Goal: Information Seeking & Learning: Check status

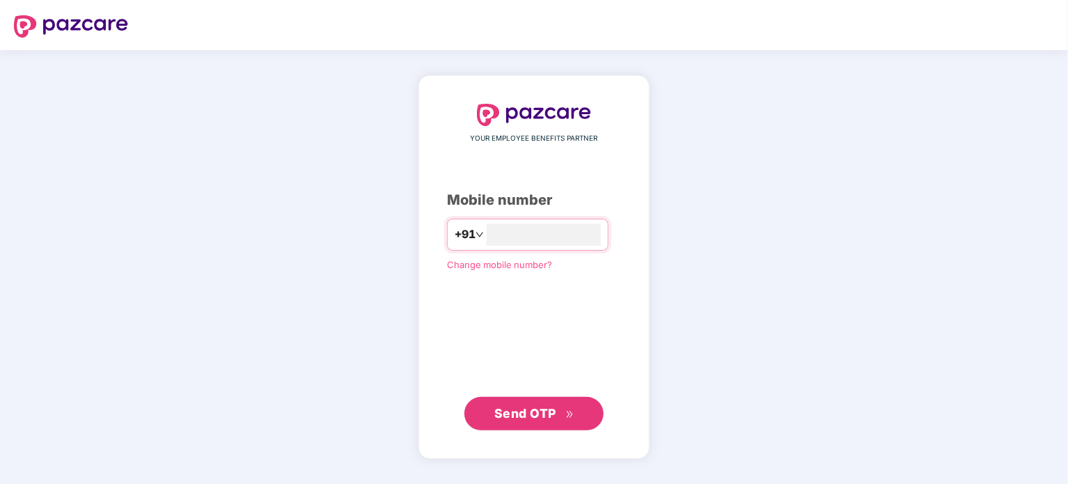
type input "**********"
click at [551, 409] on span "Send OTP" at bounding box center [525, 412] width 62 height 15
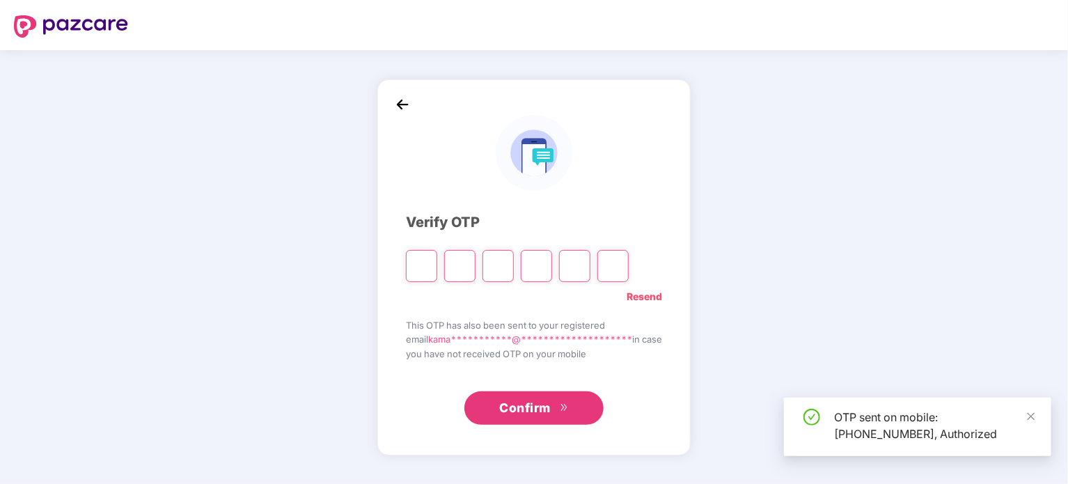
type input "*"
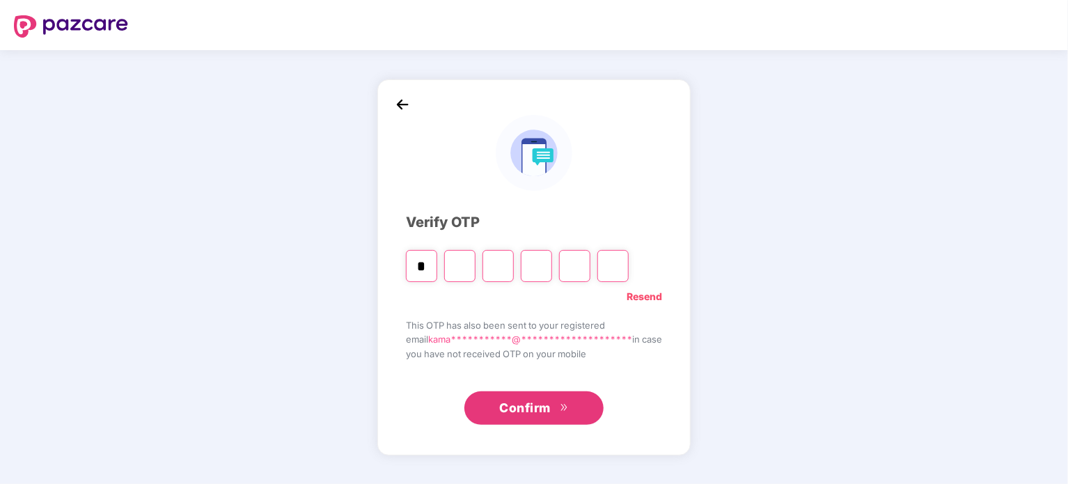
type input "*"
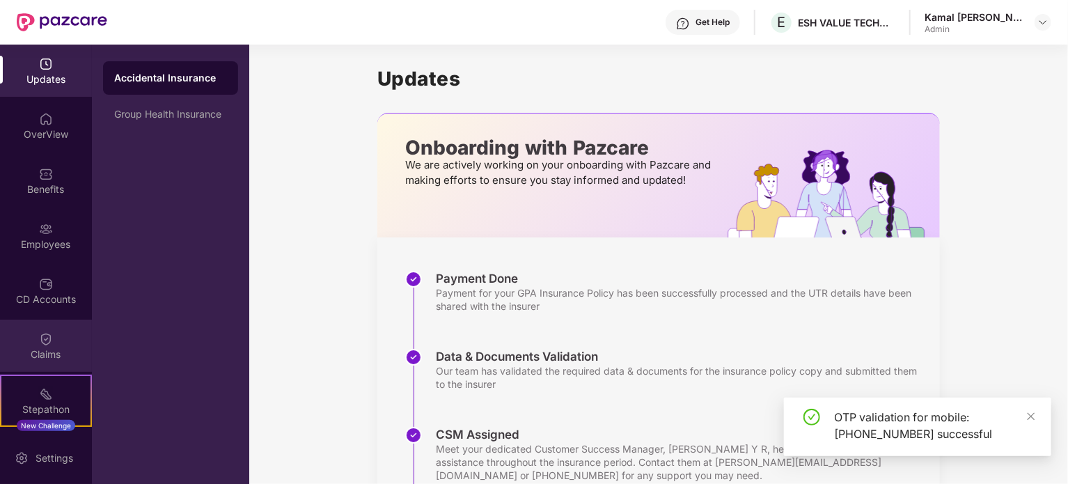
click at [26, 346] on div "Claims" at bounding box center [46, 346] width 92 height 52
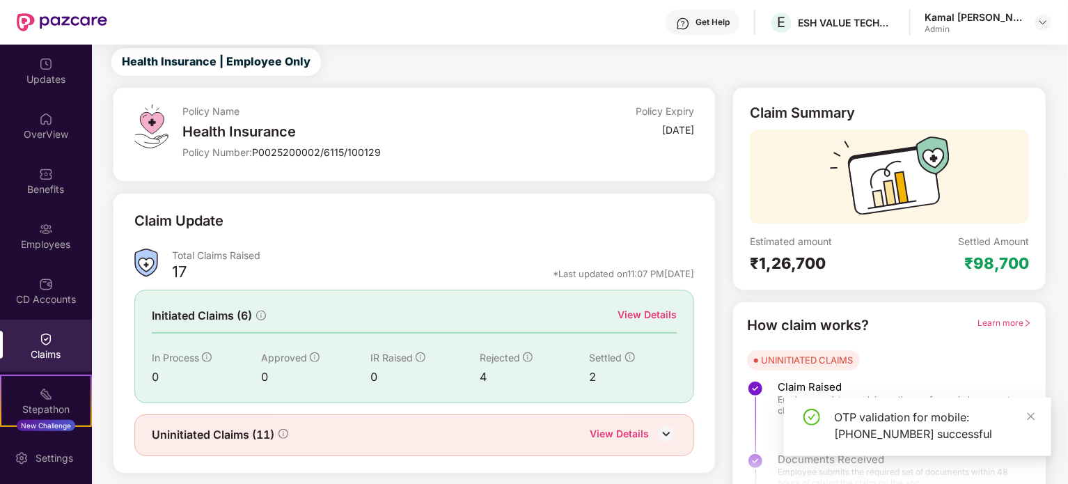
scroll to position [61, 0]
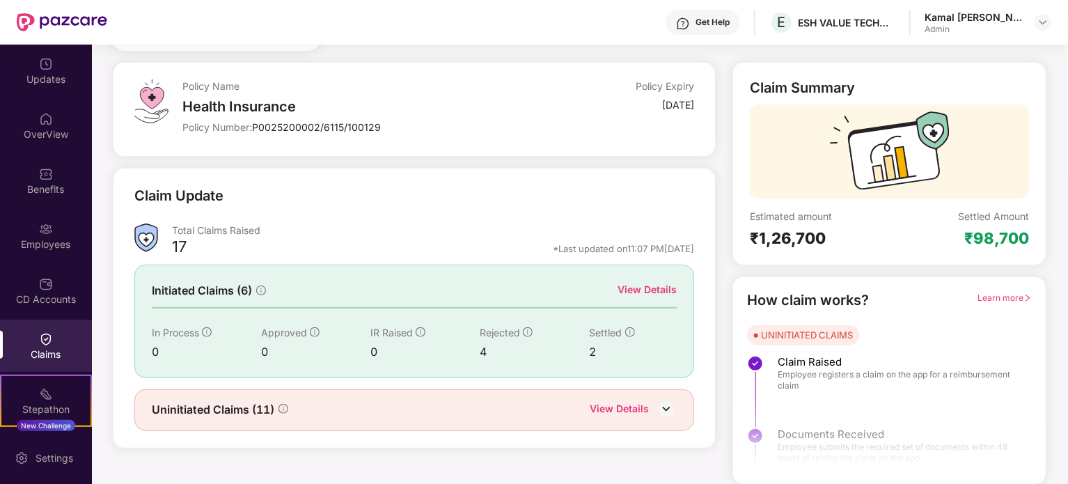
click at [636, 290] on div "View Details" at bounding box center [646, 289] width 59 height 15
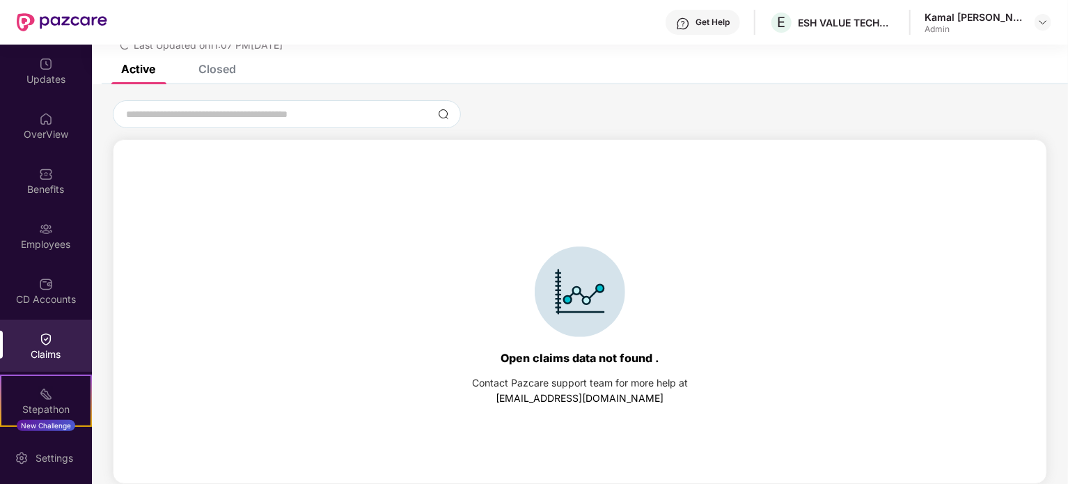
click at [219, 66] on div "Closed" at bounding box center [217, 69] width 38 height 14
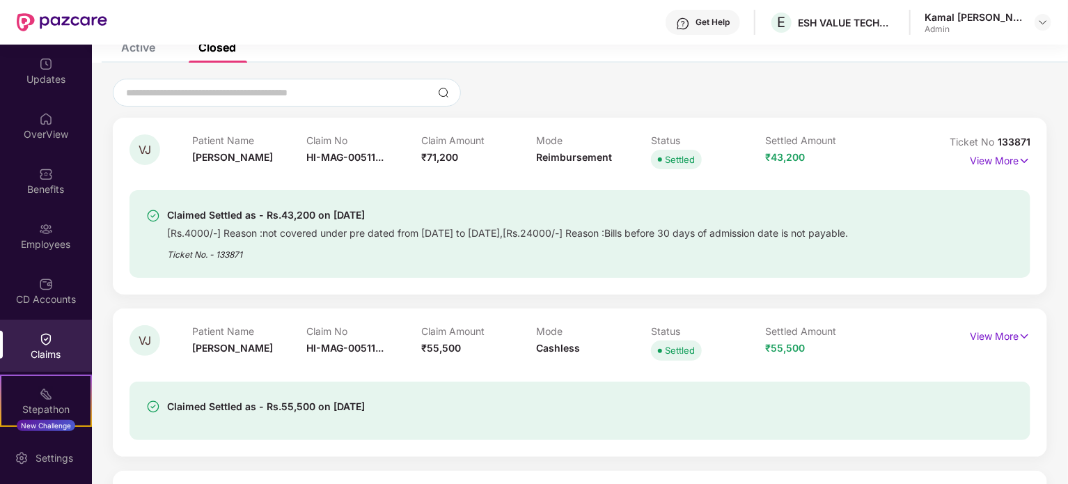
scroll to position [0, 0]
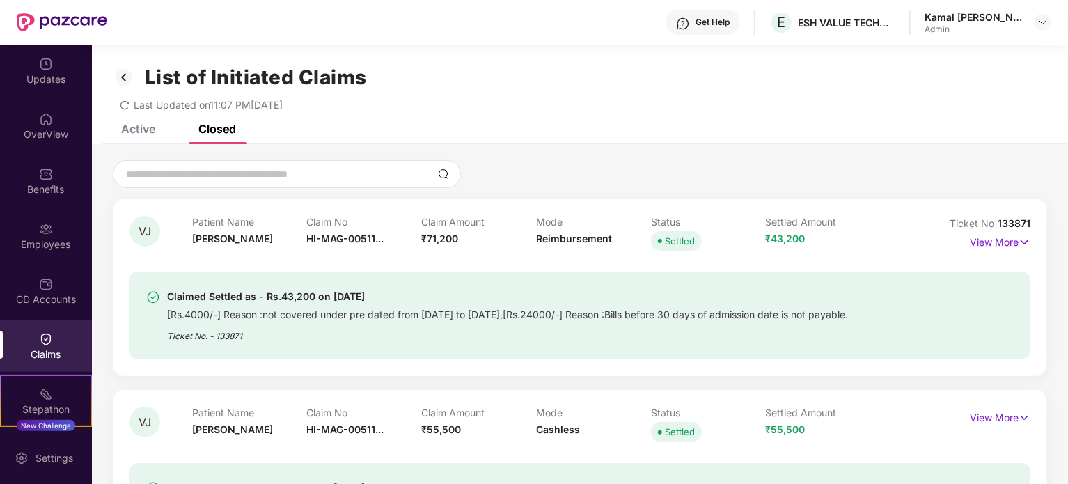
click at [1000, 242] on p "View More" at bounding box center [1000, 240] width 61 height 19
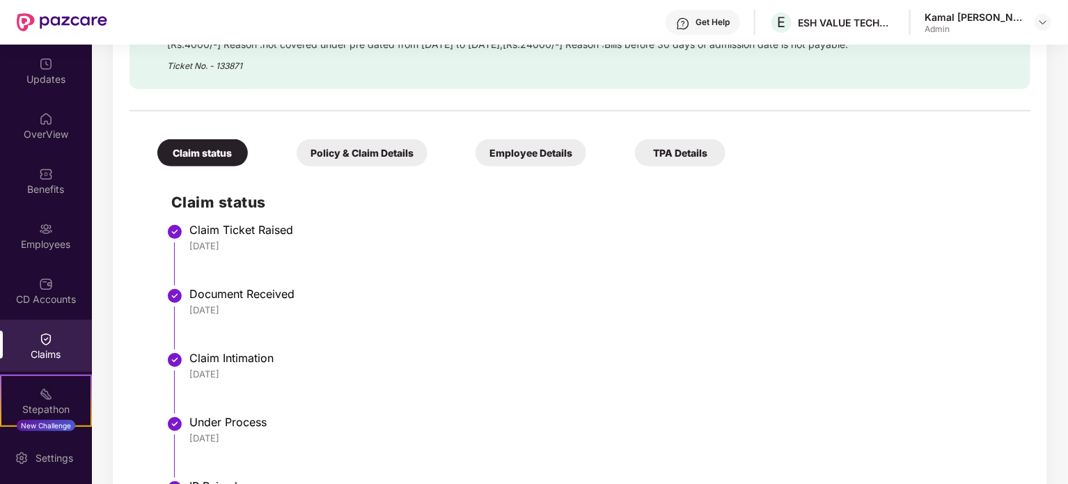
scroll to position [312, 0]
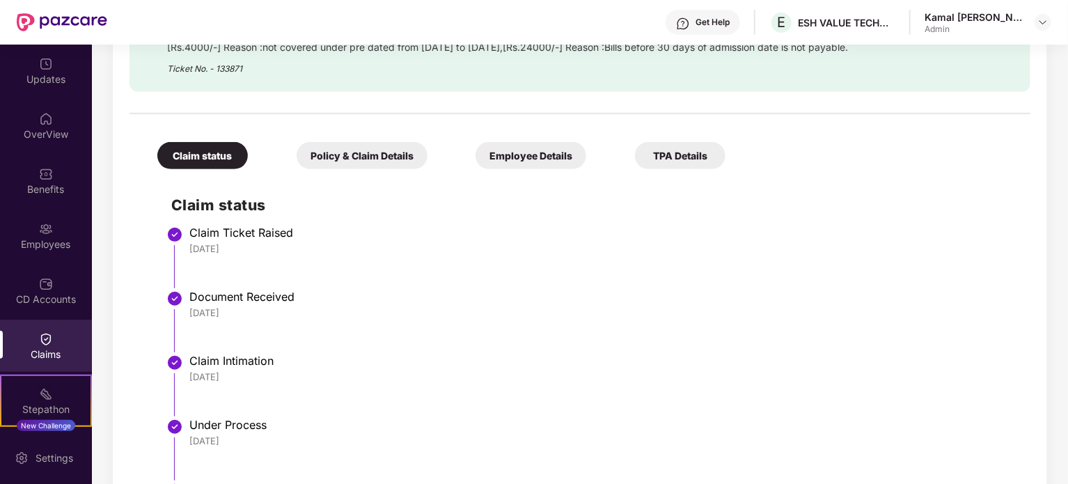
click at [348, 155] on div "Policy & Claim Details" at bounding box center [362, 155] width 131 height 27
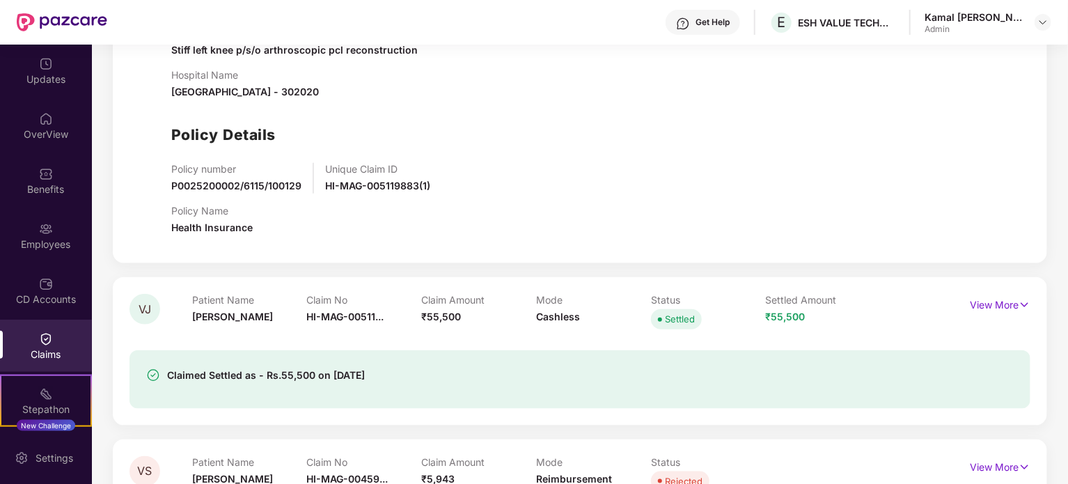
scroll to position [108, 0]
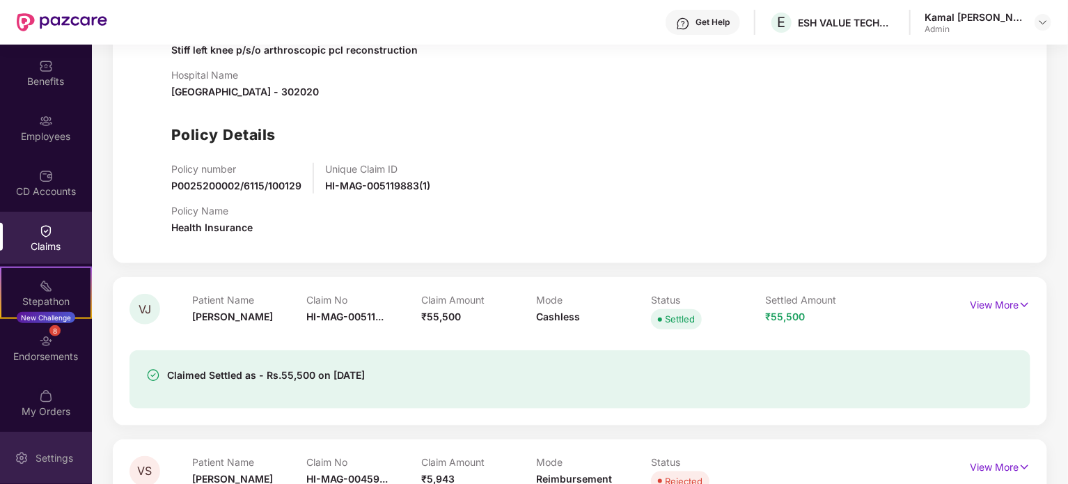
click at [47, 473] on div "Settings" at bounding box center [46, 458] width 92 height 52
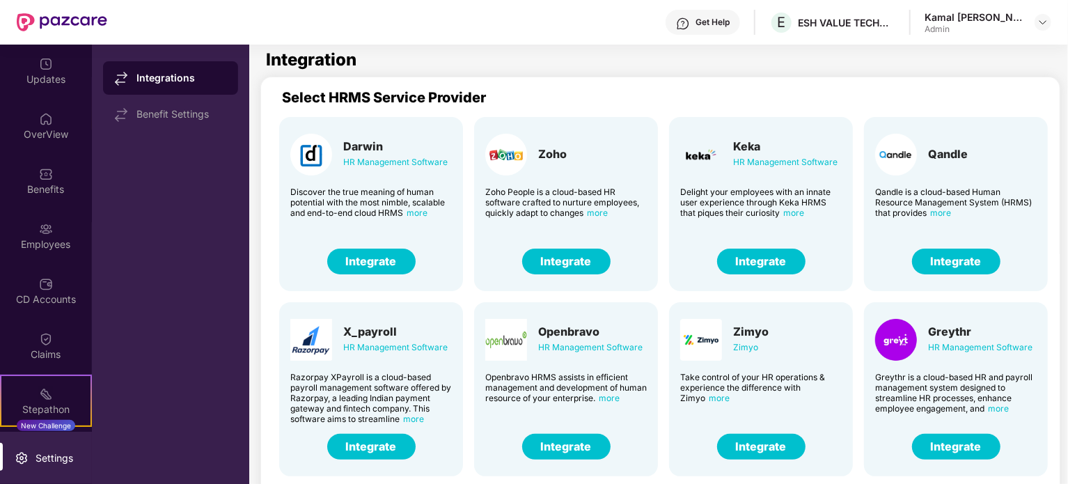
scroll to position [146, 0]
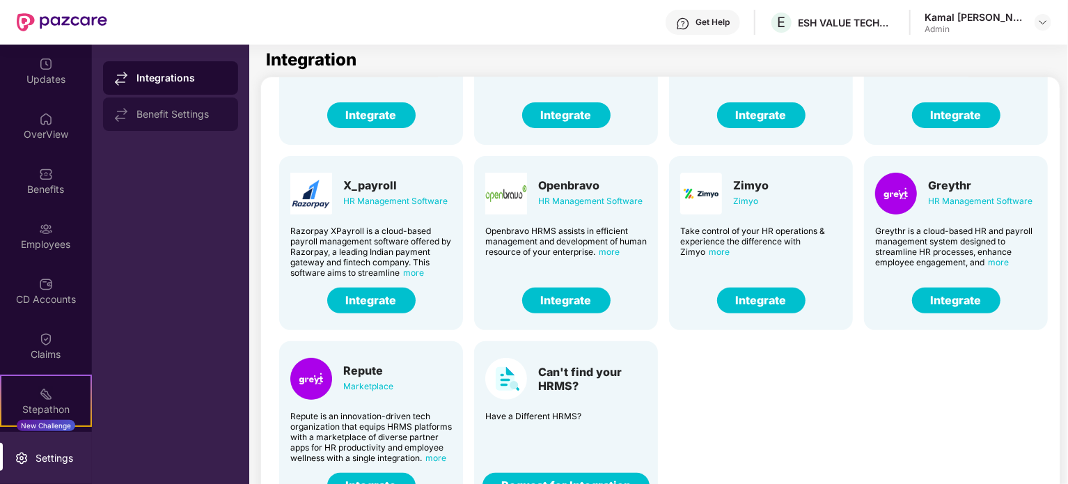
click at [191, 113] on div "Benefit Settings" at bounding box center [181, 114] width 90 height 11
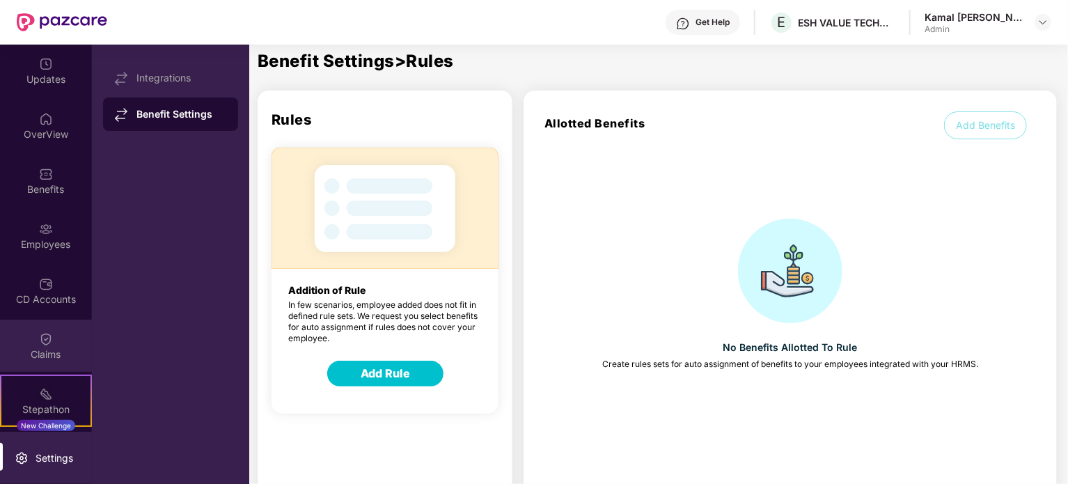
click at [42, 339] on img at bounding box center [46, 339] width 14 height 14
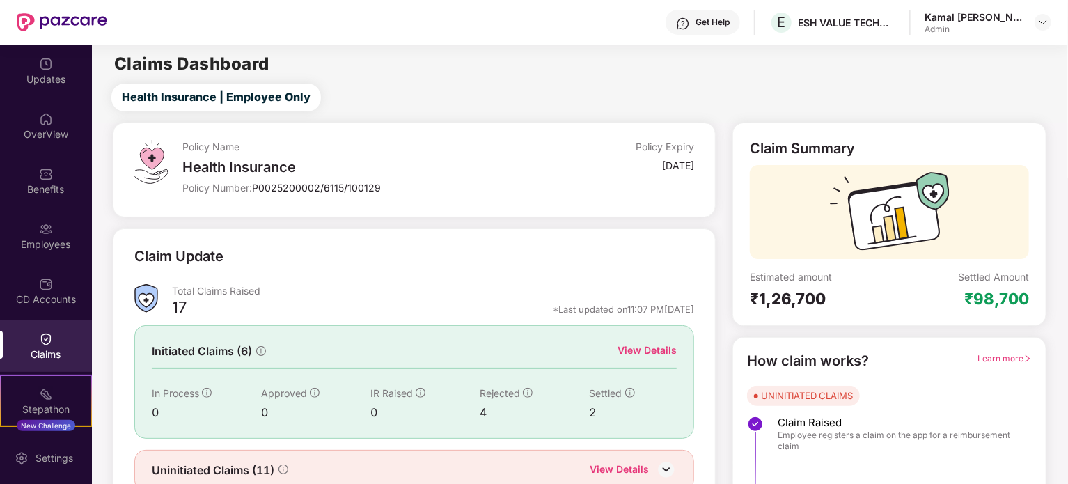
scroll to position [61, 0]
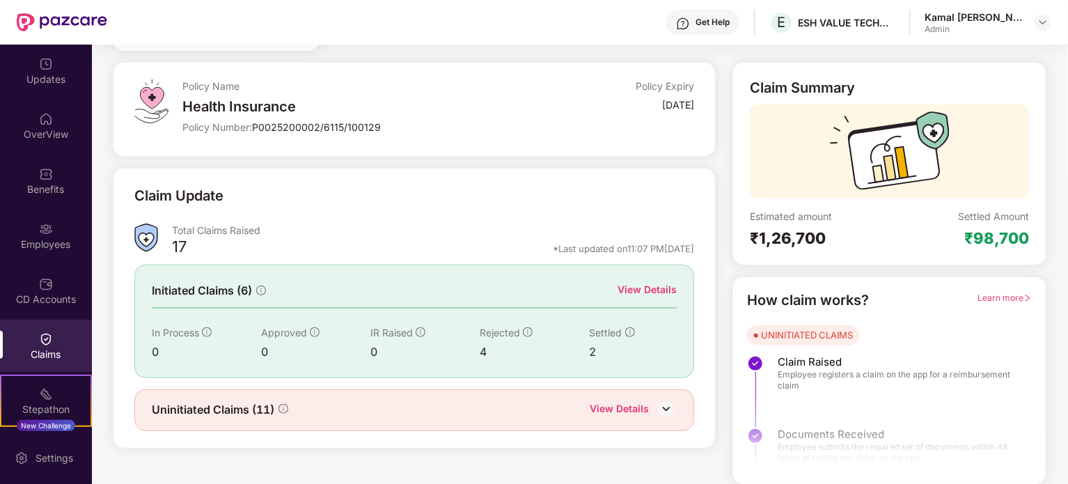
click at [663, 294] on div "View Details" at bounding box center [646, 289] width 59 height 15
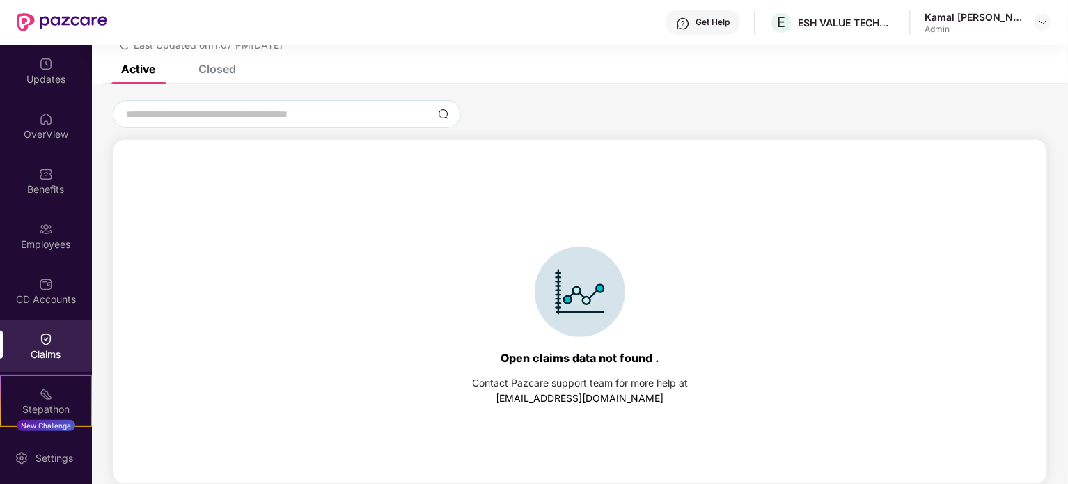
click at [219, 67] on div "Closed" at bounding box center [217, 69] width 38 height 14
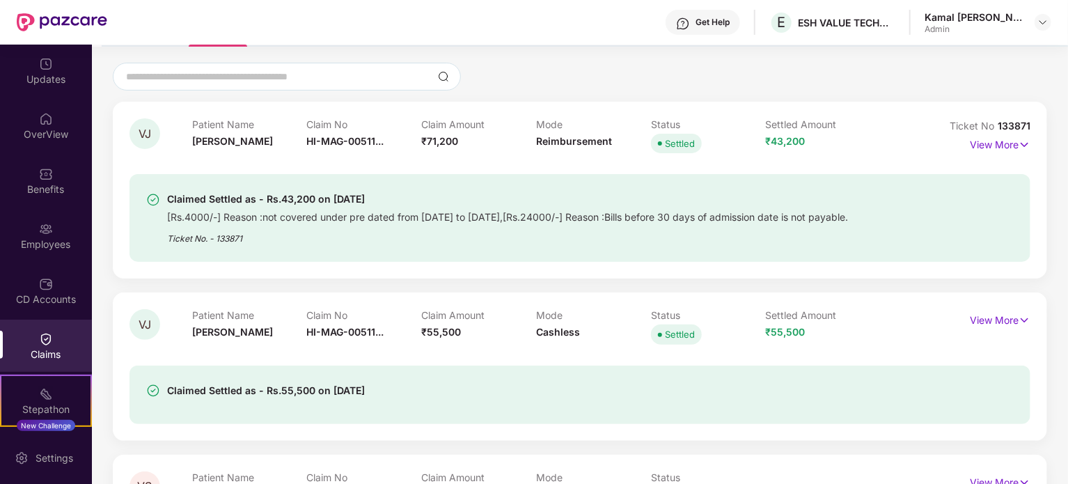
scroll to position [0, 0]
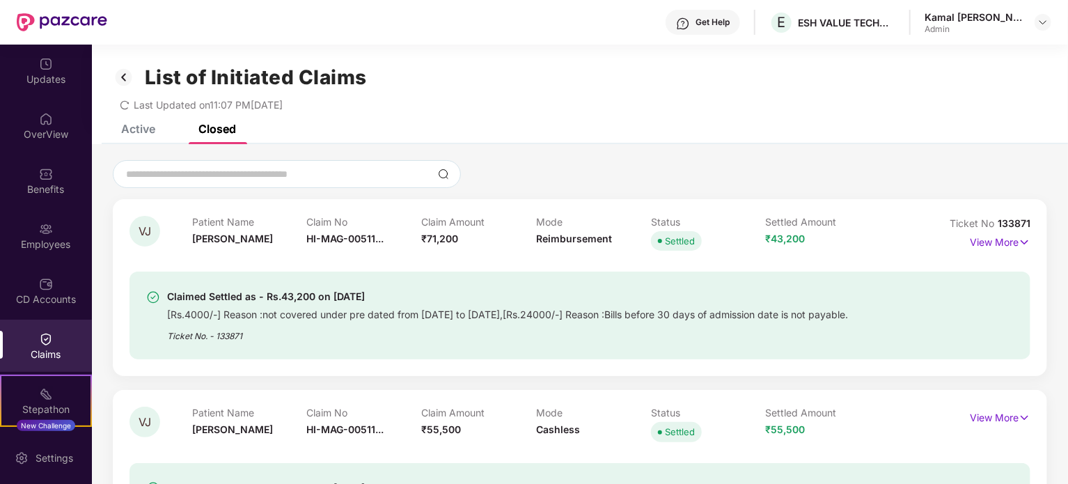
click at [618, 97] on div "Last Updated on 11:07 PM, 22 Sep 2025" at bounding box center [580, 100] width 934 height 22
click at [37, 351] on div "Claims" at bounding box center [46, 354] width 92 height 14
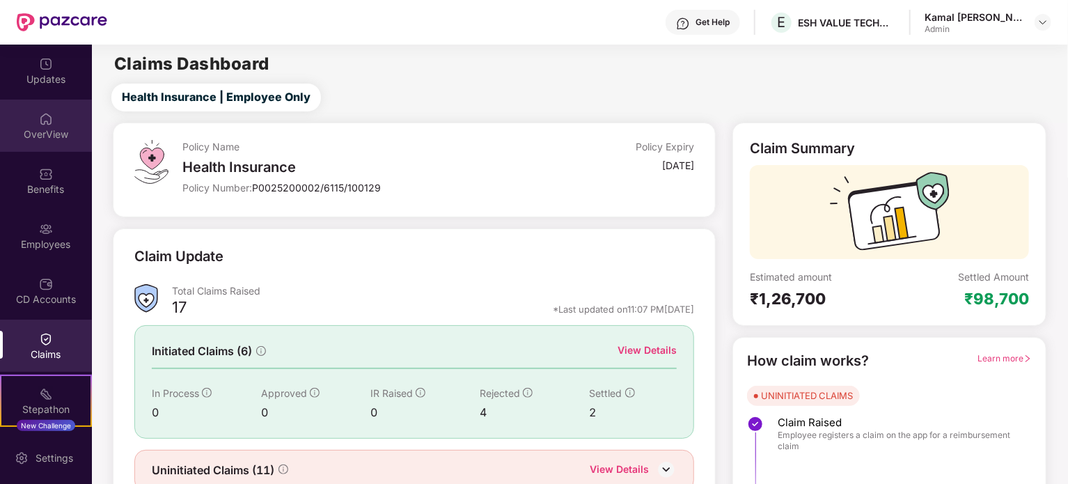
click at [40, 139] on div "OverView" at bounding box center [46, 134] width 92 height 14
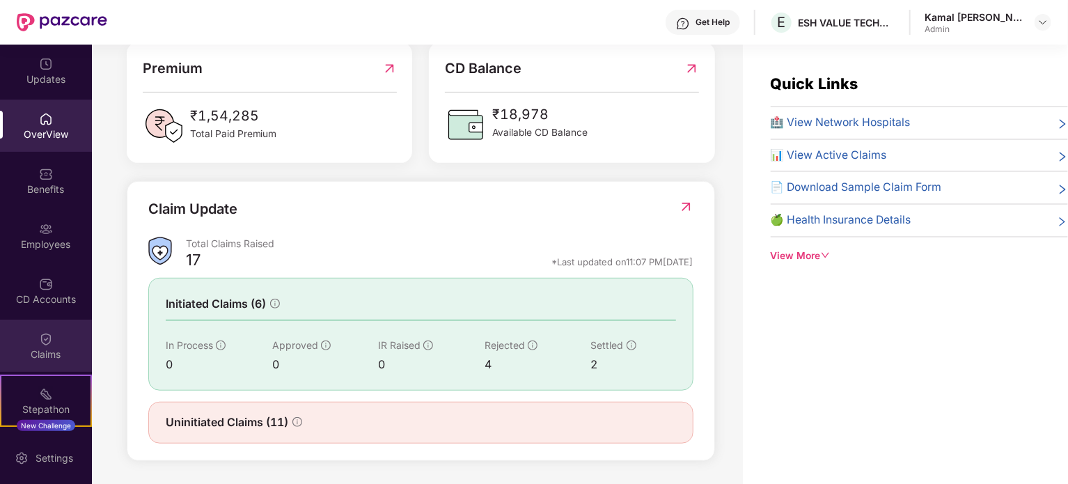
click at [47, 347] on div "Claims" at bounding box center [46, 354] width 92 height 14
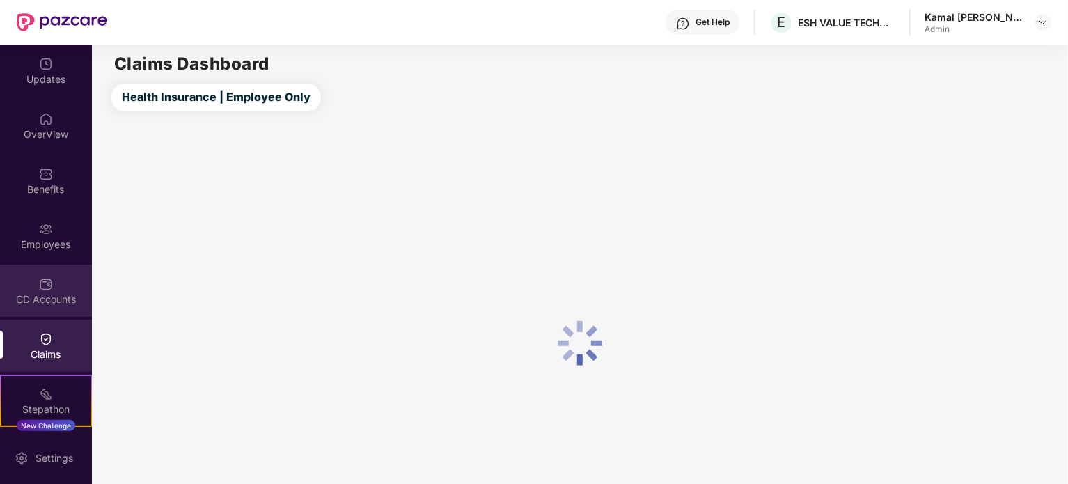
click at [38, 308] on div "CD Accounts" at bounding box center [46, 291] width 92 height 52
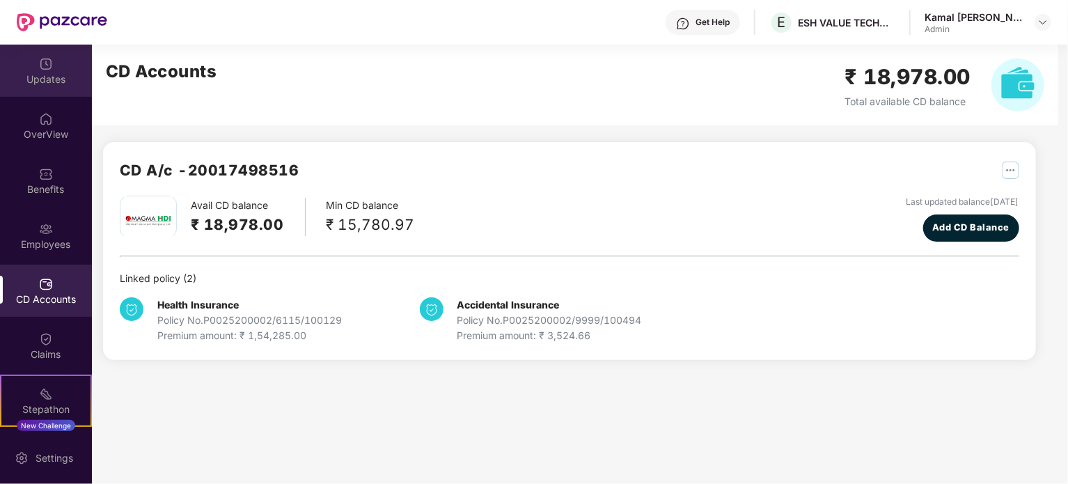
click at [44, 81] on div "Updates" at bounding box center [46, 79] width 92 height 14
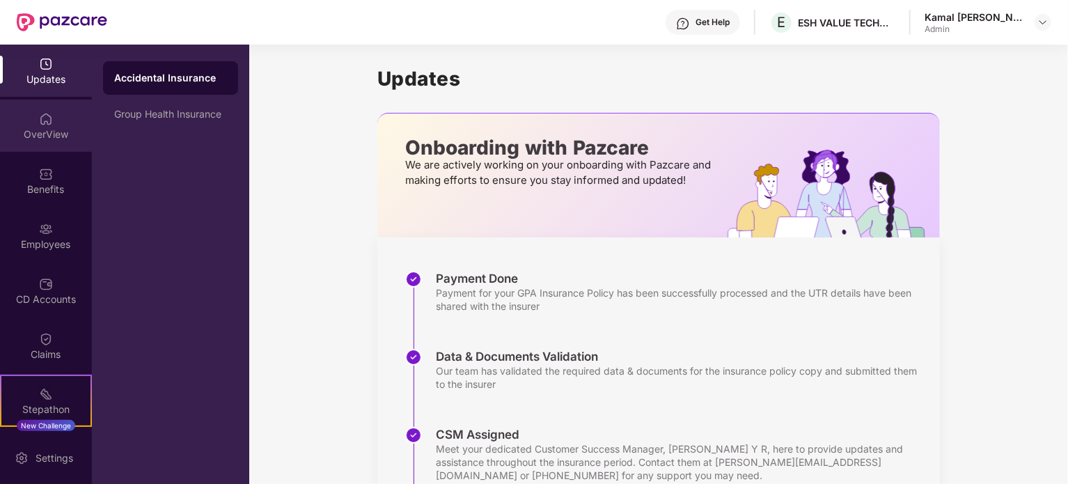
click at [40, 126] on div "OverView" at bounding box center [46, 126] width 92 height 52
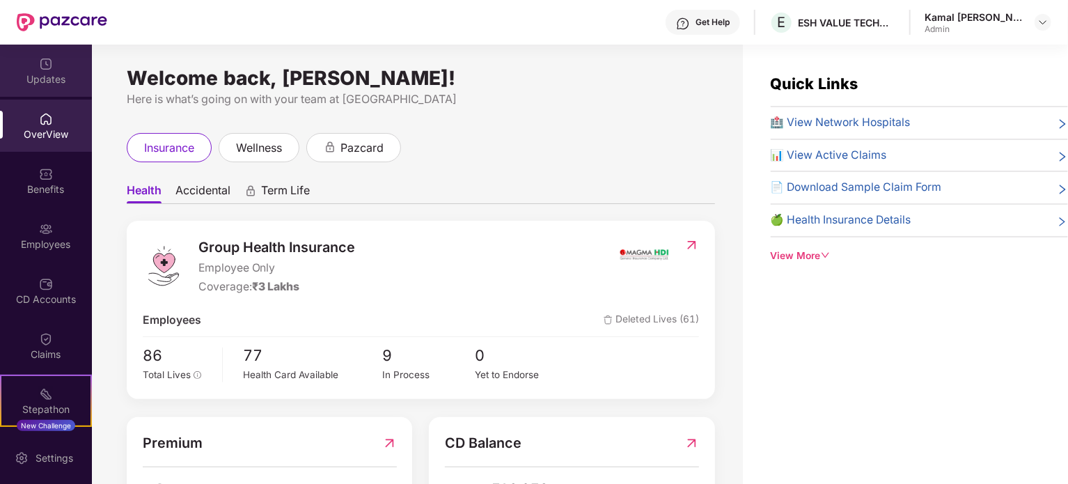
click at [42, 72] on div "Updates" at bounding box center [46, 79] width 92 height 14
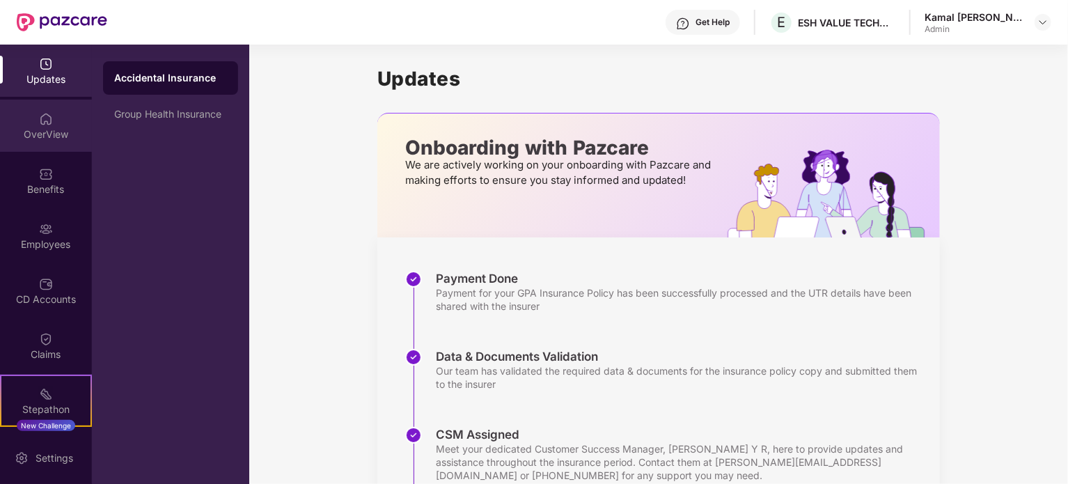
click at [36, 127] on div "OverView" at bounding box center [46, 134] width 92 height 14
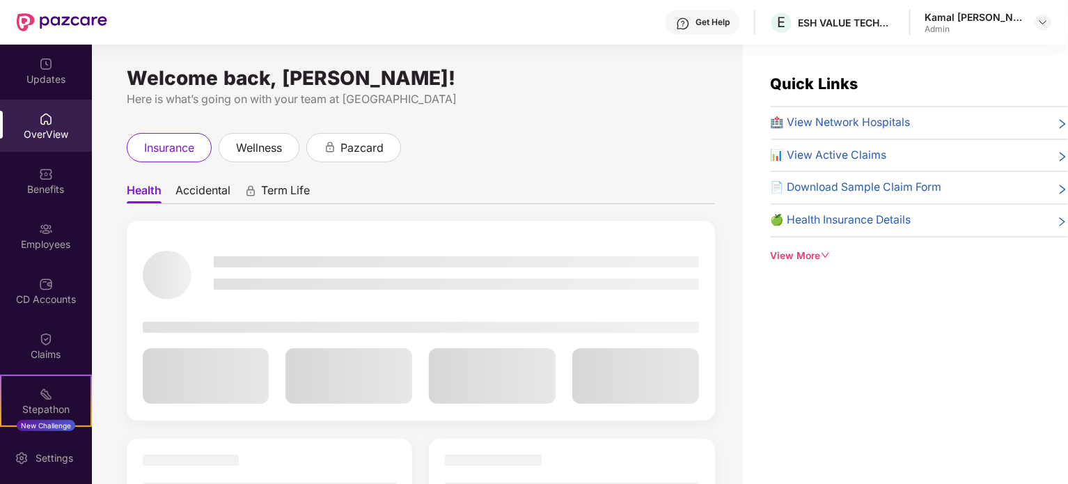
click at [39, 167] on img at bounding box center [46, 174] width 14 height 14
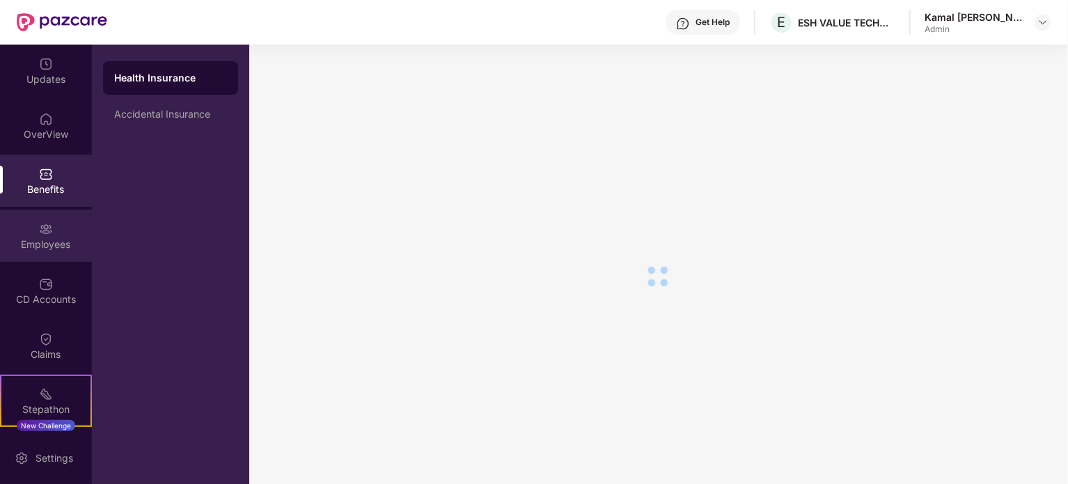
click at [33, 230] on div "Employees" at bounding box center [46, 236] width 92 height 52
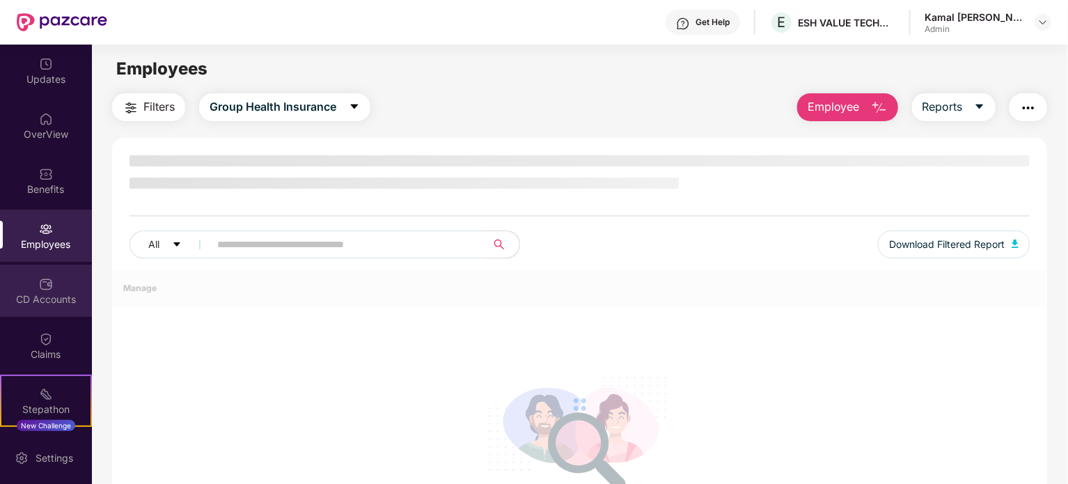
click at [35, 308] on div "CD Accounts" at bounding box center [46, 291] width 92 height 52
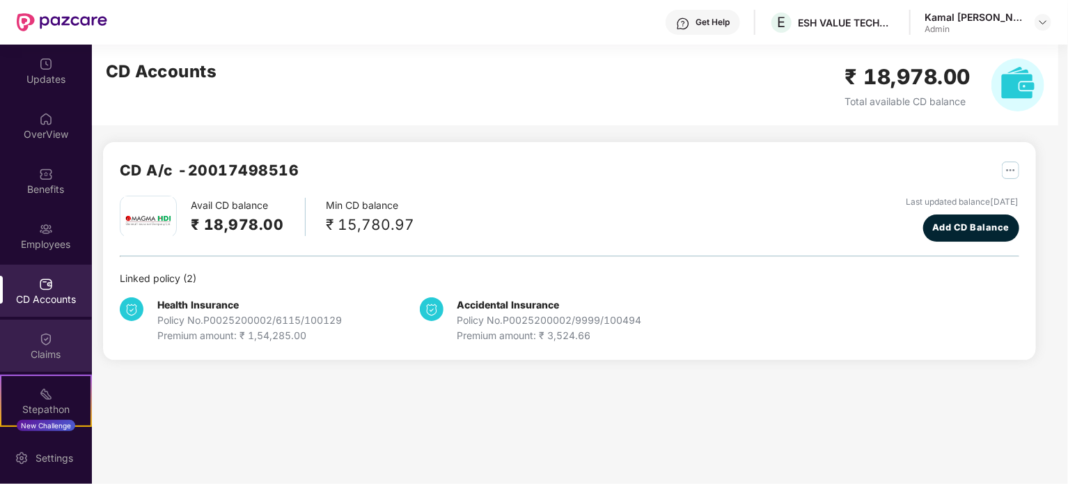
click at [36, 358] on div "Claims" at bounding box center [46, 354] width 92 height 14
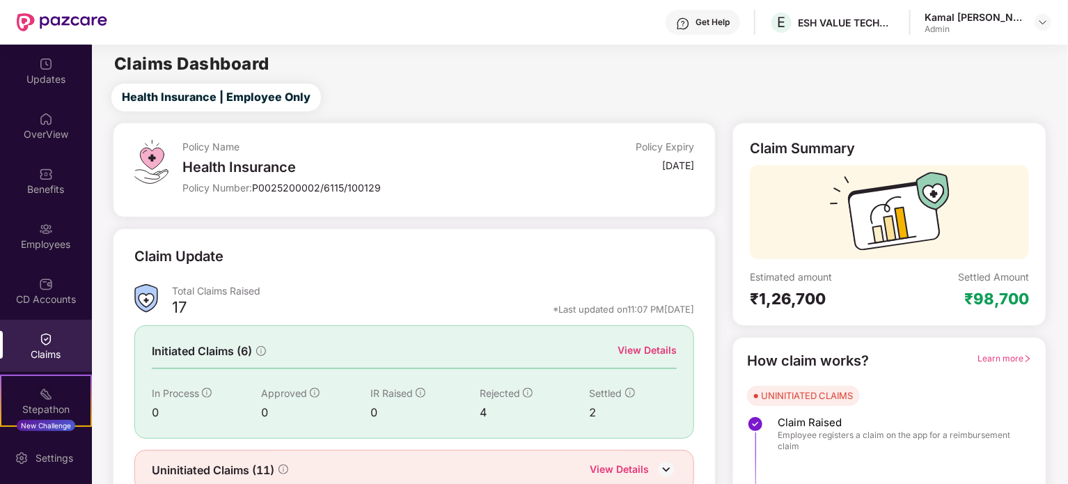
scroll to position [61, 0]
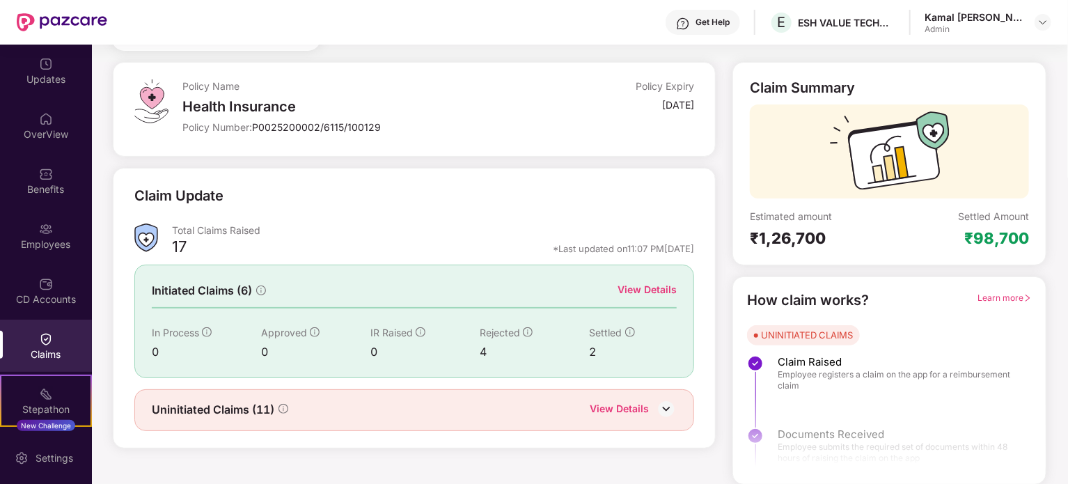
click at [660, 403] on img at bounding box center [666, 408] width 21 height 21
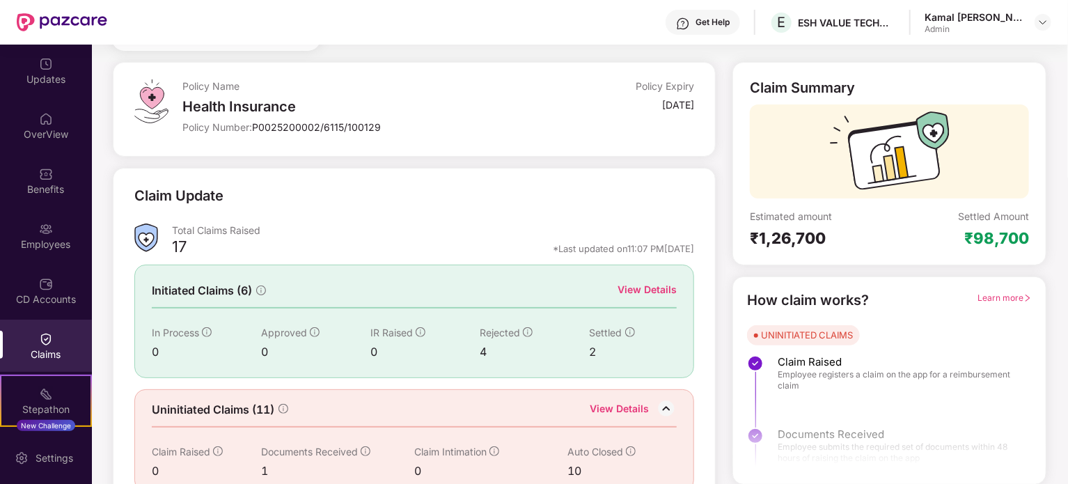
scroll to position [84, 0]
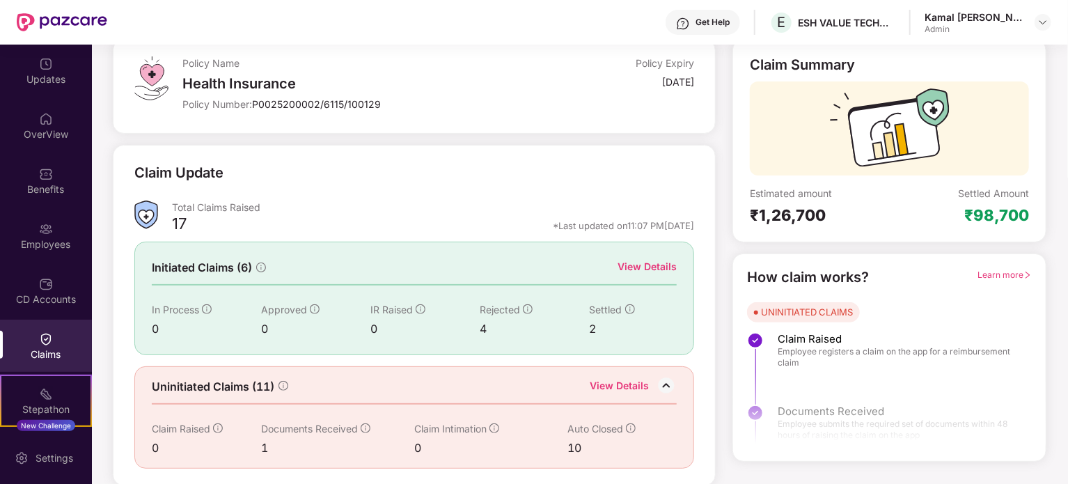
click at [636, 269] on div "View Details" at bounding box center [646, 266] width 59 height 15
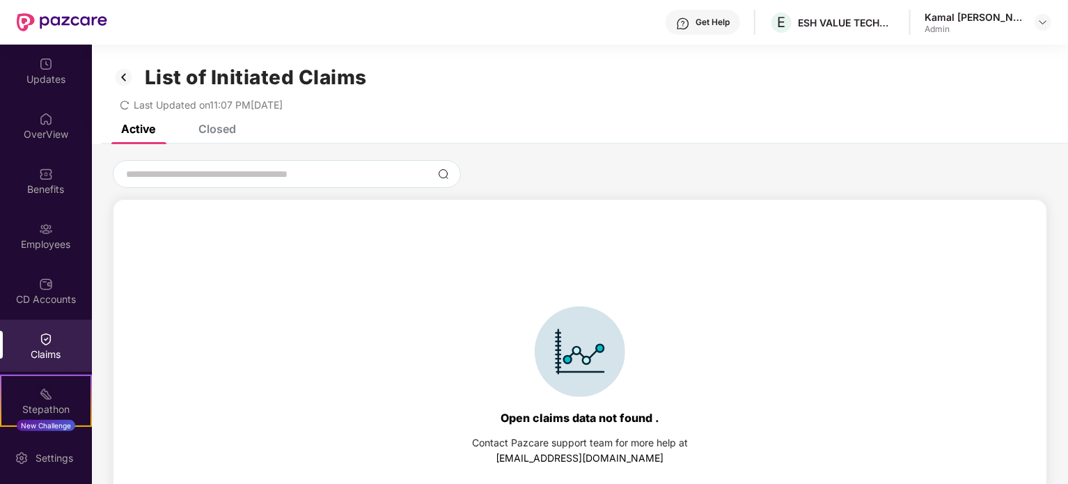
click at [223, 128] on div "Closed" at bounding box center [217, 129] width 38 height 14
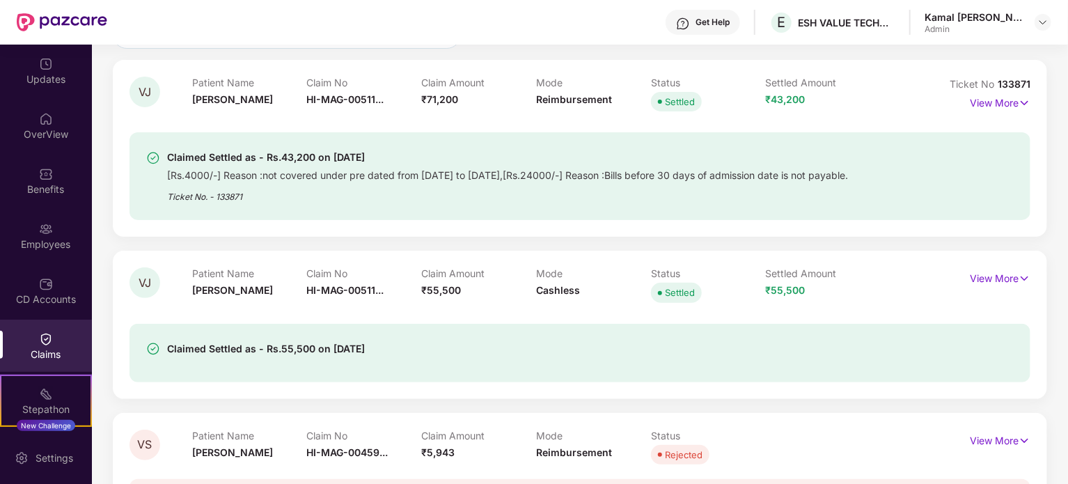
scroll to position [141, 0]
click at [1047, 26] on img at bounding box center [1042, 22] width 11 height 11
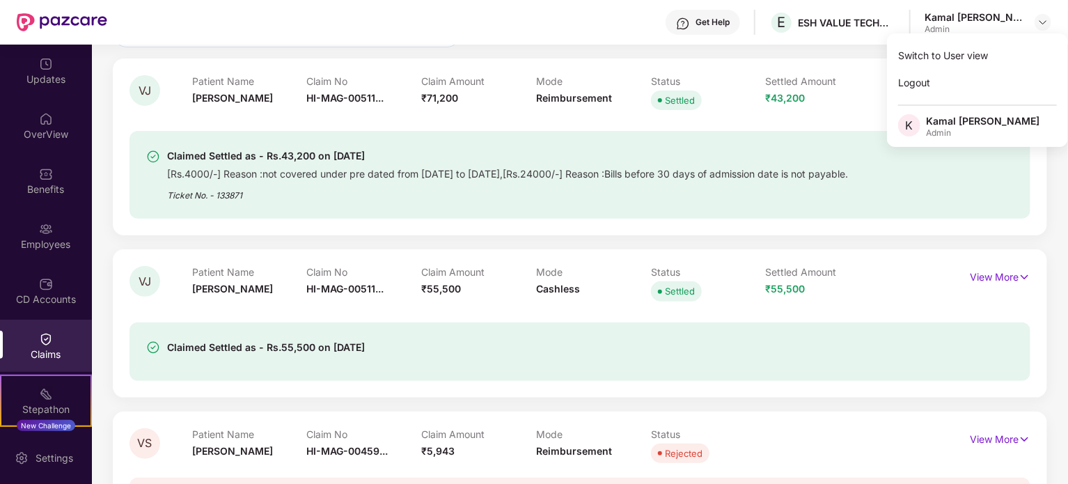
click at [719, 132] on div "Claimed Settled as - Rs.43,200 on 28 Apr 2025 [Rs.4000/-] Reason :not covered u…" at bounding box center [579, 175] width 901 height 88
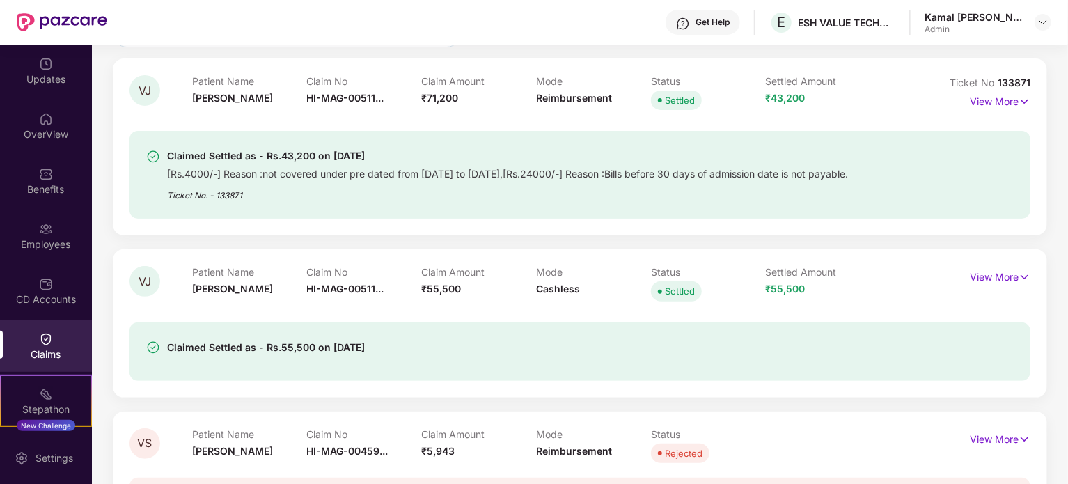
click at [940, 164] on div "Claimed Settled as - Rs.43,200 on 28 Apr 2025 [Rs.4000/-] Reason :not covered u…" at bounding box center [579, 175] width 867 height 54
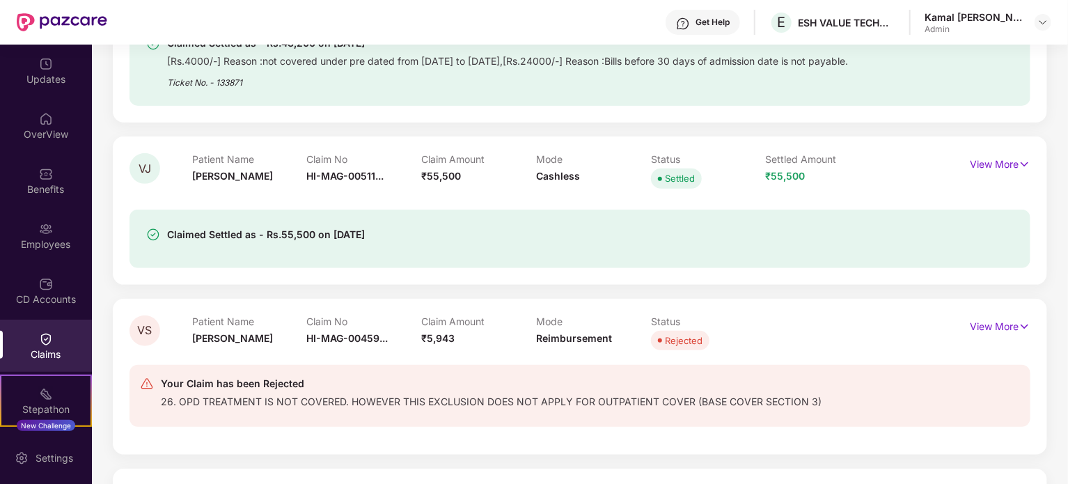
scroll to position [255, 0]
click at [61, 358] on div "Claims" at bounding box center [46, 354] width 92 height 14
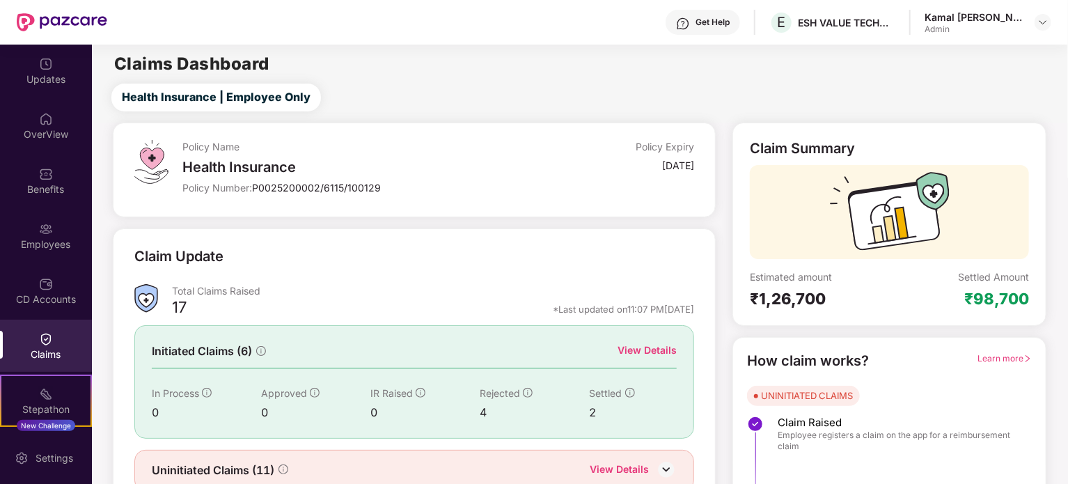
scroll to position [61, 0]
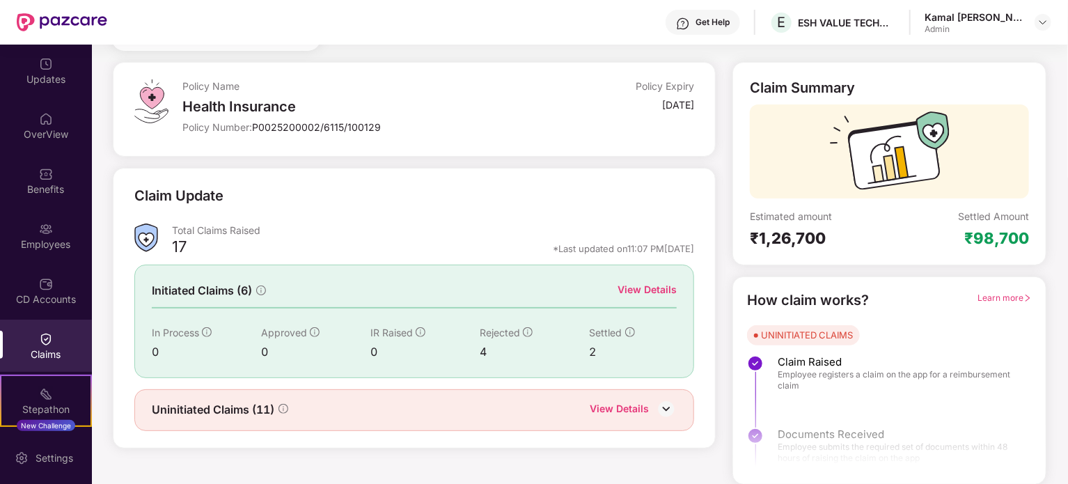
click at [663, 180] on div "Claim Update Total Claims Raised 17 *Last updated on 11:07 PM, 22 Sep 2025 Init…" at bounding box center [415, 308] width 604 height 281
click at [638, 283] on div "View Details" at bounding box center [646, 289] width 59 height 15
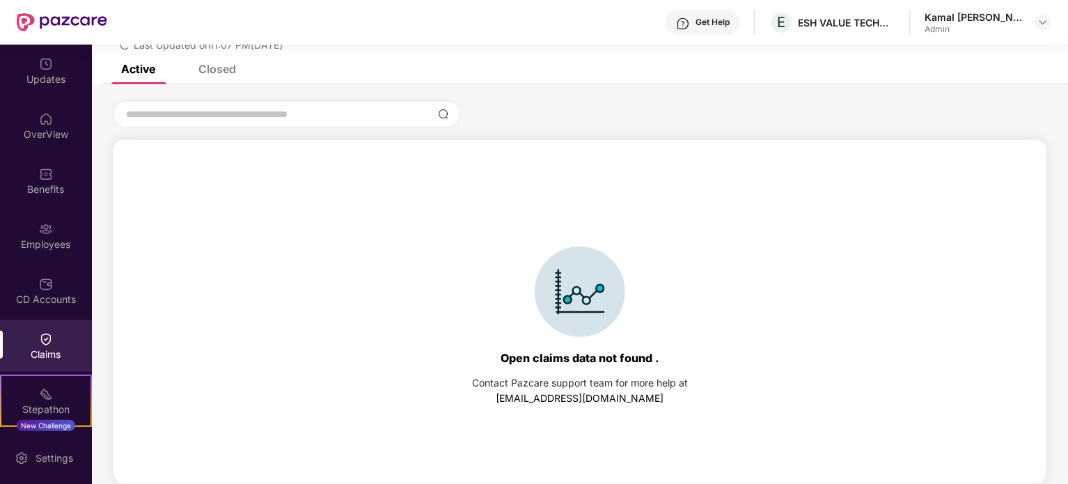
scroll to position [60, 0]
click at [25, 353] on div "Claims" at bounding box center [46, 354] width 92 height 14
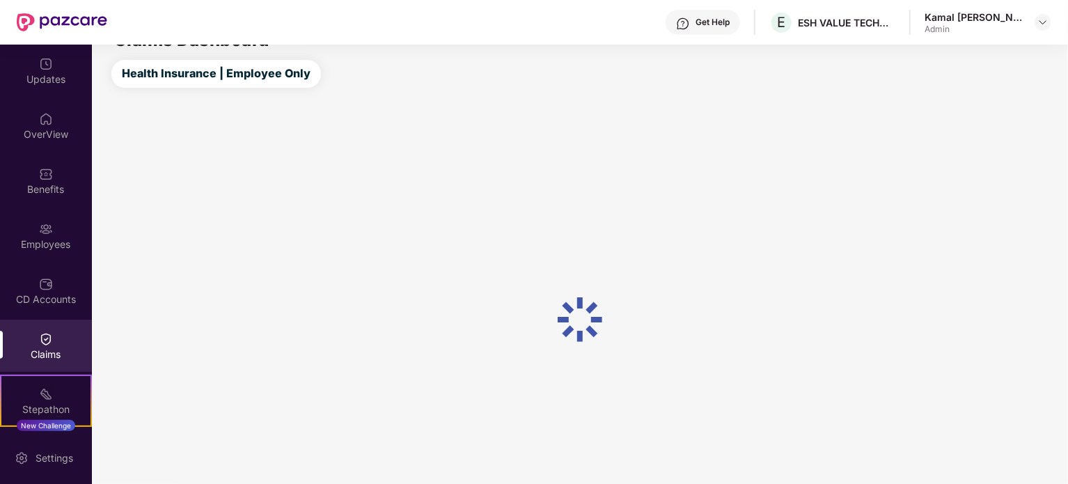
scroll to position [61, 0]
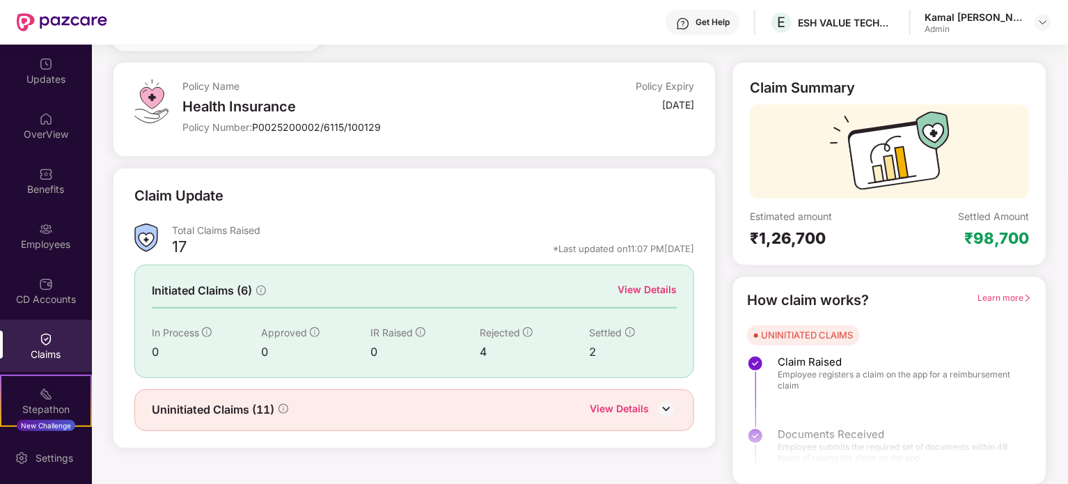
click at [667, 402] on img at bounding box center [666, 408] width 21 height 21
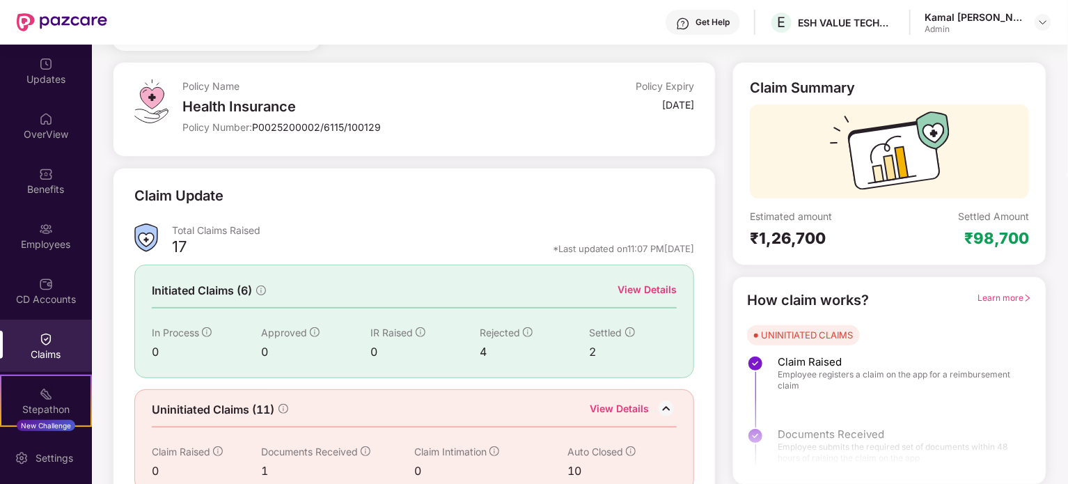
click at [720, 351] on div "Claim Update Total Claims Raised 17 *Last updated on 11:07 PM, 22 Sep 2025 Init…" at bounding box center [414, 338] width 615 height 341
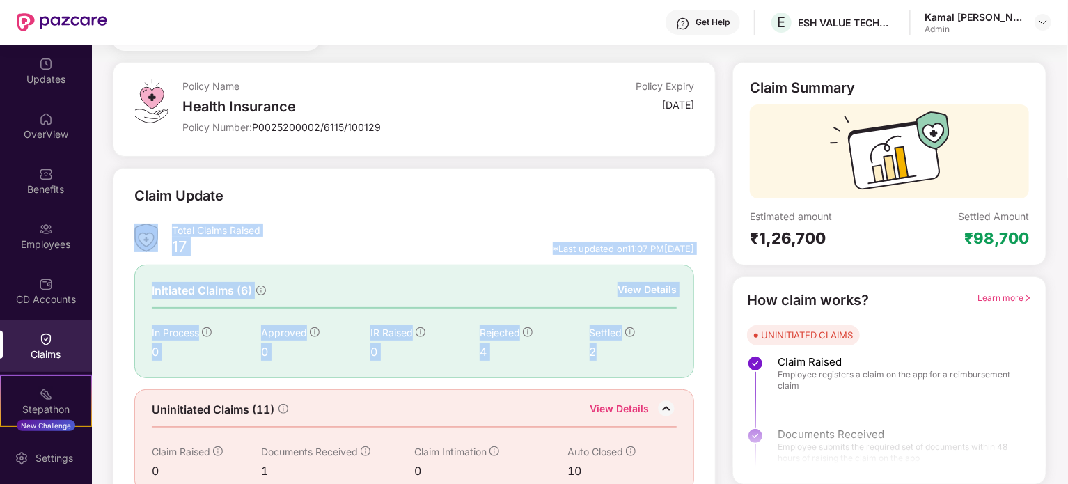
drag, startPoint x: 720, startPoint y: 351, endPoint x: 698, endPoint y: 217, distance: 135.5
click at [698, 217] on div "Claim Update Total Claims Raised 17 *Last updated on 11:07 PM, 22 Sep 2025 Init…" at bounding box center [414, 338] width 615 height 341
click at [476, 228] on div "Total Claims Raised" at bounding box center [433, 229] width 523 height 13
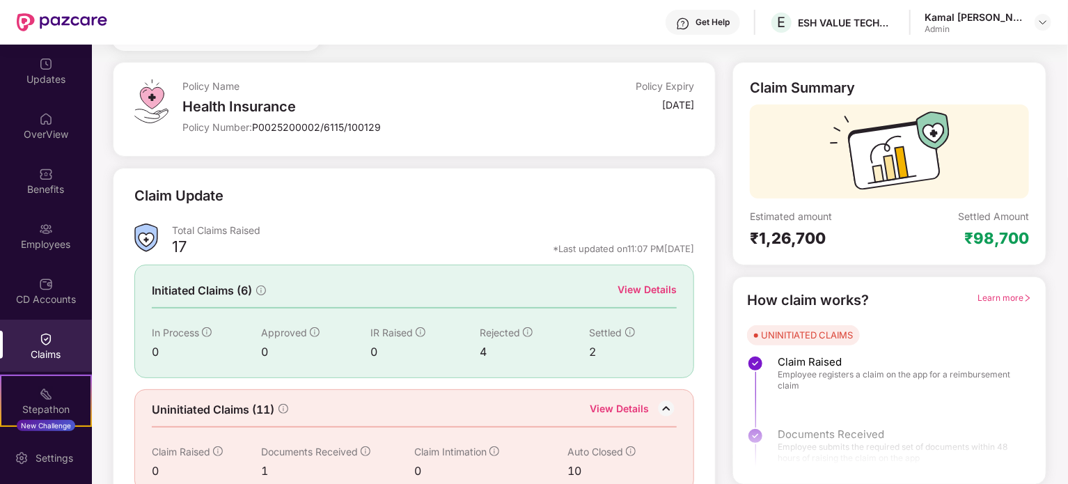
click at [449, 168] on div "Claim Update Total Claims Raised 17 *Last updated on 11:07 PM, 22 Sep 2025 Init…" at bounding box center [415, 338] width 604 height 341
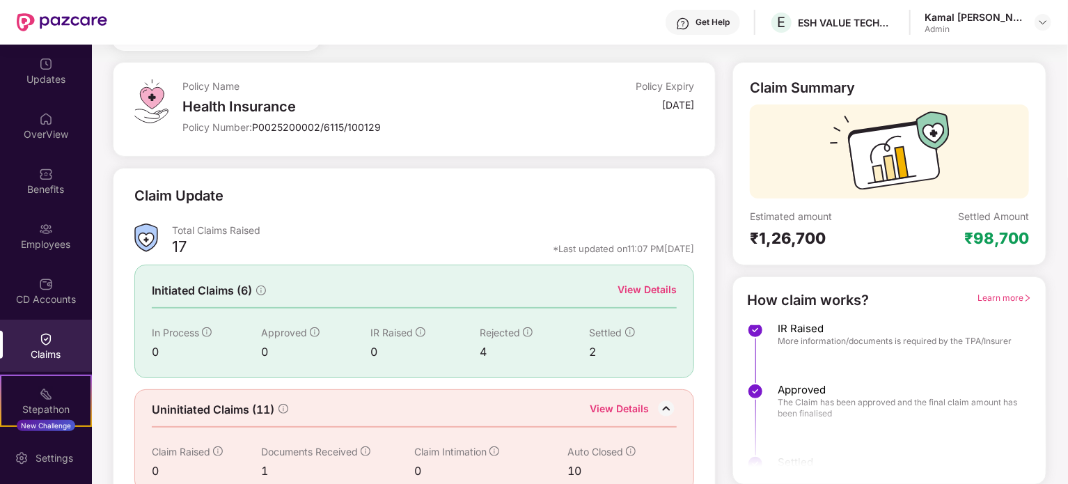
scroll to position [342, 0]
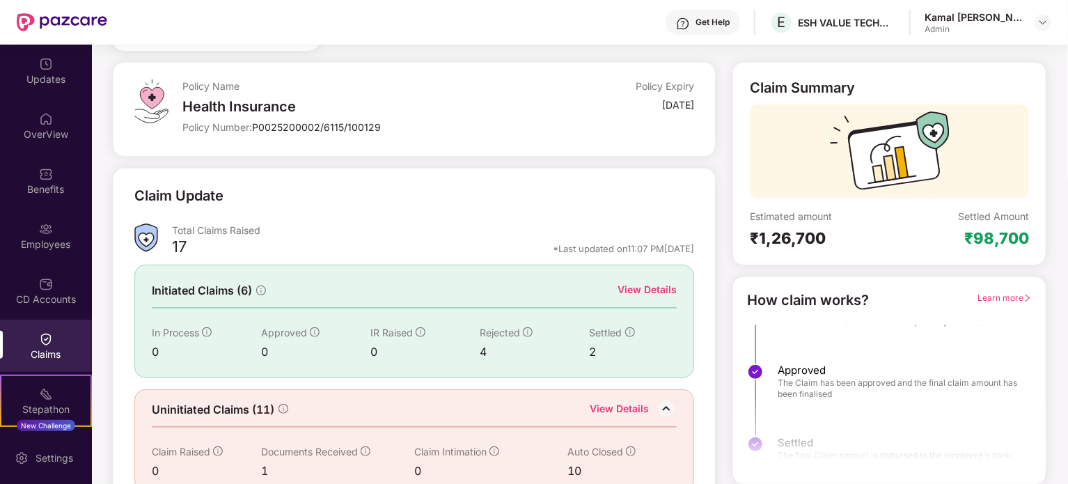
click at [1000, 298] on span "Learn more" at bounding box center [1004, 297] width 54 height 10
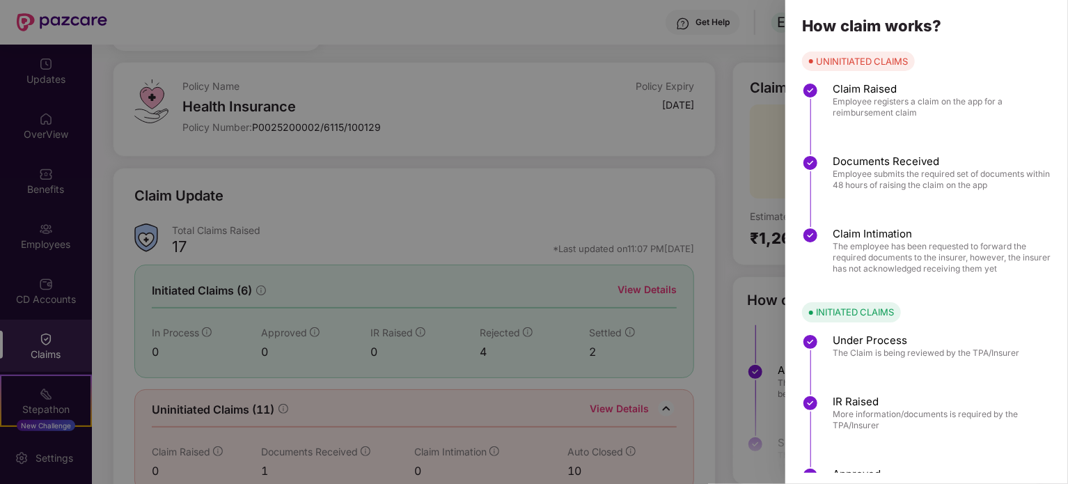
click at [473, 205] on div at bounding box center [534, 242] width 1068 height 484
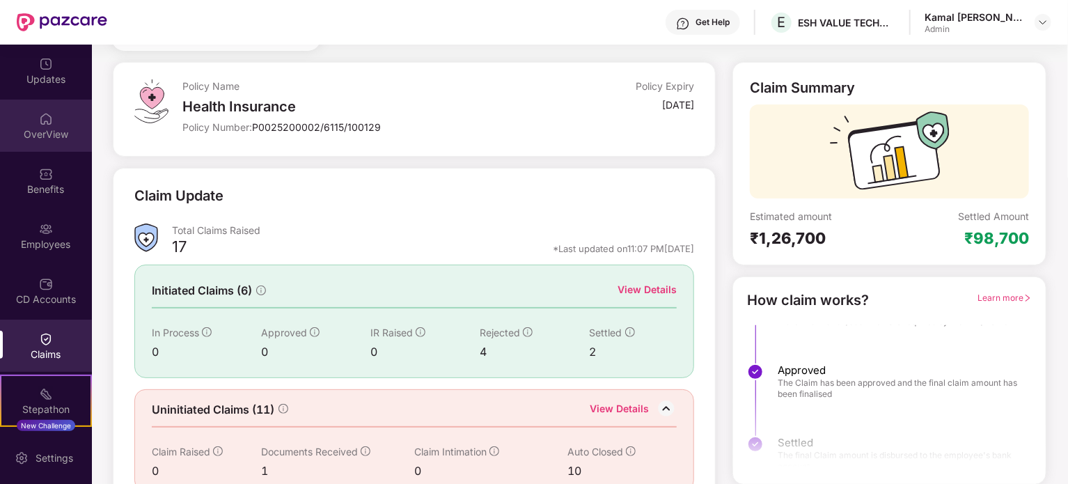
click at [42, 141] on div "OverView" at bounding box center [46, 126] width 92 height 52
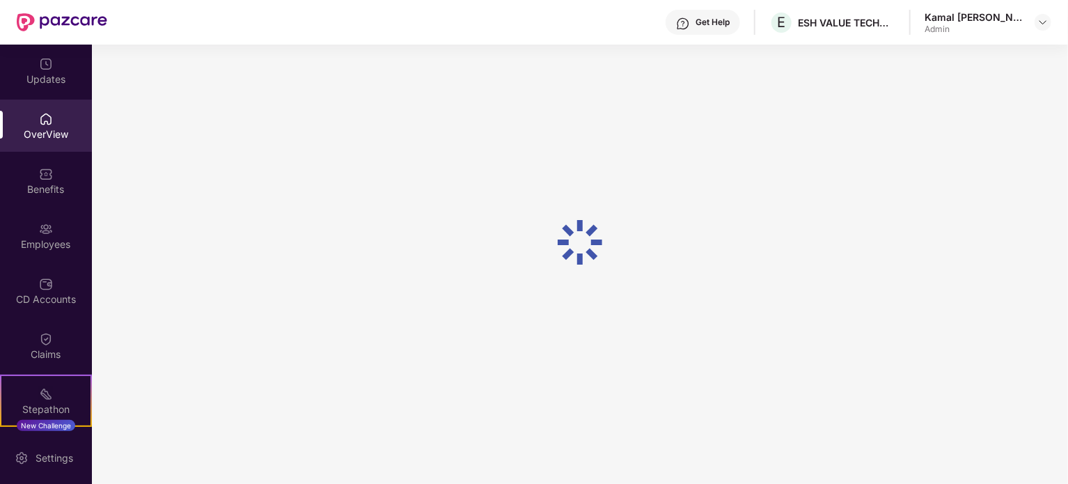
scroll to position [45, 0]
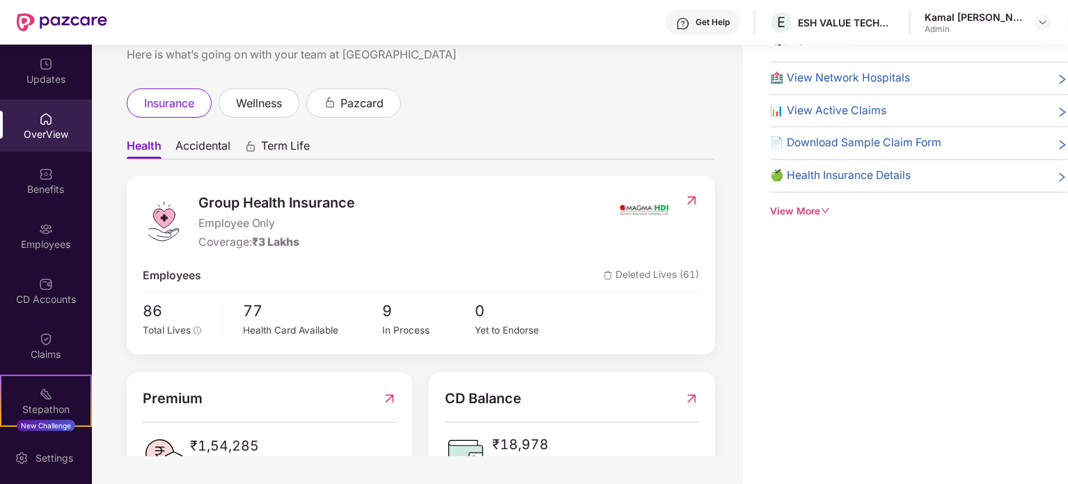
click at [808, 212] on div "View More" at bounding box center [919, 211] width 297 height 15
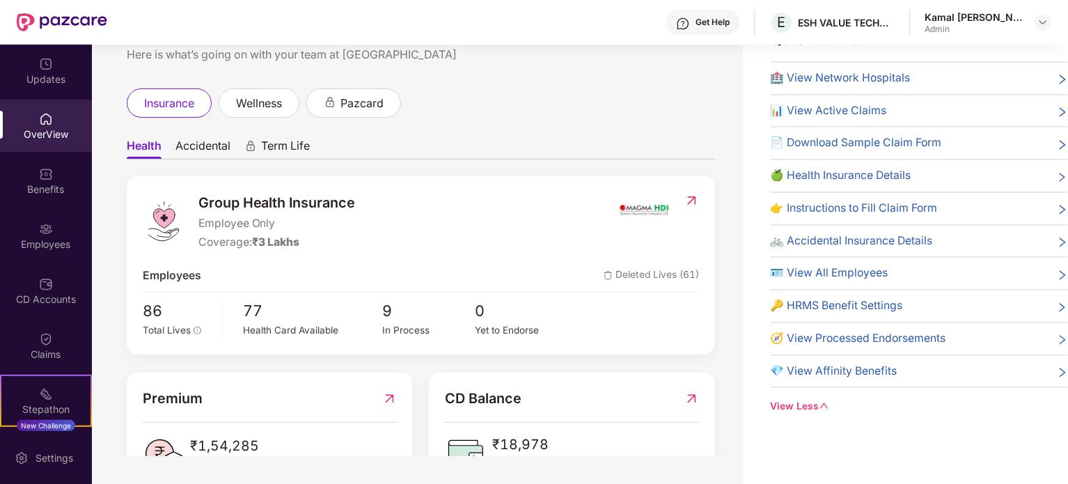
click at [1059, 111] on icon "right" at bounding box center [1062, 112] width 11 height 11
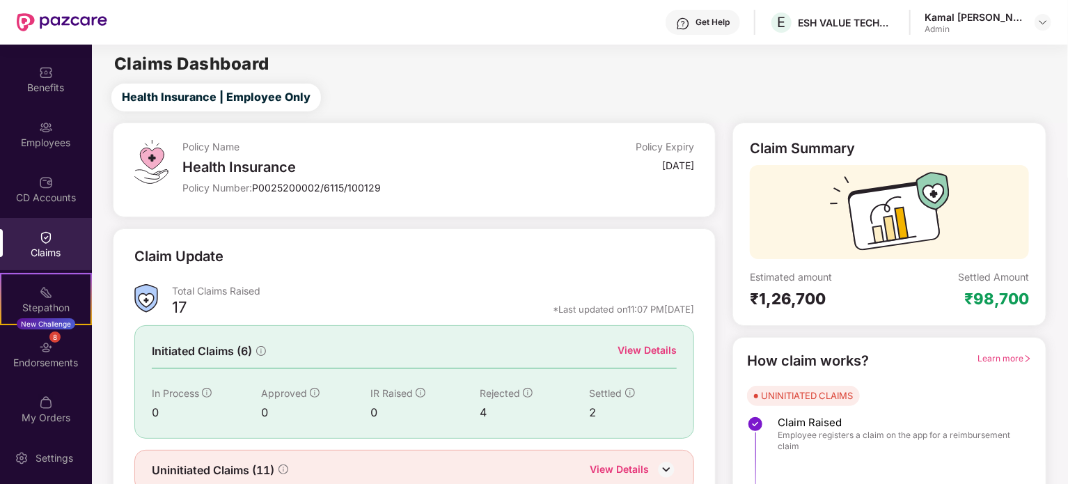
scroll to position [108, 0]
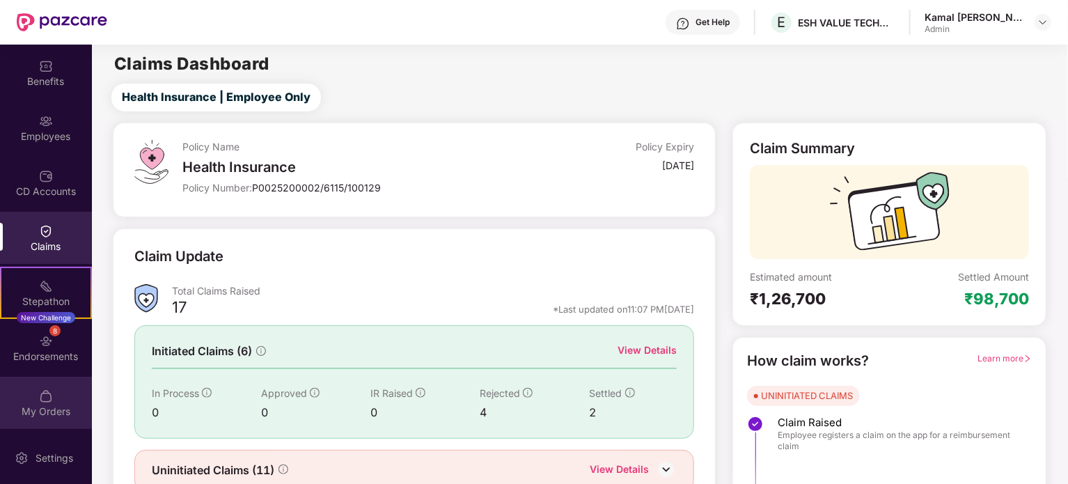
click at [43, 413] on div "My Orders" at bounding box center [46, 411] width 92 height 14
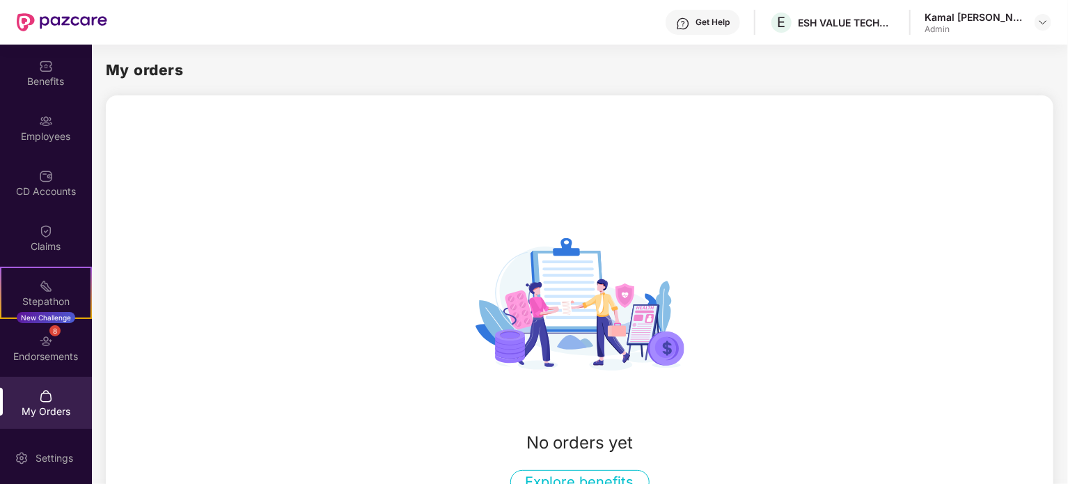
click at [722, 24] on div "Get Help" at bounding box center [712, 22] width 34 height 11
click at [908, 184] on div "No orders yet Explore benefits" at bounding box center [579, 346] width 947 height 503
click at [1045, 25] on img at bounding box center [1042, 22] width 11 height 11
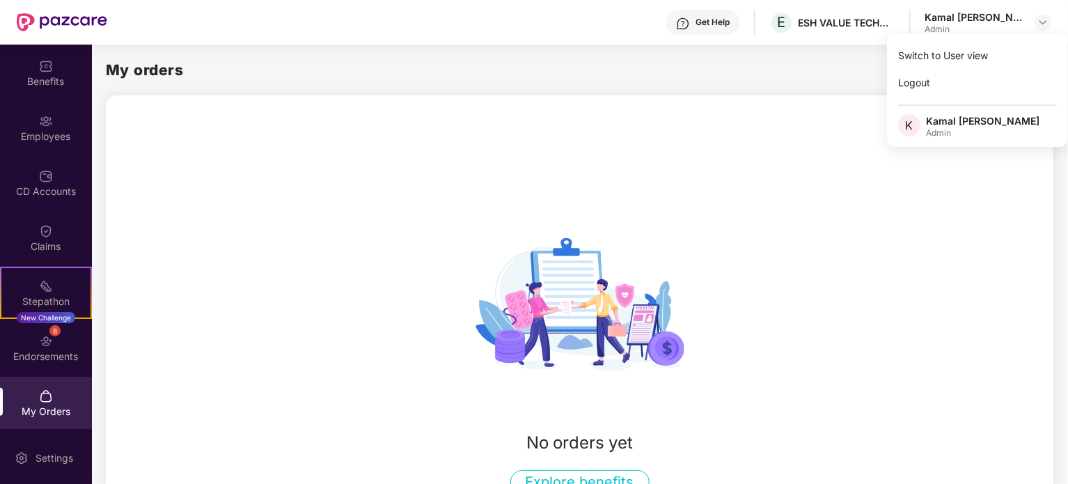
click at [862, 308] on div "No orders yet Explore benefits" at bounding box center [579, 347] width 947 height 294
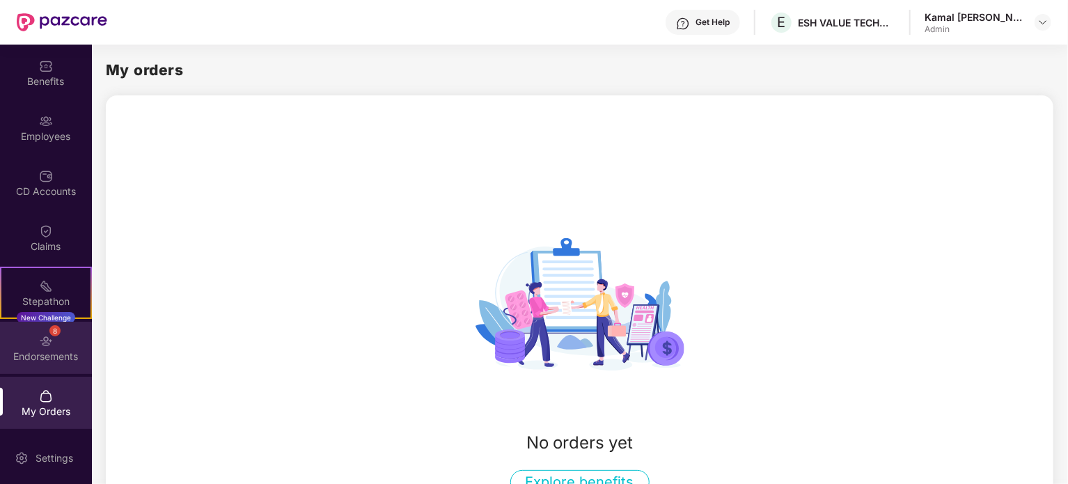
click at [29, 356] on div "Endorsements" at bounding box center [46, 356] width 92 height 14
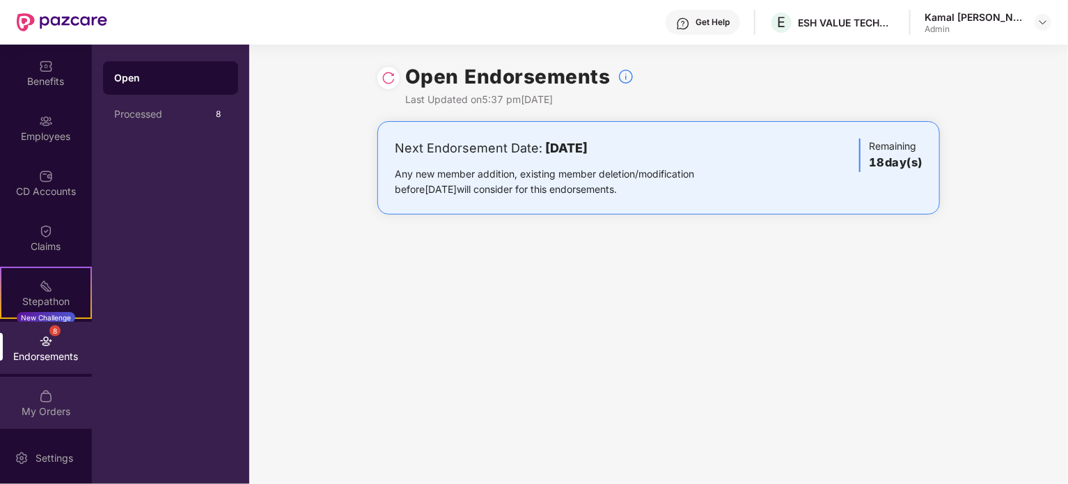
click at [39, 402] on img at bounding box center [46, 396] width 14 height 14
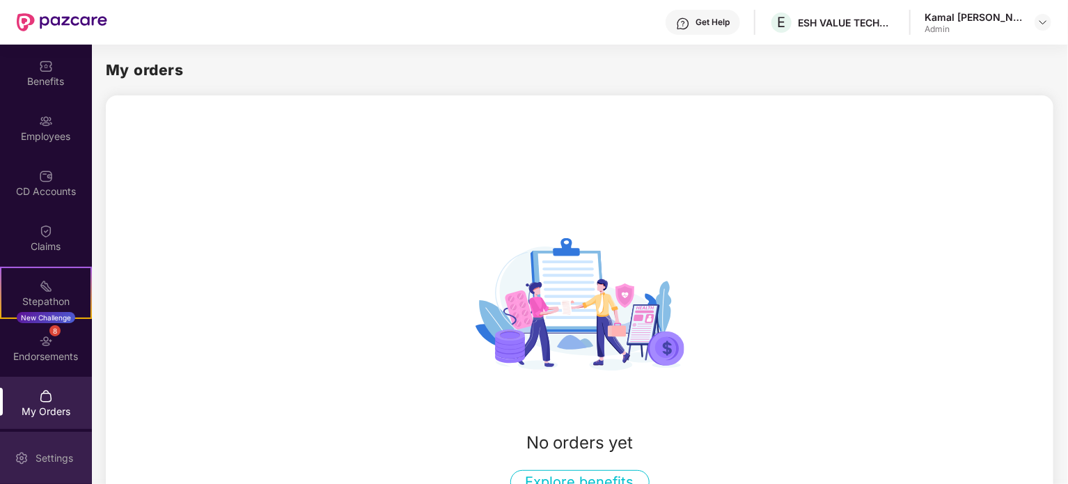
click at [47, 457] on div "Settings" at bounding box center [54, 458] width 46 height 14
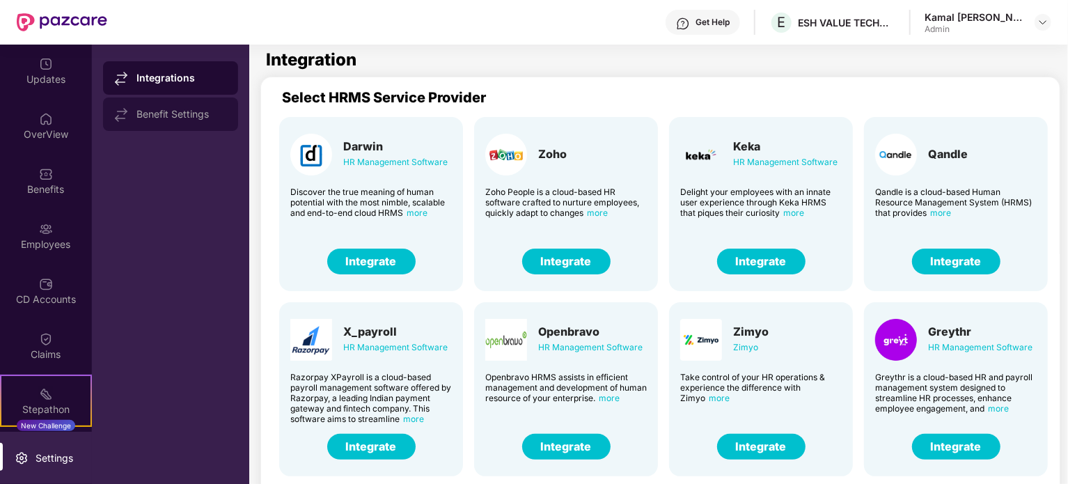
click at [134, 113] on div at bounding box center [125, 114] width 22 height 15
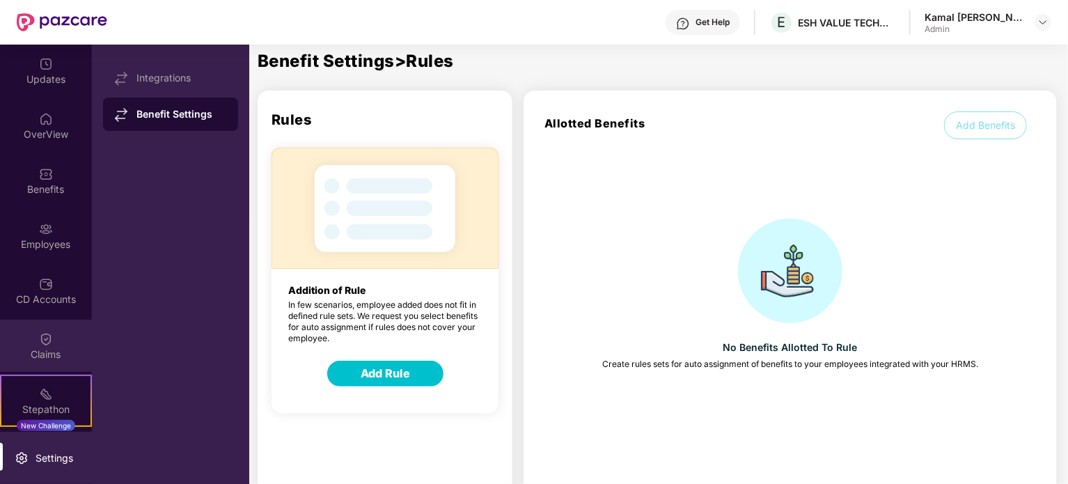
click at [40, 340] on img at bounding box center [46, 339] width 14 height 14
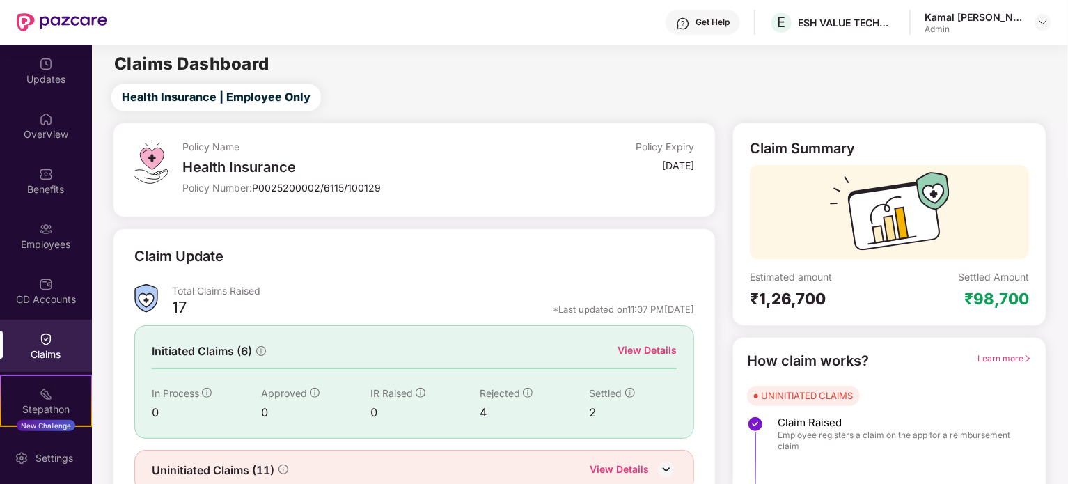
click at [101, 289] on div "Policy Name Health Insurance Policy Number: P0025200002/6115/100129 Policy Expi…" at bounding box center [580, 334] width 992 height 423
click at [394, 463] on div "Uninitiated Claims (11) View Details" at bounding box center [415, 471] width 526 height 18
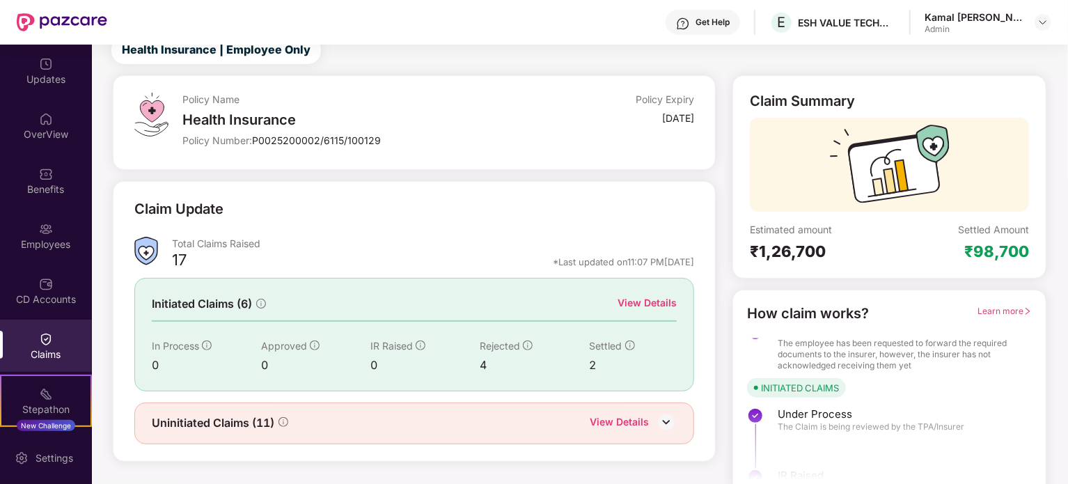
scroll to position [323, 0]
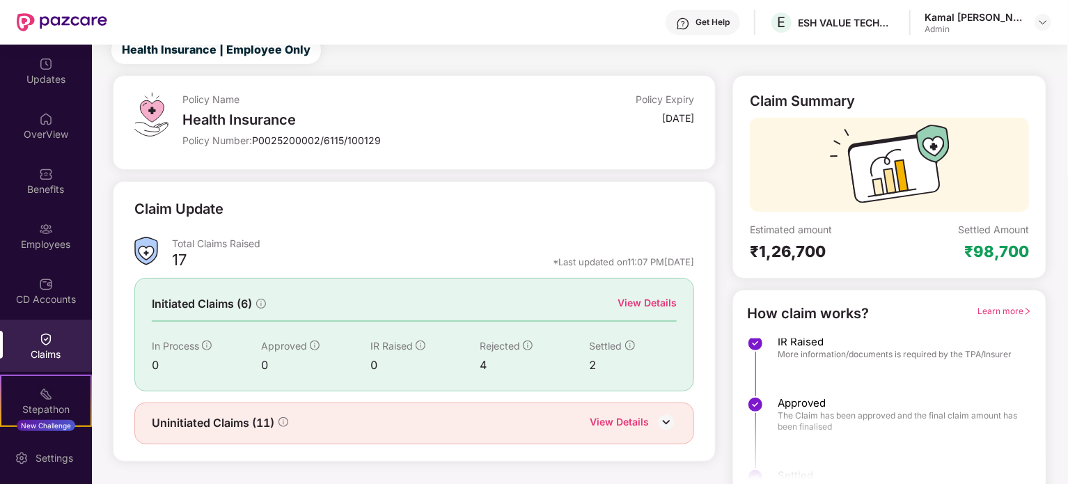
click at [399, 430] on div "Uninitiated Claims (11) View Details" at bounding box center [415, 423] width 526 height 18
click at [640, 299] on div "View Details" at bounding box center [646, 302] width 59 height 15
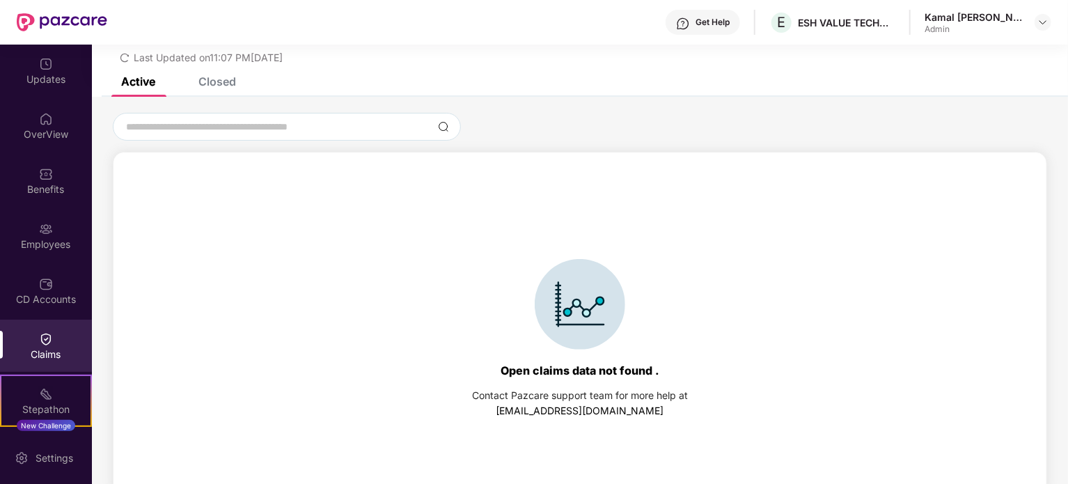
click at [221, 78] on div "Closed" at bounding box center [217, 81] width 38 height 14
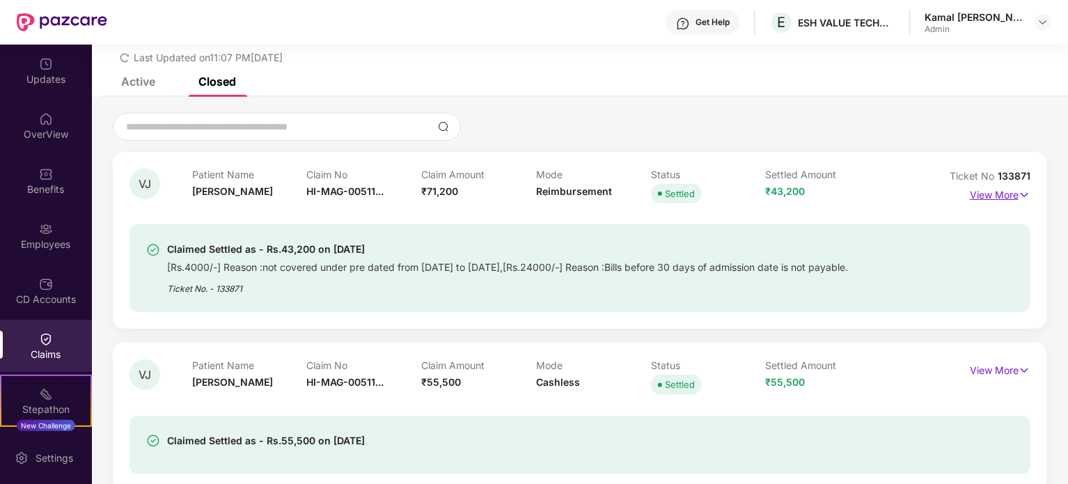
click at [1016, 195] on p "View More" at bounding box center [1000, 193] width 61 height 19
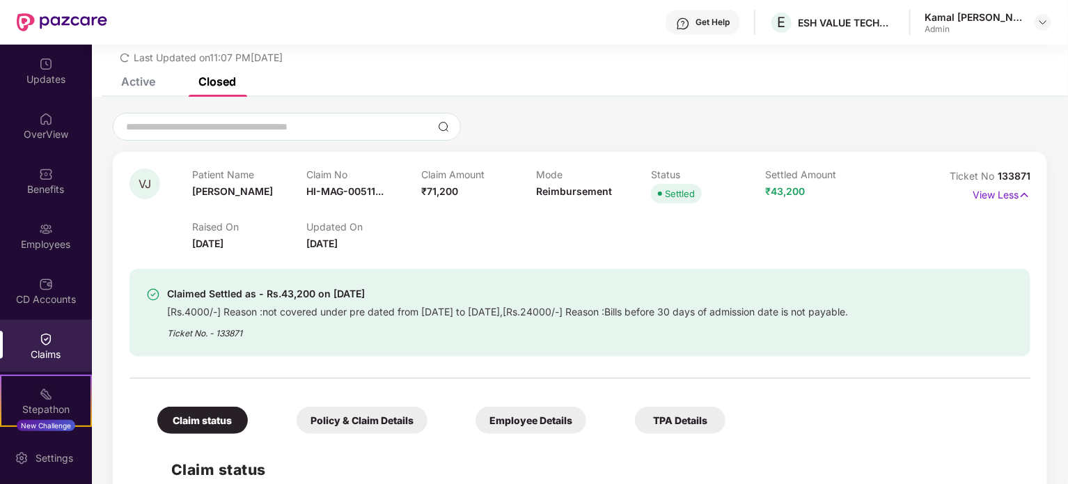
click at [357, 424] on div "Policy & Claim Details" at bounding box center [362, 420] width 131 height 27
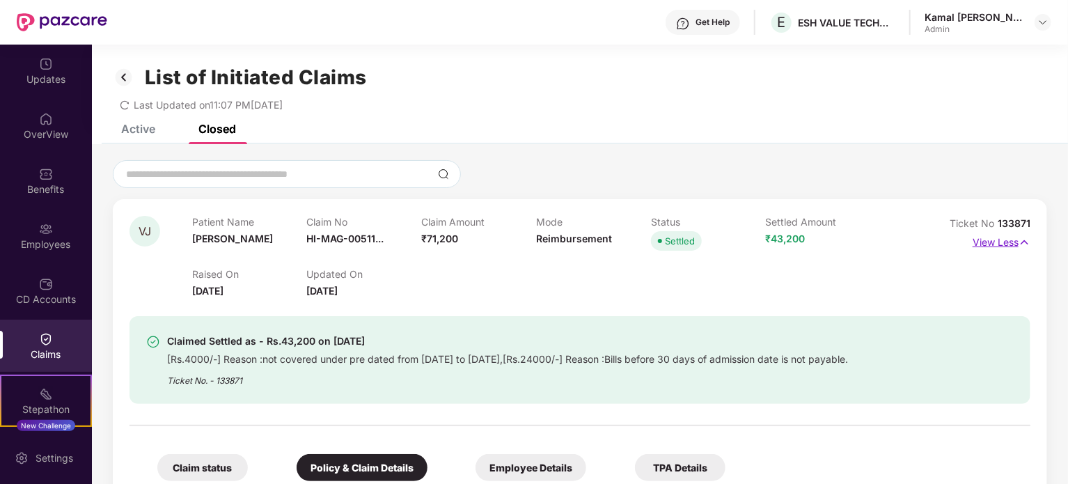
click at [1021, 236] on img at bounding box center [1024, 242] width 12 height 15
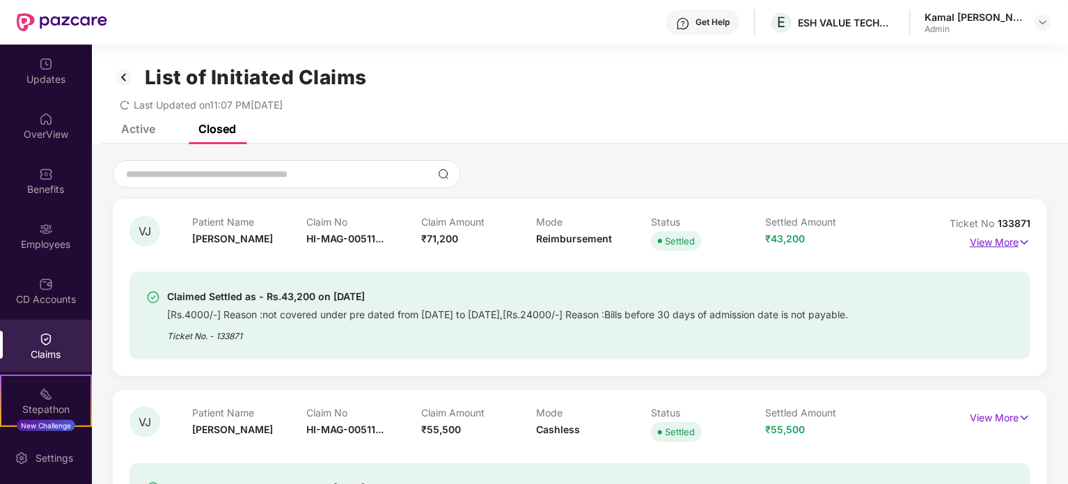
click at [1011, 238] on p "View More" at bounding box center [1000, 240] width 61 height 19
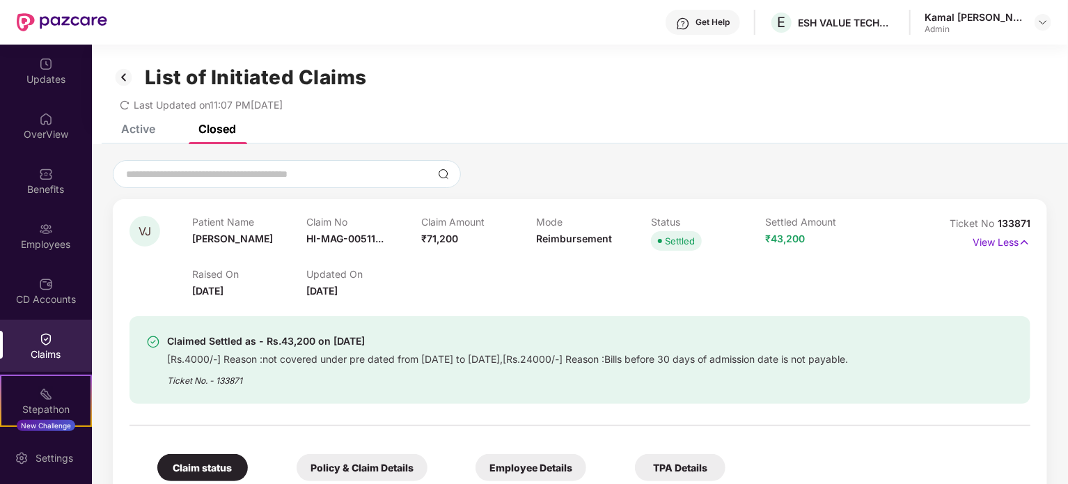
click at [359, 465] on div "Policy & Claim Details" at bounding box center [362, 467] width 131 height 27
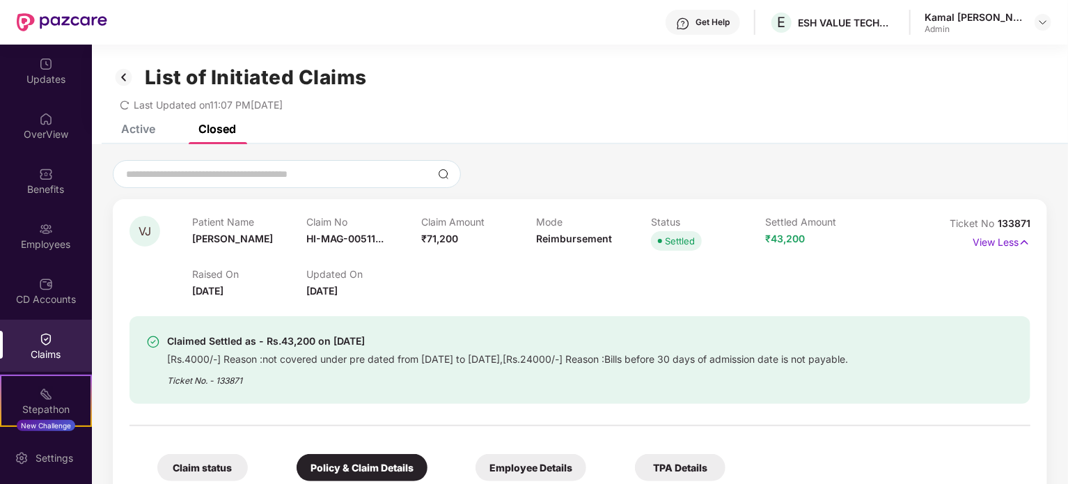
click at [139, 130] on div "Active" at bounding box center [138, 129] width 34 height 14
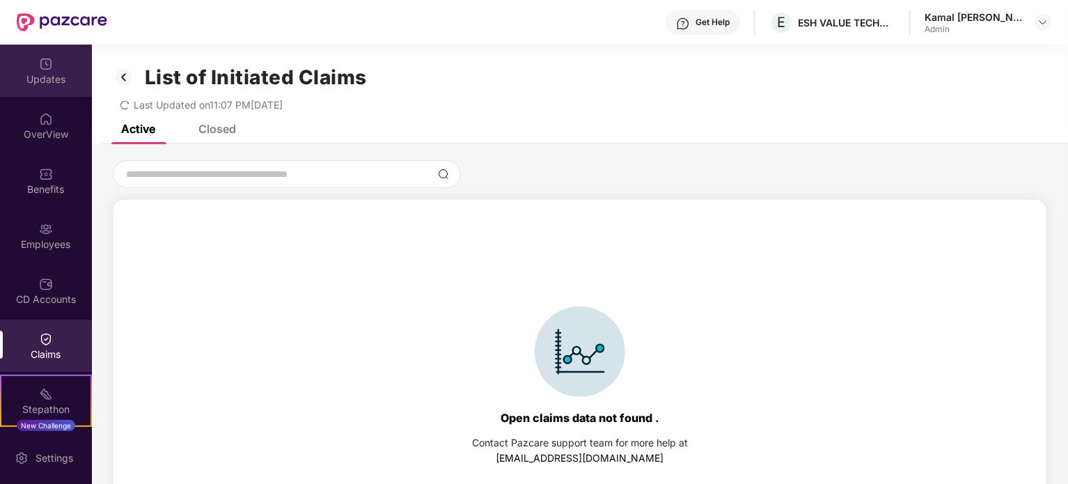
click at [39, 80] on div "Updates" at bounding box center [46, 79] width 92 height 14
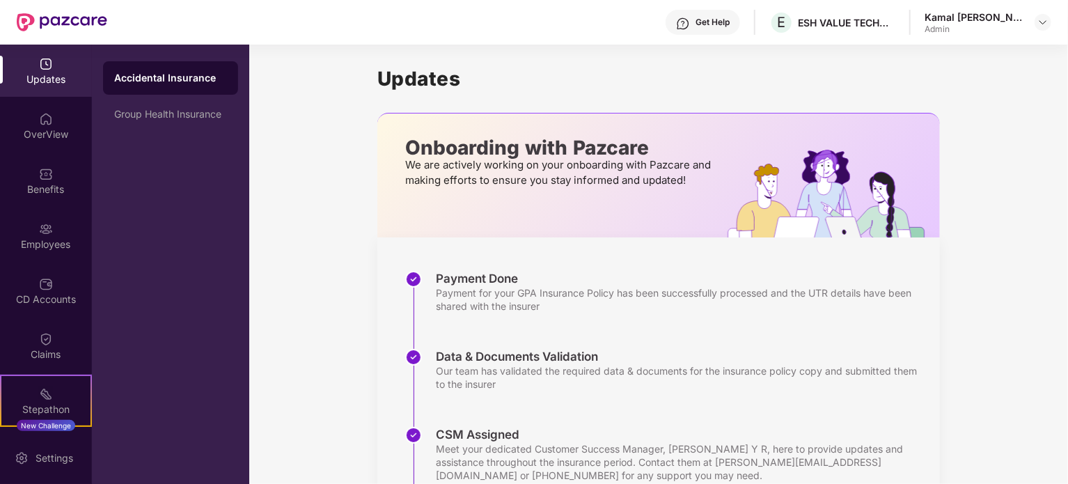
click at [355, 230] on div "Updates Onboarding with Pazcare We are actively working on your onboarding with…" at bounding box center [658, 360] width 819 height 631
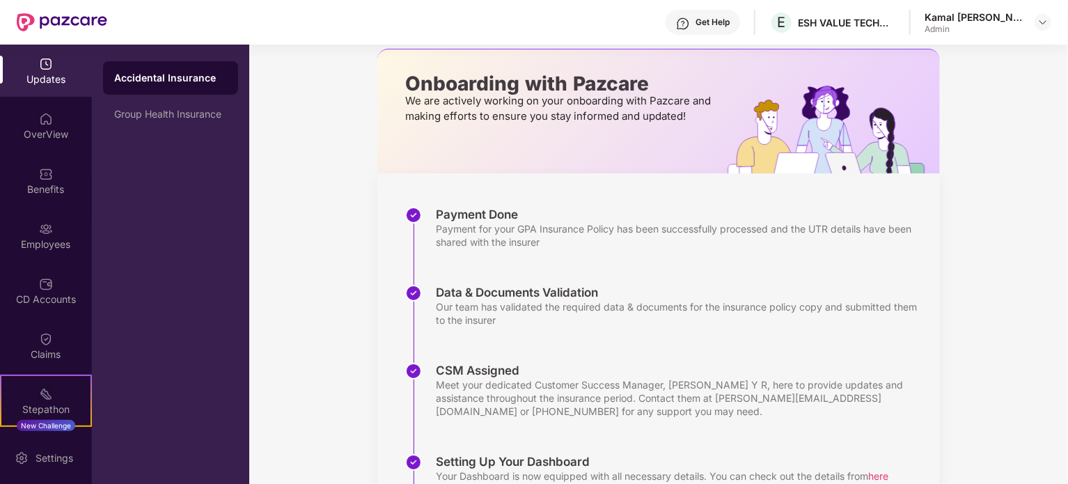
scroll to position [128, 0]
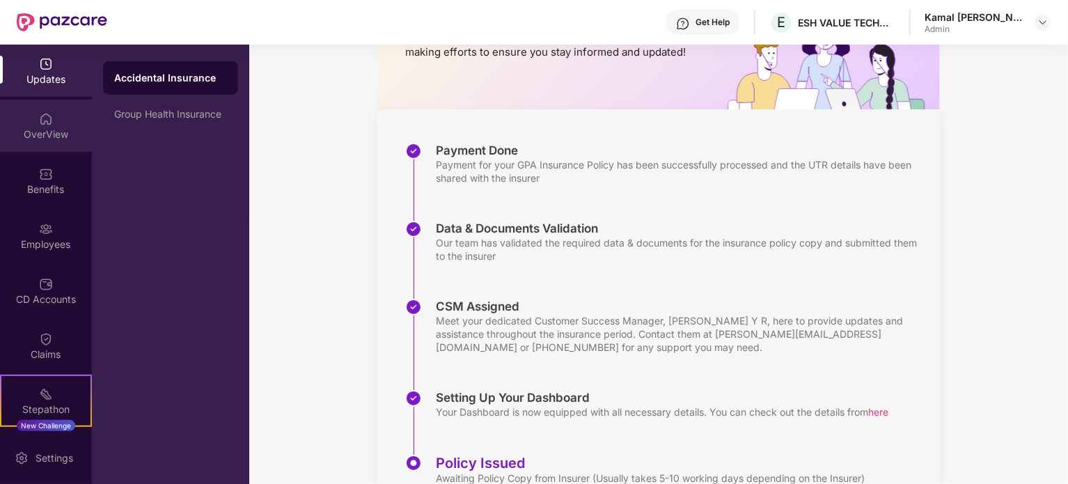
click at [60, 130] on div "OverView" at bounding box center [46, 134] width 92 height 14
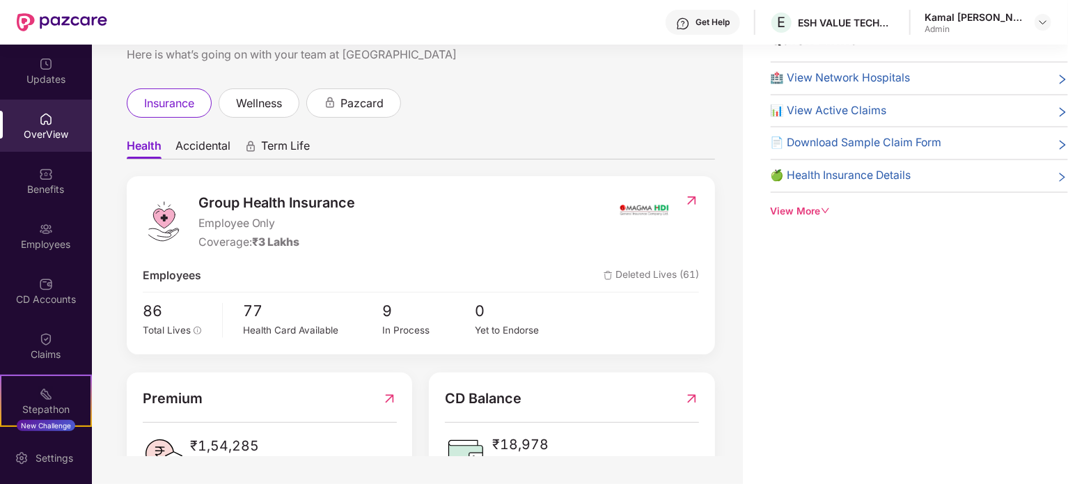
click at [212, 139] on span "Accidental" at bounding box center [202, 149] width 55 height 20
click at [137, 140] on span "Health" at bounding box center [143, 149] width 33 height 20
click at [145, 150] on span "Health" at bounding box center [144, 149] width 35 height 20
click at [45, 192] on div "Benefits" at bounding box center [46, 189] width 92 height 14
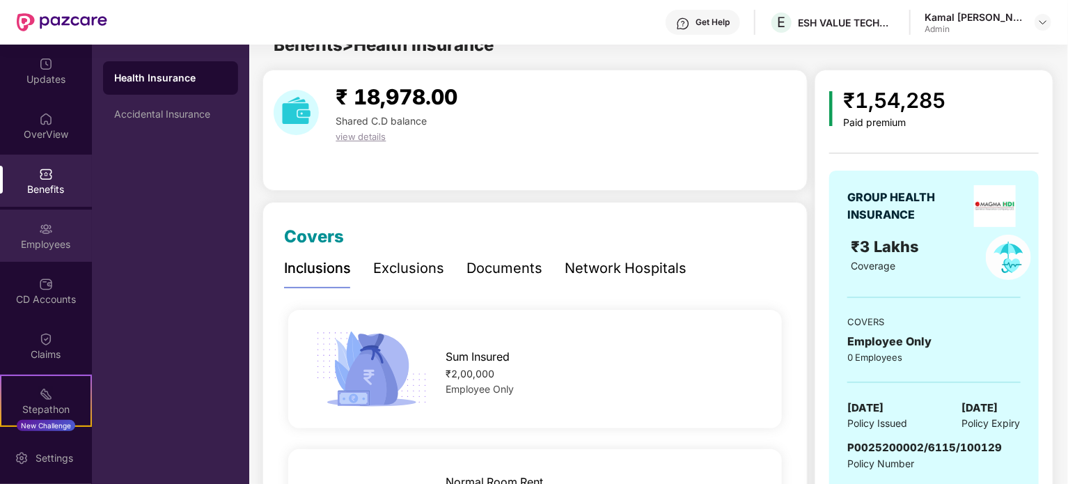
scroll to position [45, 0]
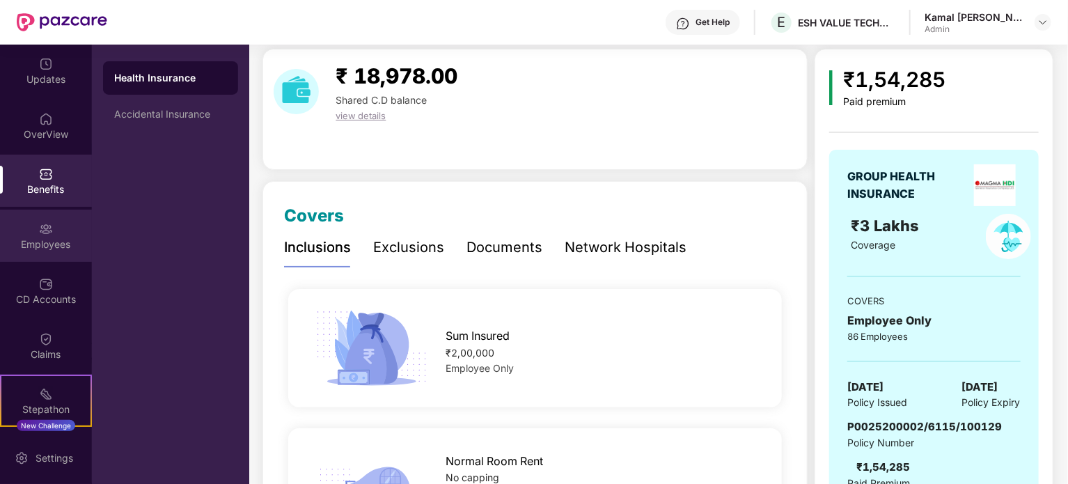
click at [45, 237] on div "Employees" at bounding box center [46, 244] width 92 height 14
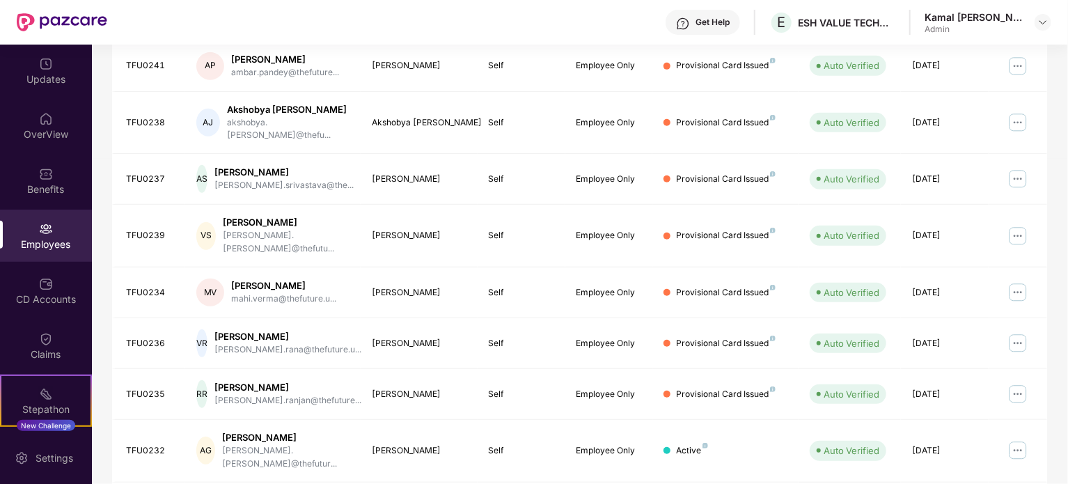
scroll to position [0, 0]
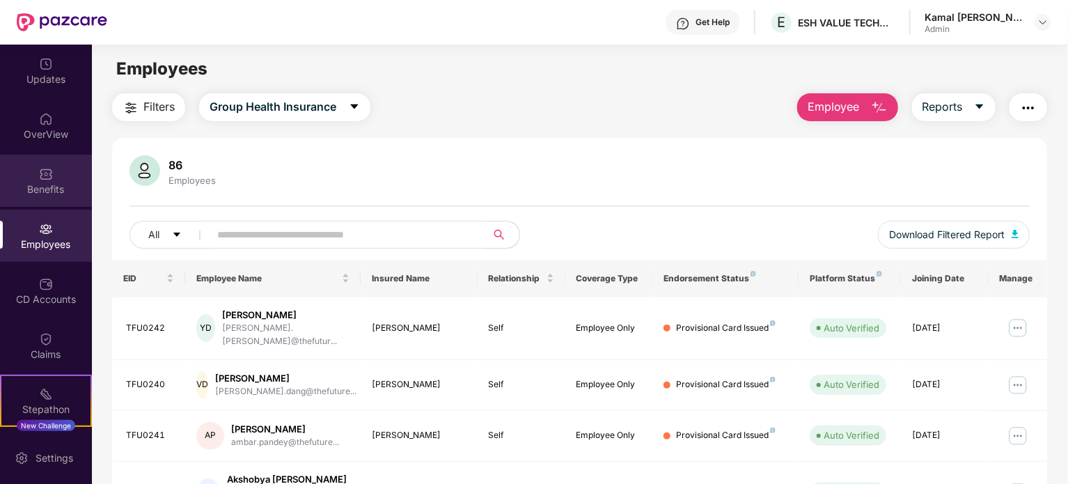
click at [38, 203] on div "Benefits" at bounding box center [46, 181] width 92 height 52
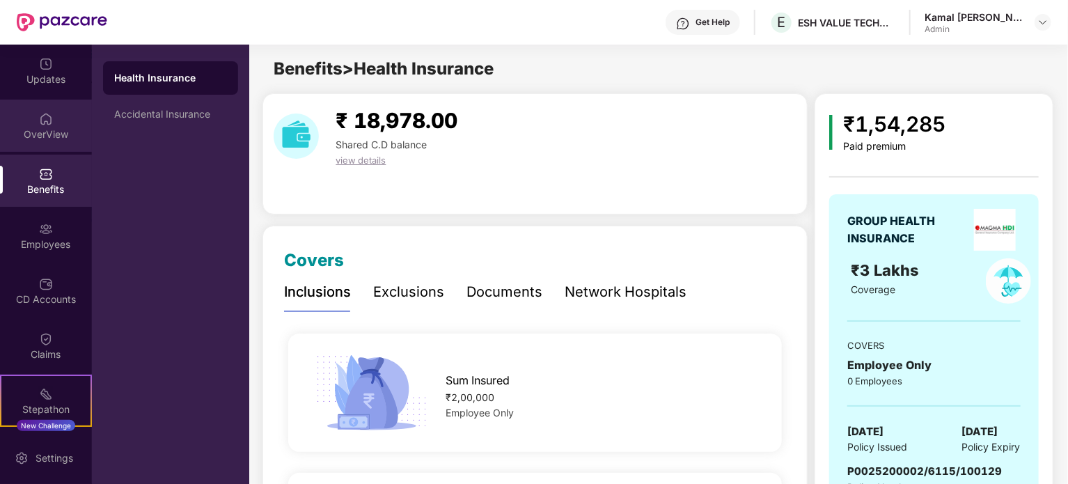
click at [40, 139] on div "OverView" at bounding box center [46, 134] width 92 height 14
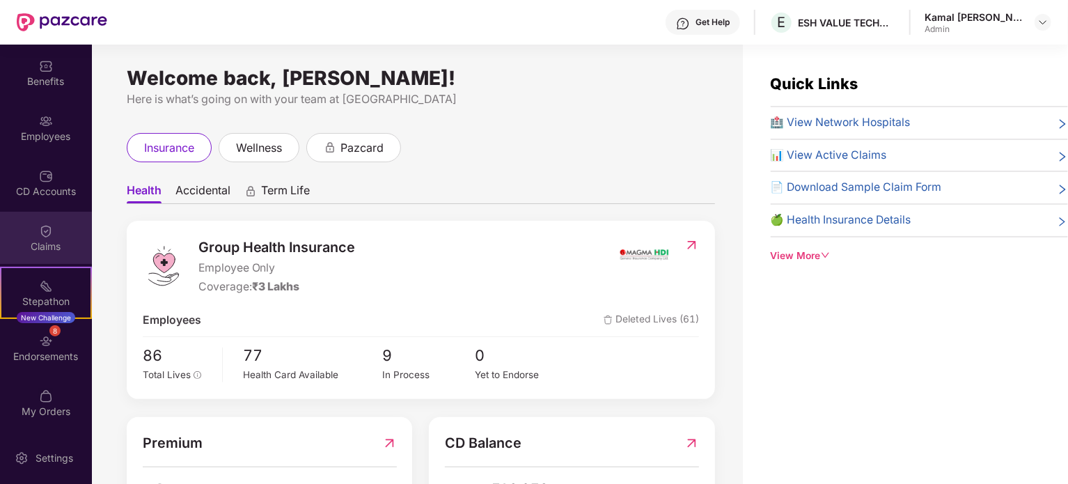
click at [45, 235] on img at bounding box center [46, 231] width 14 height 14
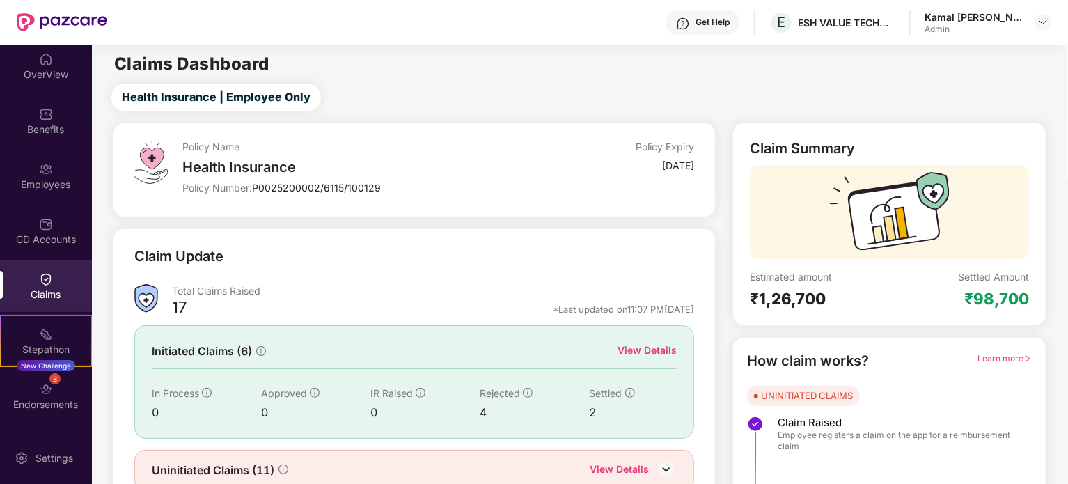
scroll to position [108, 0]
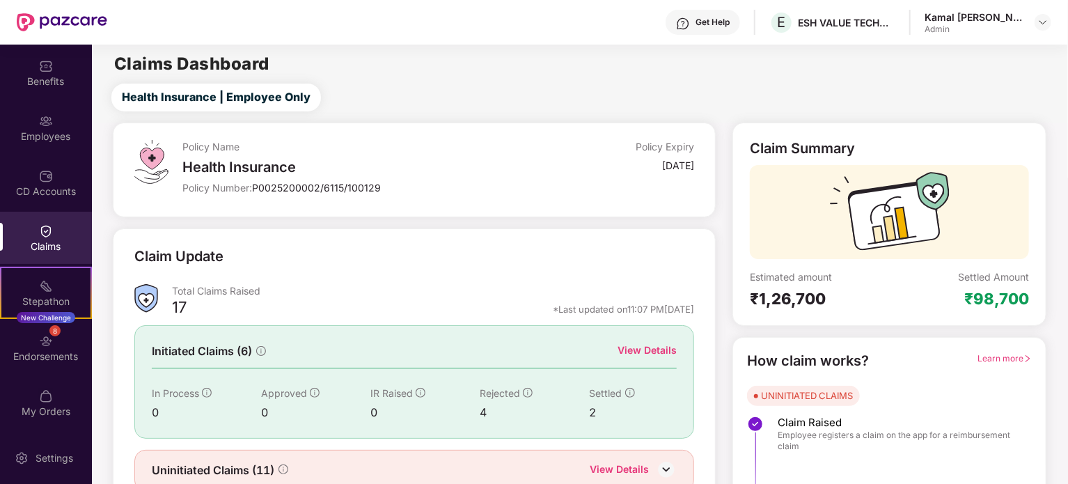
click at [384, 166] on div "Health Insurance" at bounding box center [352, 167] width 341 height 17
click at [665, 152] on div "Policy Expiry" at bounding box center [665, 146] width 58 height 13
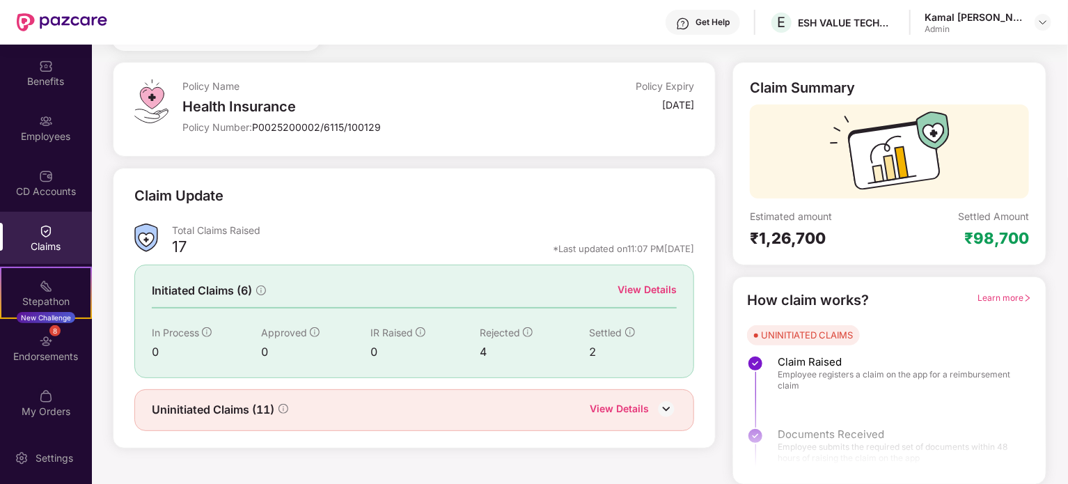
click at [646, 293] on div "View Details" at bounding box center [646, 289] width 59 height 15
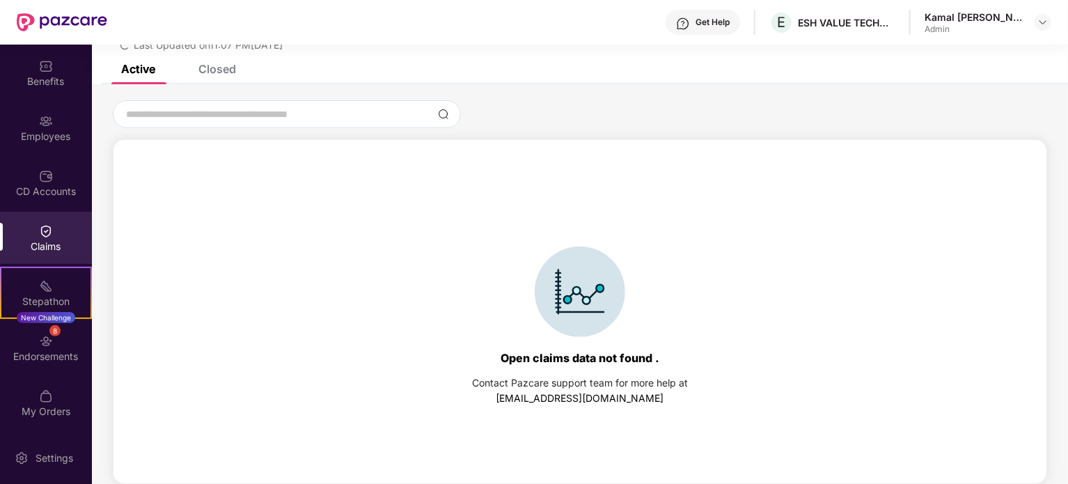
scroll to position [60, 0]
click at [38, 253] on div "Claims" at bounding box center [46, 238] width 92 height 52
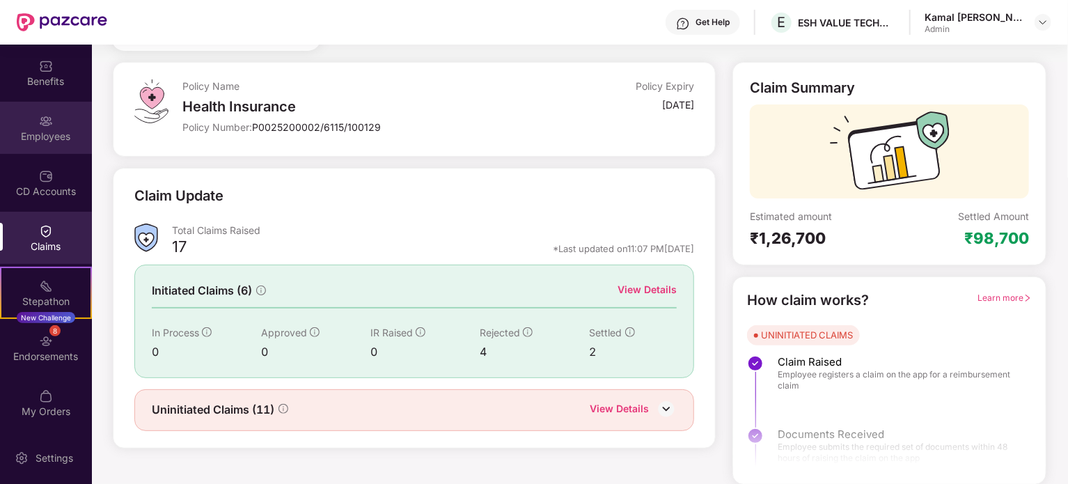
scroll to position [0, 0]
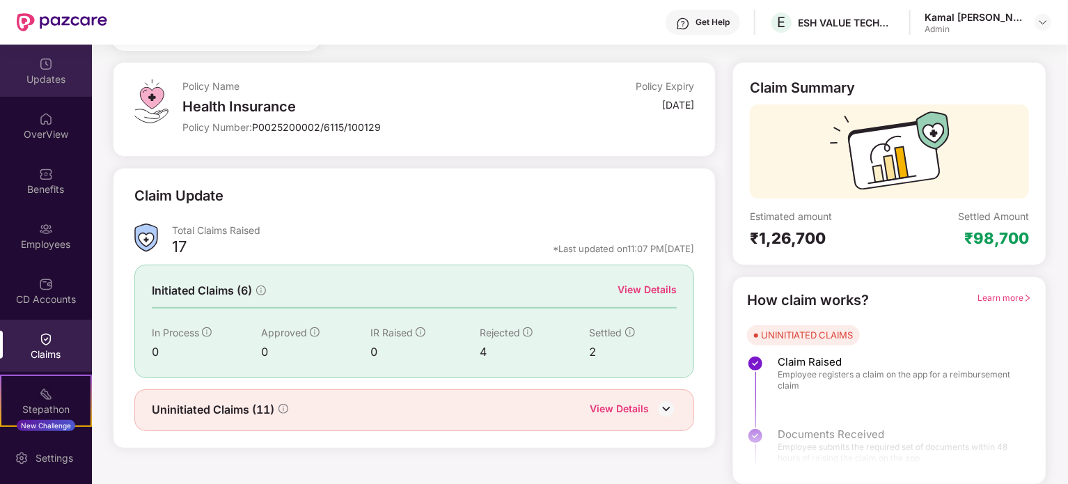
click at [33, 74] on div "Updates" at bounding box center [46, 79] width 92 height 14
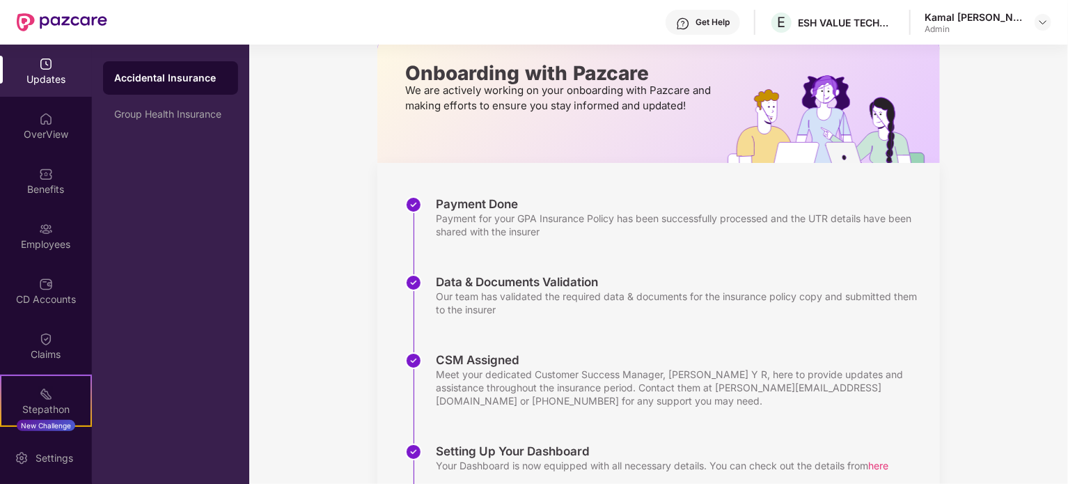
scroll to position [191, 0]
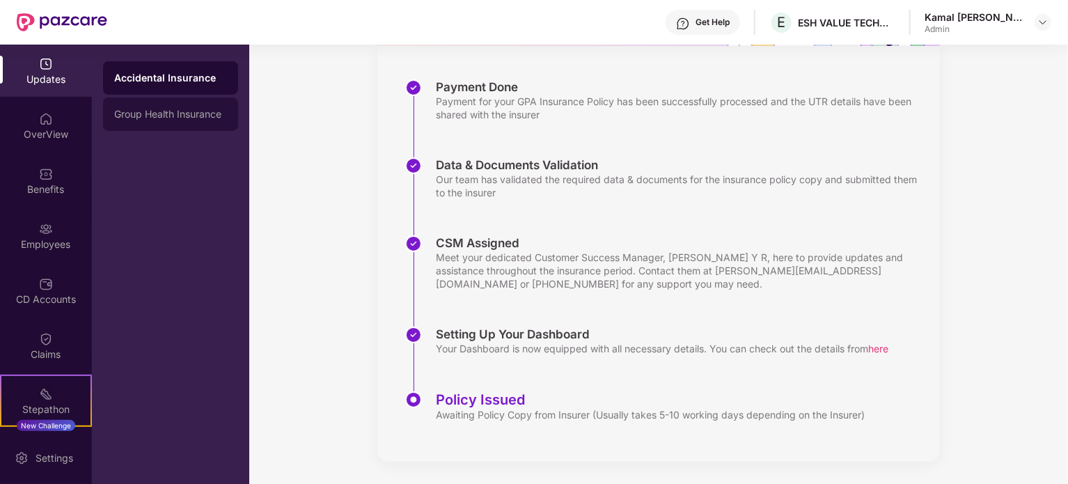
click at [155, 109] on div "Group Health Insurance" at bounding box center [170, 114] width 113 height 11
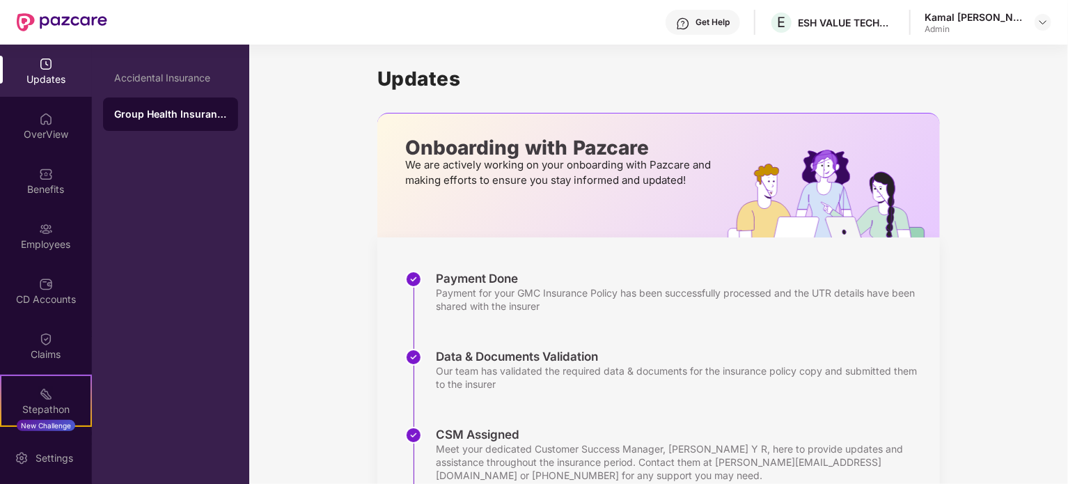
scroll to position [269, 0]
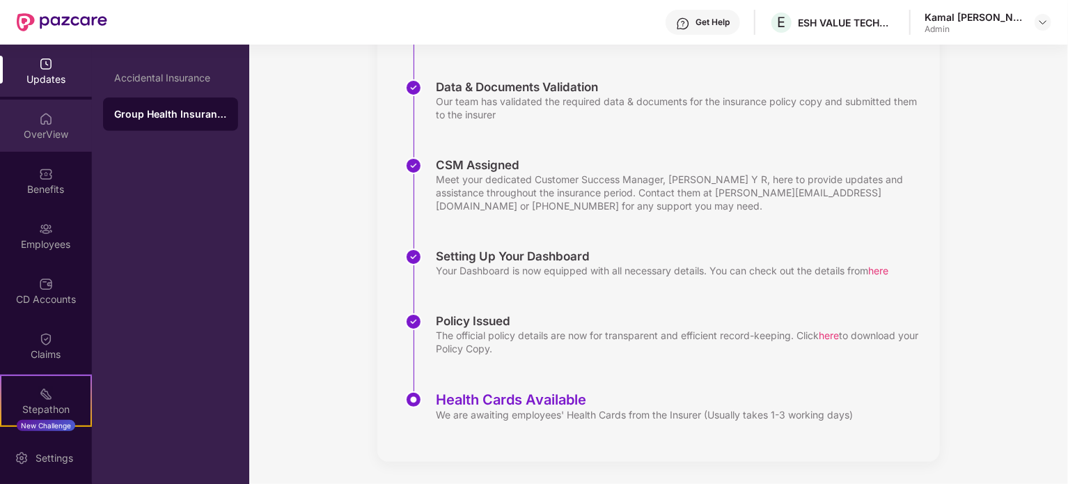
click at [42, 130] on div "OverView" at bounding box center [46, 134] width 92 height 14
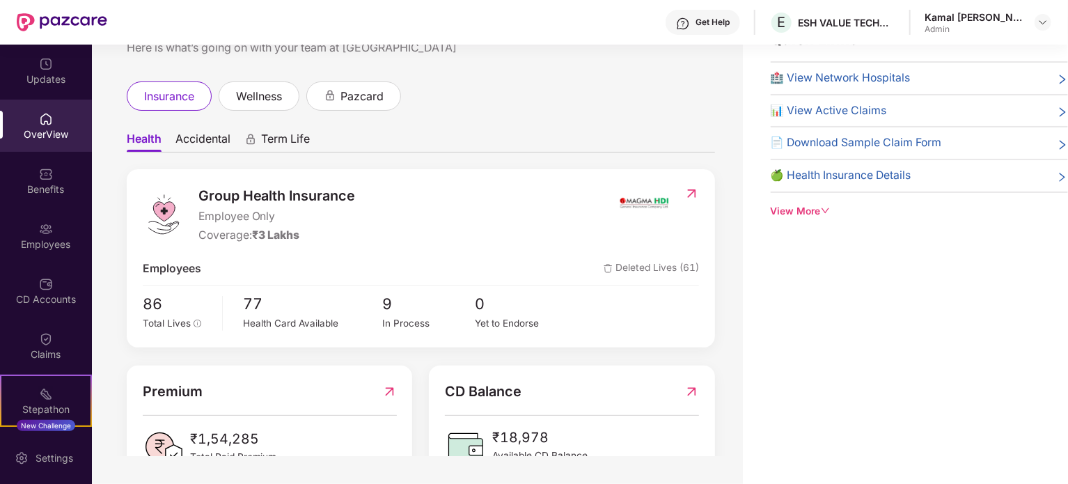
scroll to position [0, 0]
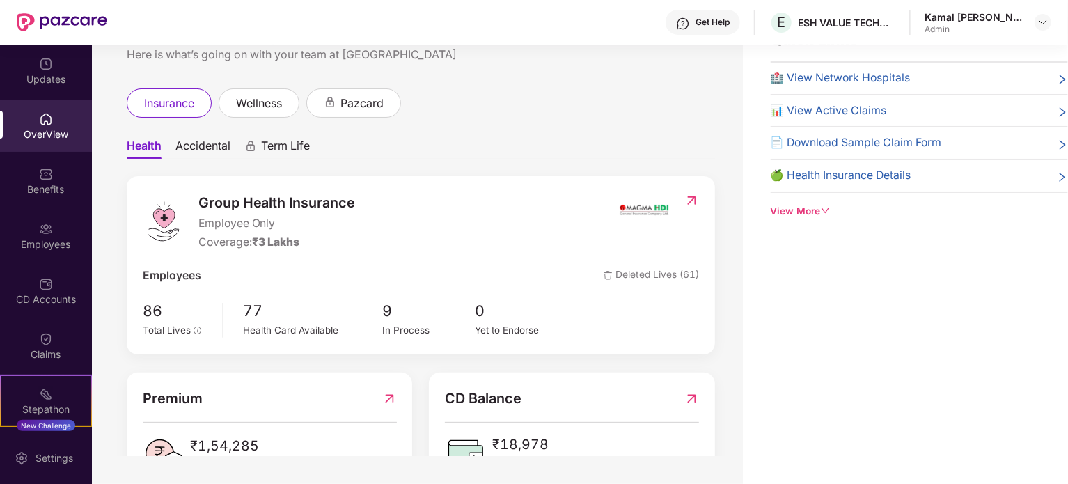
click at [684, 200] on img at bounding box center [691, 201] width 15 height 14
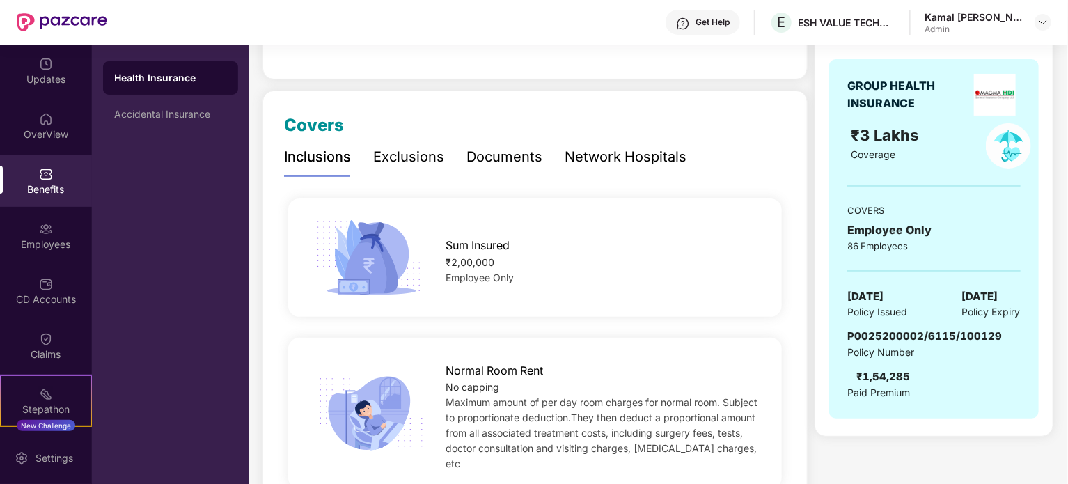
scroll to position [136, 0]
click at [500, 162] on div "Documents" at bounding box center [504, 156] width 76 height 22
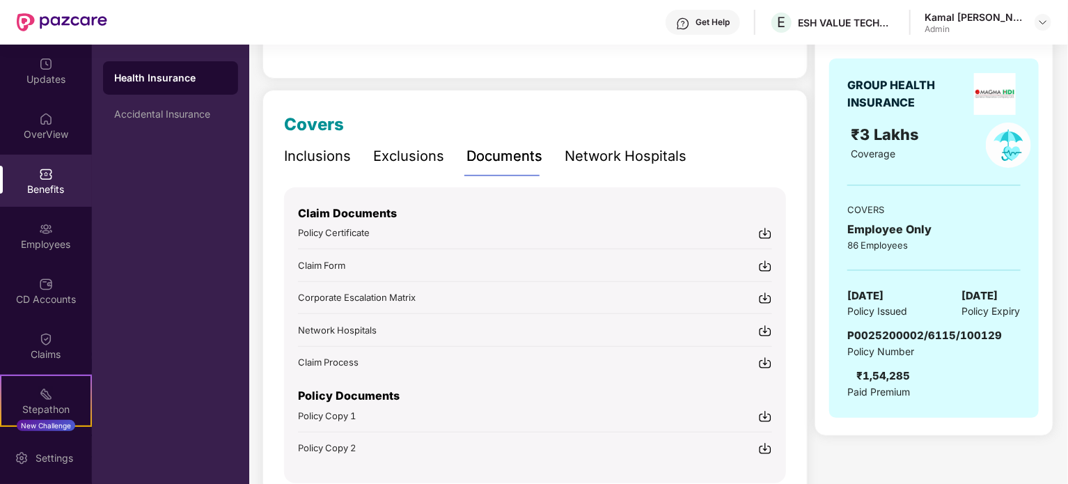
scroll to position [196, 0]
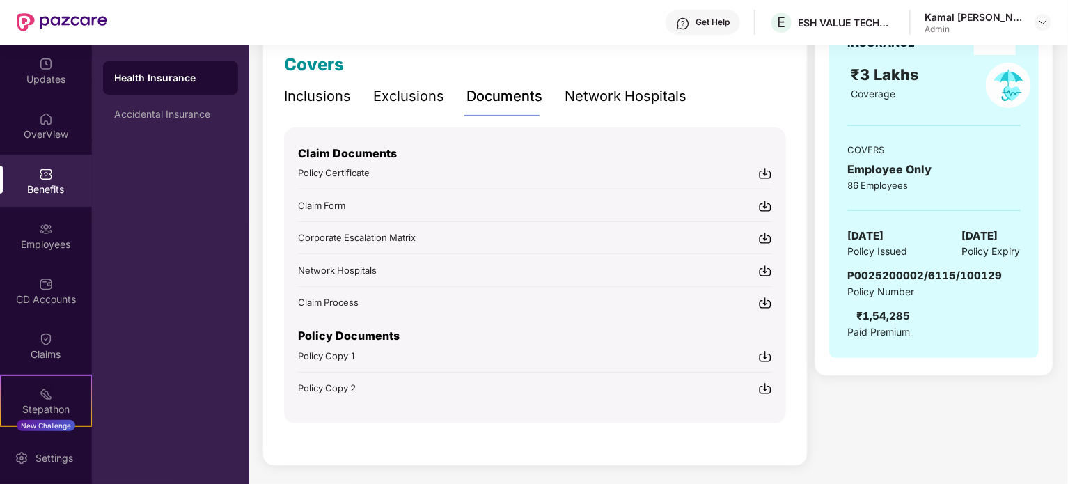
click at [761, 177] on img at bounding box center [765, 173] width 14 height 14
click at [762, 171] on img at bounding box center [765, 173] width 14 height 14
click at [769, 354] on img at bounding box center [765, 356] width 14 height 14
click at [769, 386] on img at bounding box center [765, 388] width 14 height 14
click at [763, 384] on img at bounding box center [765, 388] width 14 height 14
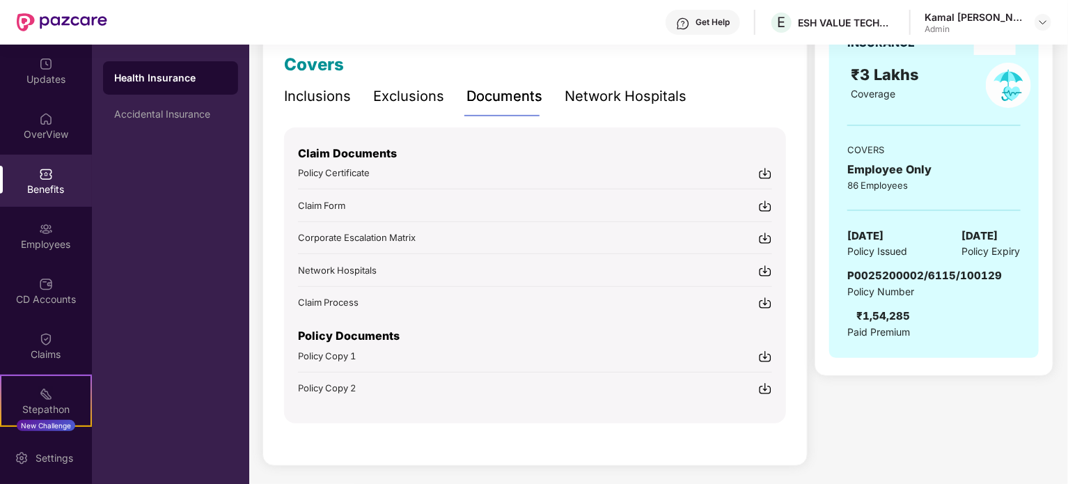
click at [767, 354] on img at bounding box center [765, 356] width 14 height 14
click at [769, 353] on img at bounding box center [765, 357] width 14 height 14
click at [765, 172] on img at bounding box center [765, 174] width 14 height 14
click at [764, 306] on img at bounding box center [765, 304] width 14 height 14
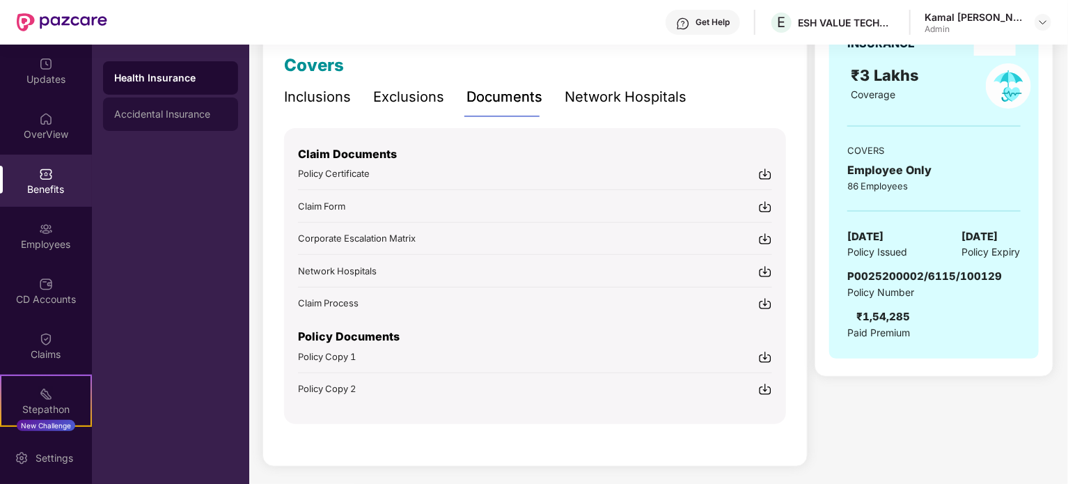
click at [171, 120] on div "Accidental Insurance" at bounding box center [170, 113] width 135 height 33
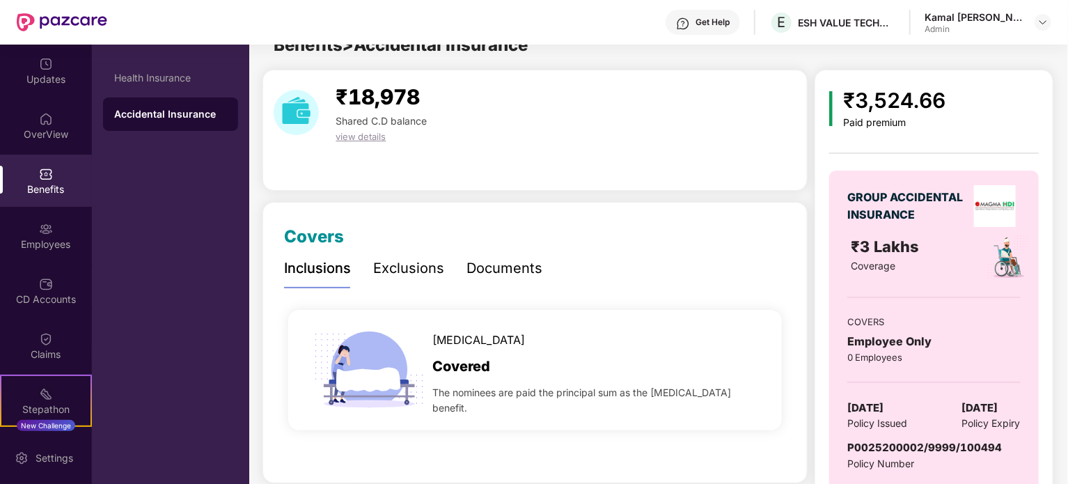
scroll to position [97, 0]
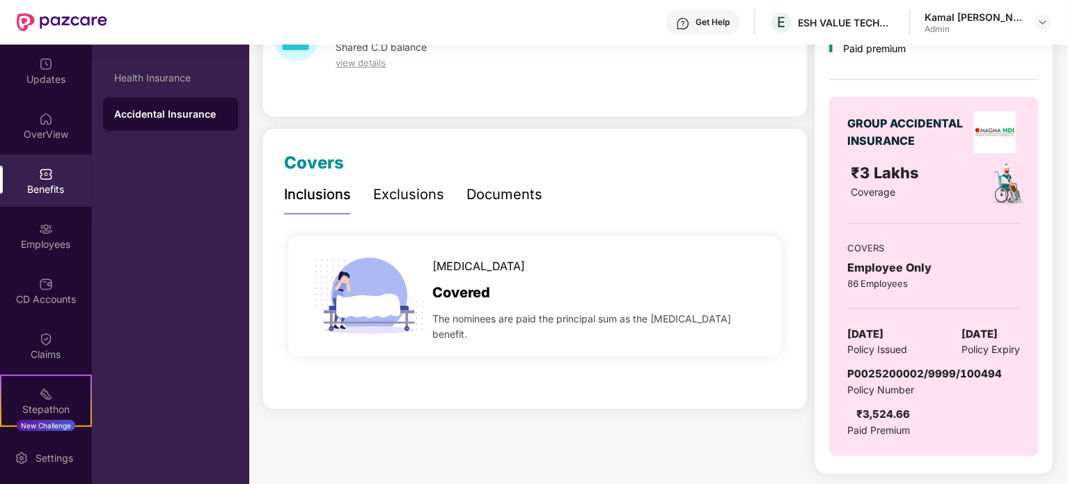
click at [488, 203] on div "Documents" at bounding box center [504, 195] width 76 height 22
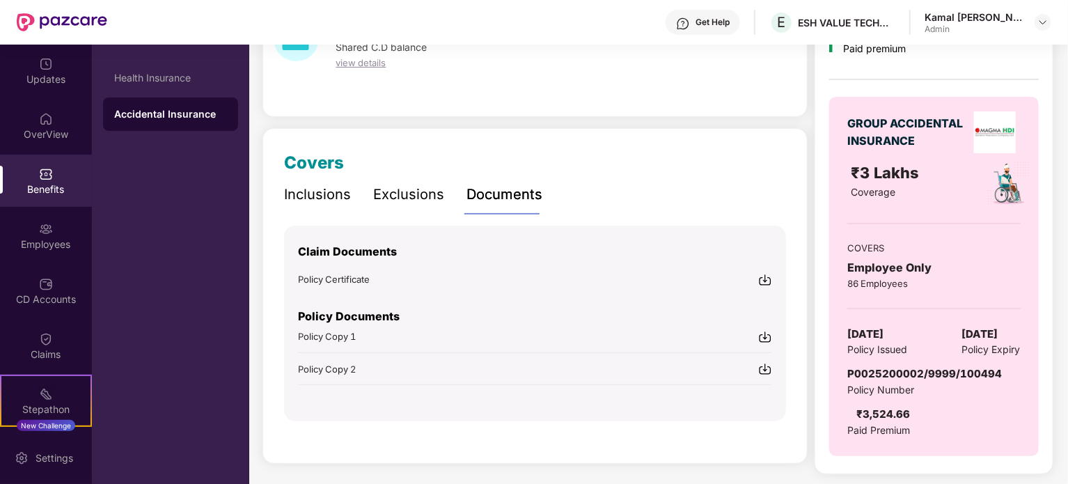
click at [759, 338] on img at bounding box center [765, 337] width 14 height 14
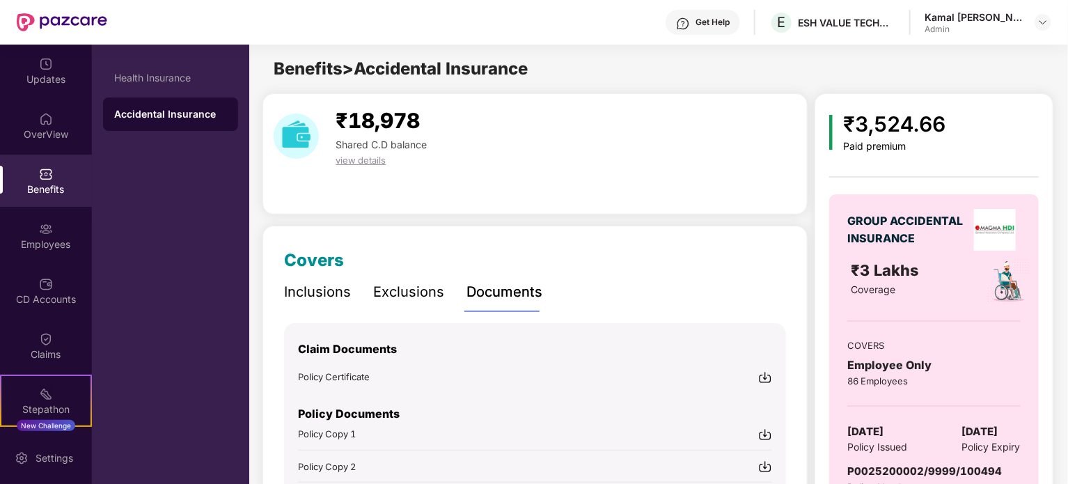
scroll to position [0, 0]
click at [367, 160] on span "view details" at bounding box center [361, 160] width 50 height 11
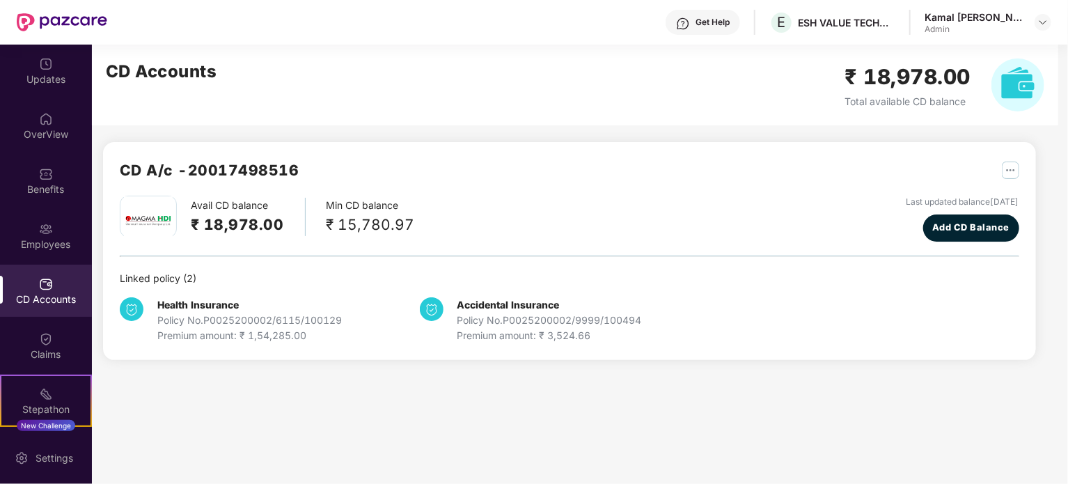
click at [349, 218] on div "₹ 15,780.97" at bounding box center [370, 224] width 88 height 23
click at [1010, 167] on img "button" at bounding box center [1010, 170] width 17 height 17
click at [953, 195] on div "CD Statement" at bounding box center [977, 200] width 64 height 15
click at [45, 296] on div "CD Accounts" at bounding box center [46, 299] width 92 height 14
click at [220, 314] on div "Policy No. P0025200002/6115/100129" at bounding box center [249, 320] width 184 height 15
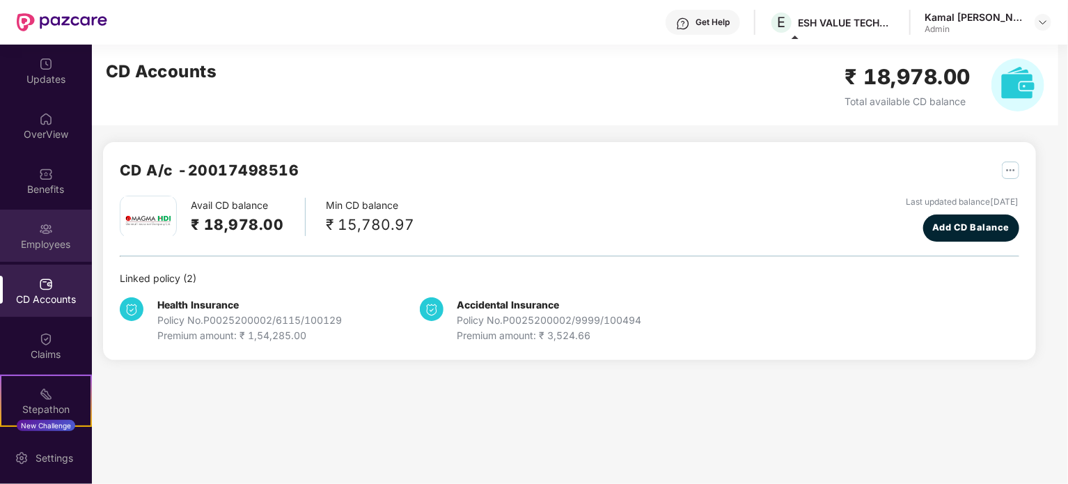
click at [58, 238] on div "Employees" at bounding box center [46, 244] width 92 height 14
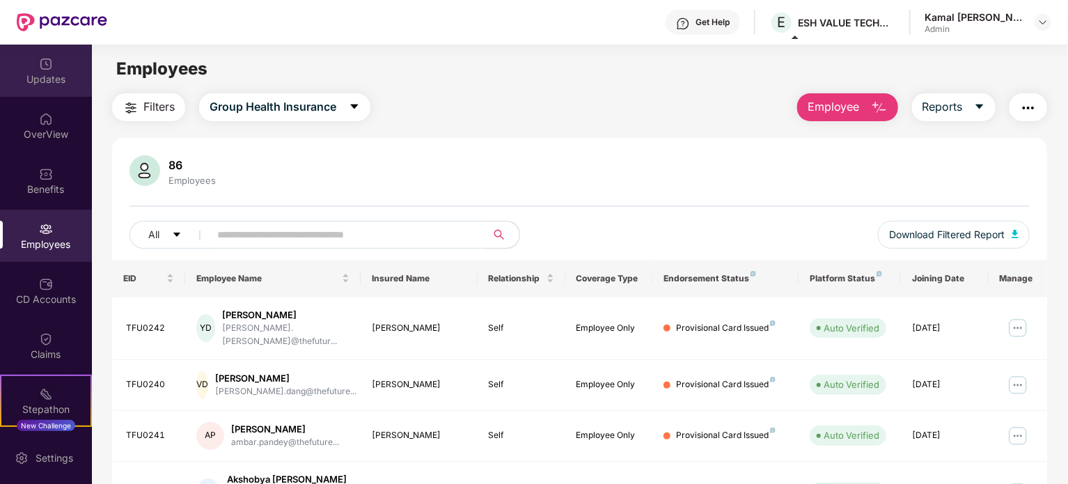
click at [42, 90] on div "Updates" at bounding box center [46, 71] width 92 height 52
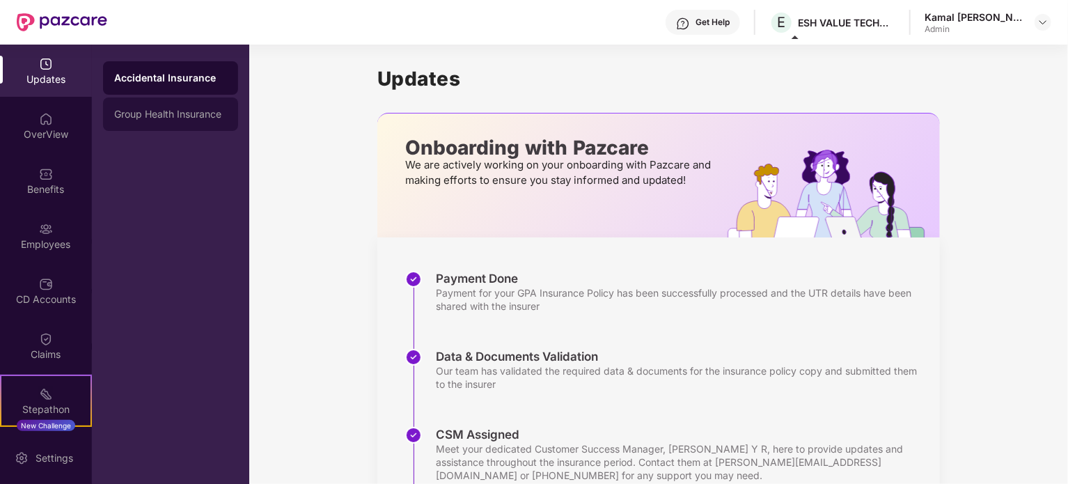
click at [164, 104] on div "Group Health Insurance" at bounding box center [170, 113] width 135 height 33
click at [164, 121] on div "Group Health Insurance" at bounding box center [170, 113] width 135 height 33
click at [150, 76] on div "Accidental Insurance" at bounding box center [170, 77] width 113 height 11
click at [160, 107] on div "Group Health Insurance" at bounding box center [170, 113] width 135 height 33
click at [191, 71] on div "Accidental Insurance" at bounding box center [170, 77] width 135 height 33
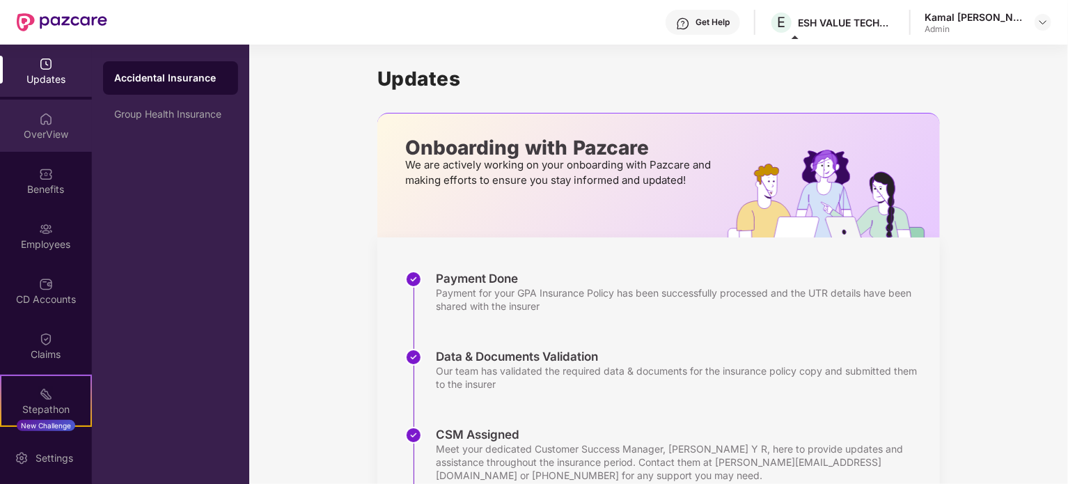
click at [28, 131] on div "OverView" at bounding box center [46, 134] width 92 height 14
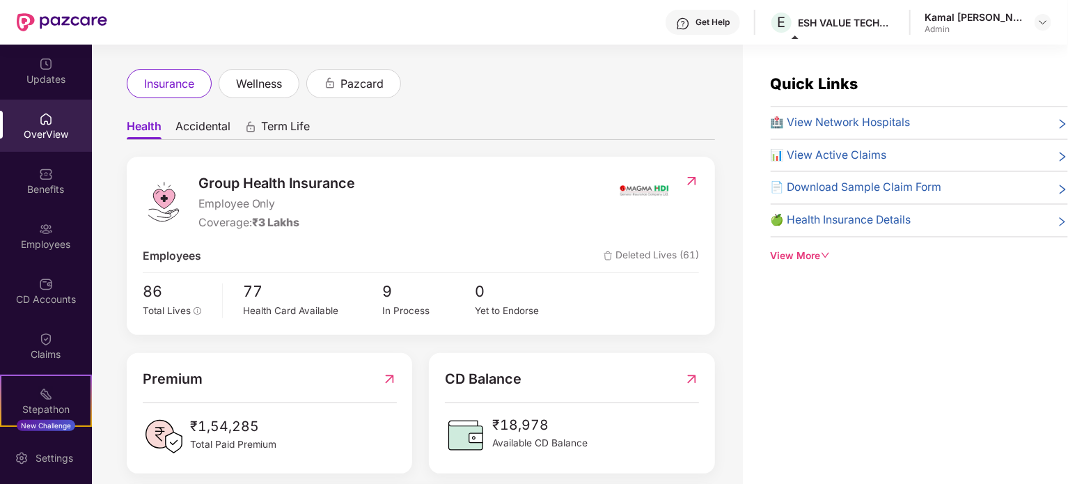
scroll to position [64, 0]
click at [684, 183] on img at bounding box center [691, 181] width 15 height 14
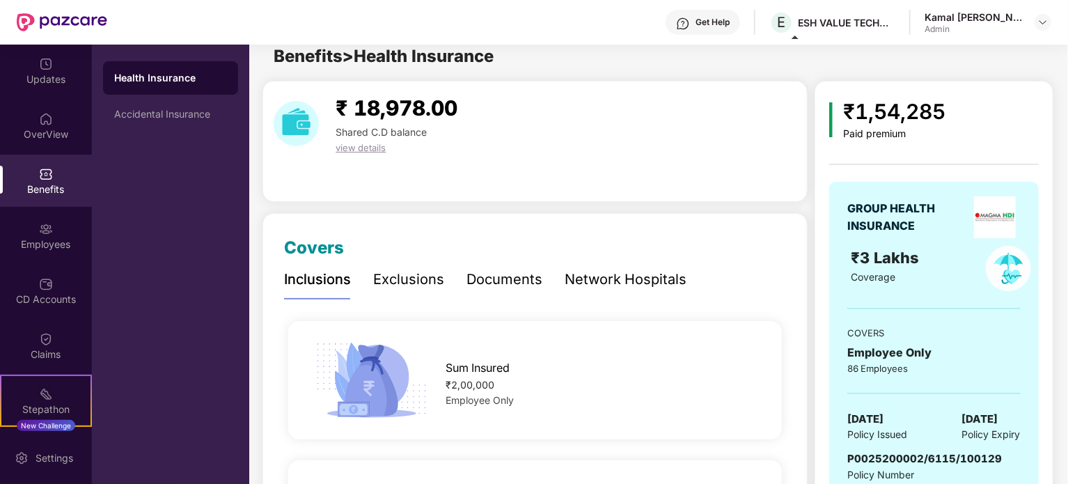
scroll to position [13, 0]
click at [359, 148] on span "view details" at bounding box center [361, 146] width 50 height 11
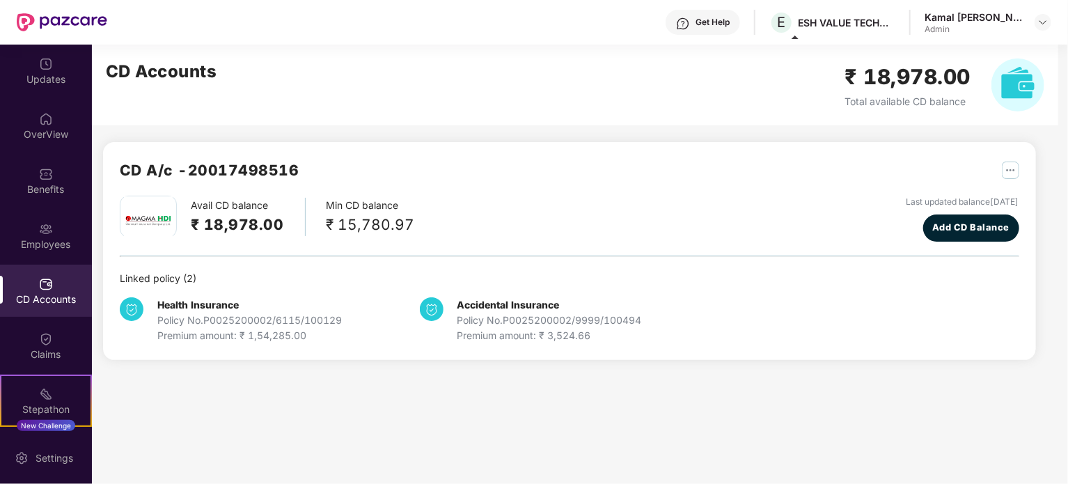
scroll to position [0, 0]
click at [1014, 169] on img "button" at bounding box center [1010, 170] width 17 height 17
click at [939, 199] on div at bounding box center [930, 200] width 30 height 15
click at [1008, 172] on img "button" at bounding box center [1010, 170] width 17 height 17
click at [787, 291] on div "Health Insurance Policy No. P0025200002/6115/100129 Premium amount: ₹ 1,54,285.…" at bounding box center [569, 314] width 899 height 57
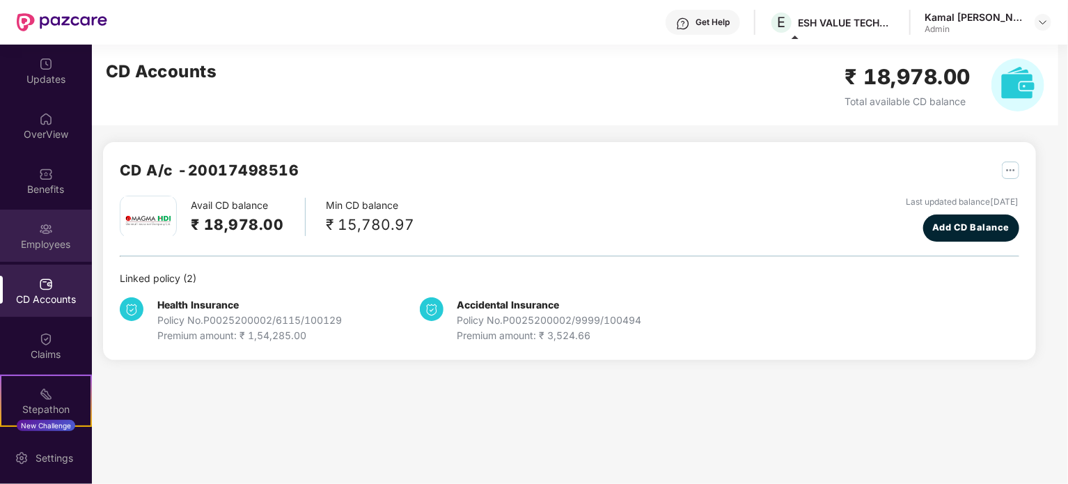
click at [50, 222] on div "Employees" at bounding box center [46, 236] width 92 height 52
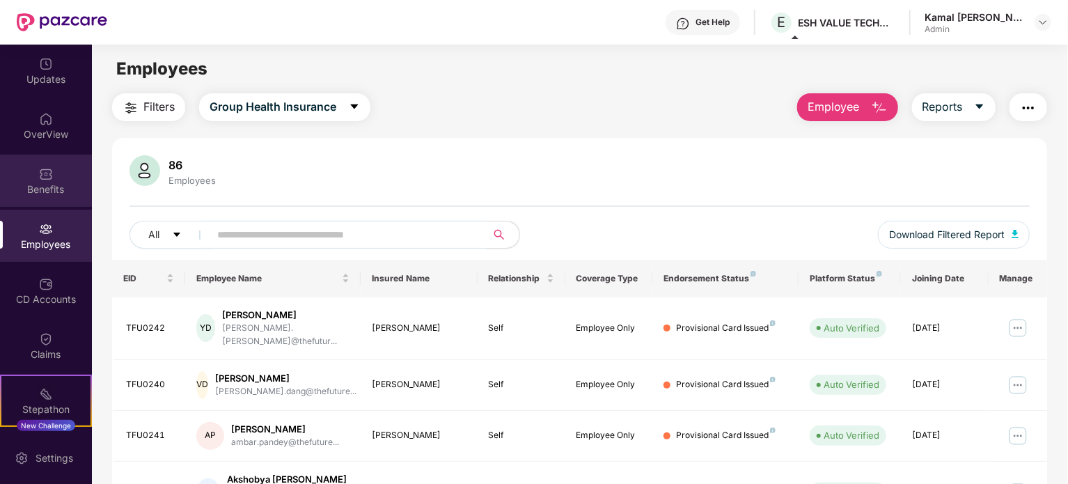
click at [50, 184] on div "Benefits" at bounding box center [46, 189] width 92 height 14
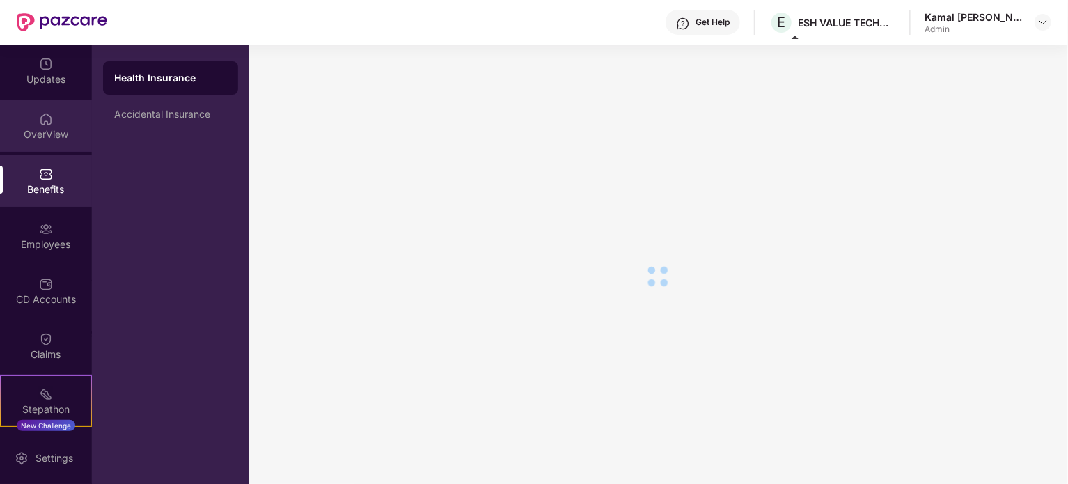
click at [42, 125] on img at bounding box center [46, 119] width 14 height 14
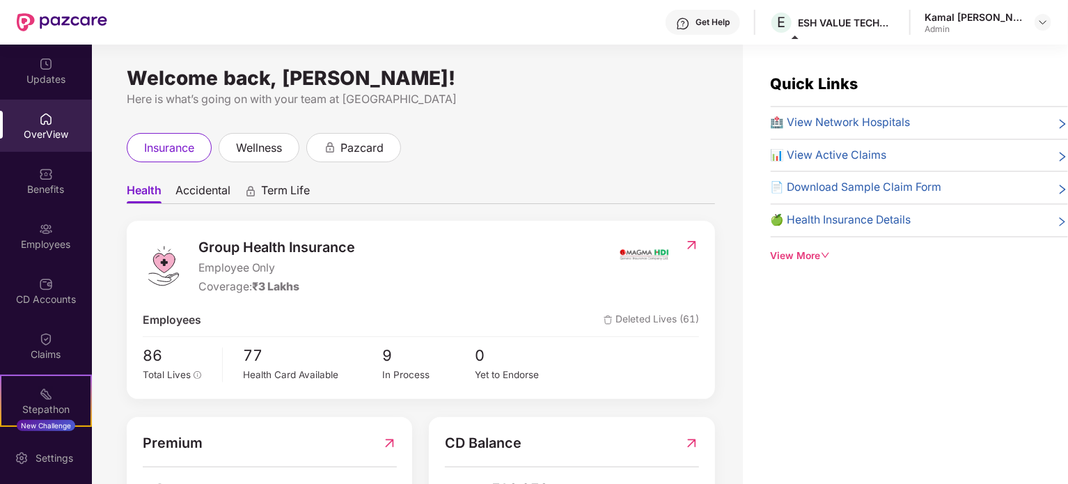
click at [41, 84] on div "Updates" at bounding box center [46, 79] width 92 height 14
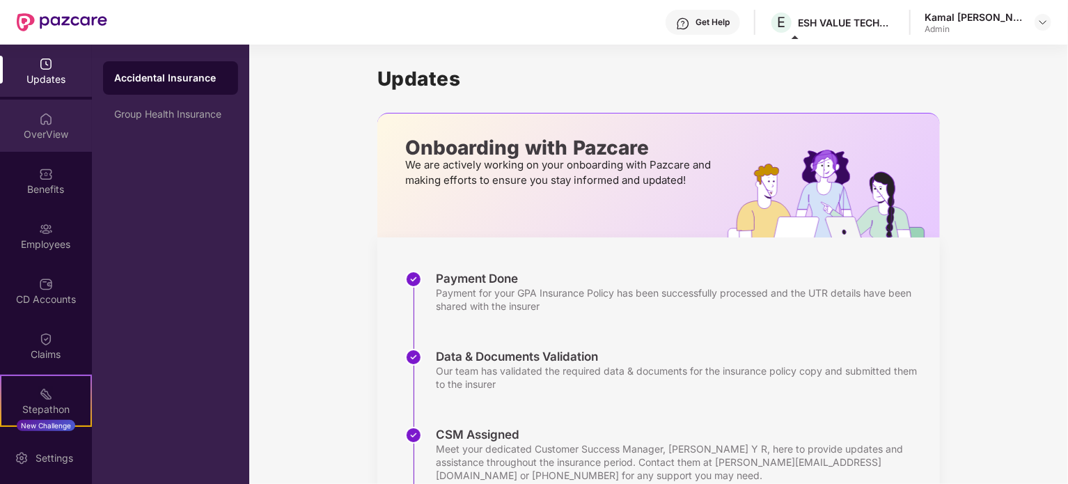
click at [58, 132] on div "OverView" at bounding box center [46, 134] width 92 height 14
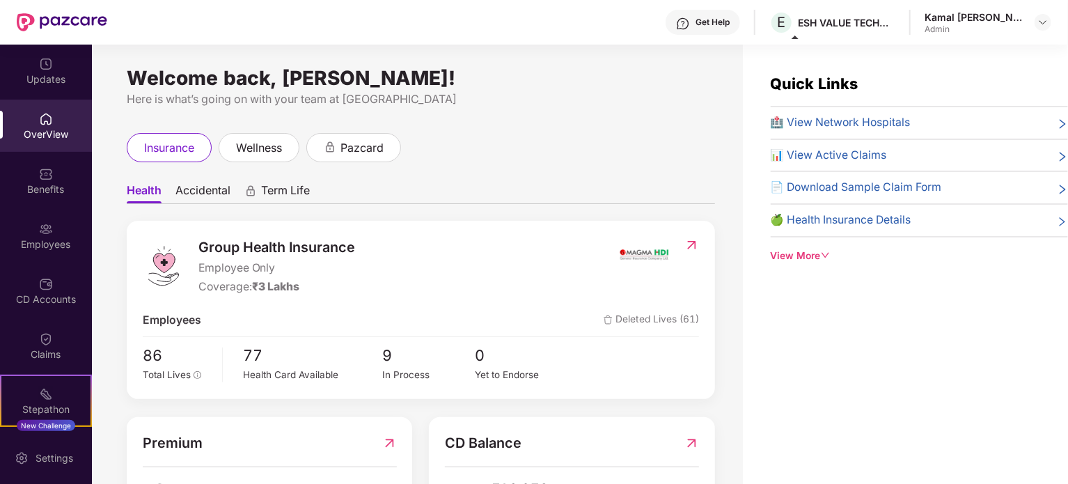
click at [691, 242] on img at bounding box center [691, 245] width 15 height 14
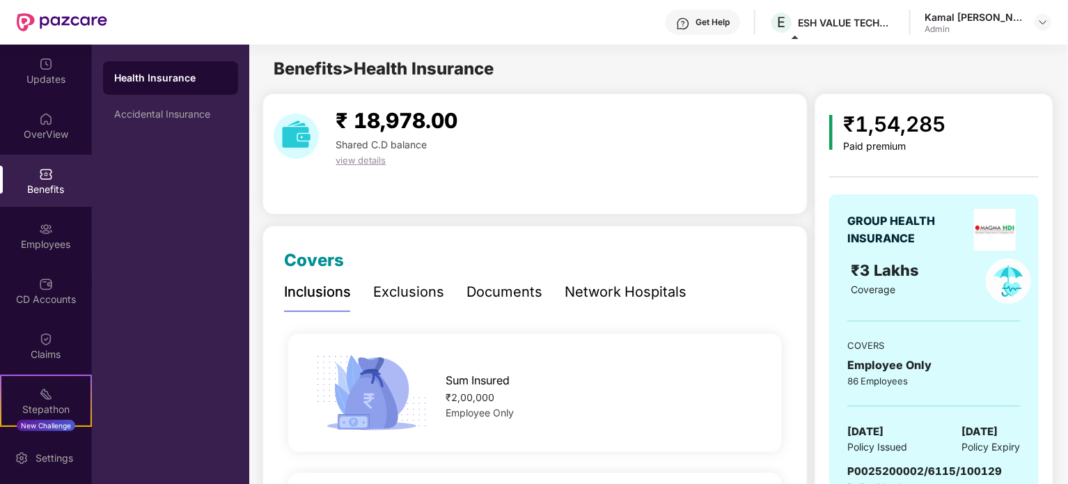
click at [498, 303] on div "Documents" at bounding box center [504, 292] width 76 height 38
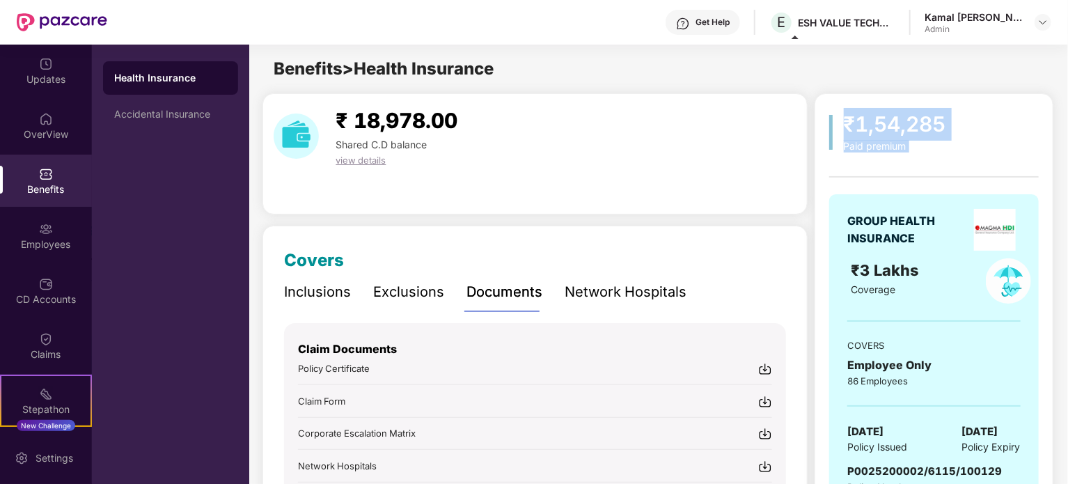
drag, startPoint x: 833, startPoint y: 133, endPoint x: 831, endPoint y: 191, distance: 57.8
click at [831, 191] on div "₹1,54,285 Paid premium GROUP HEALTH INSURANCE ₹3 Lakhs Coverage COVERS Employee…" at bounding box center [933, 337] width 209 height 459
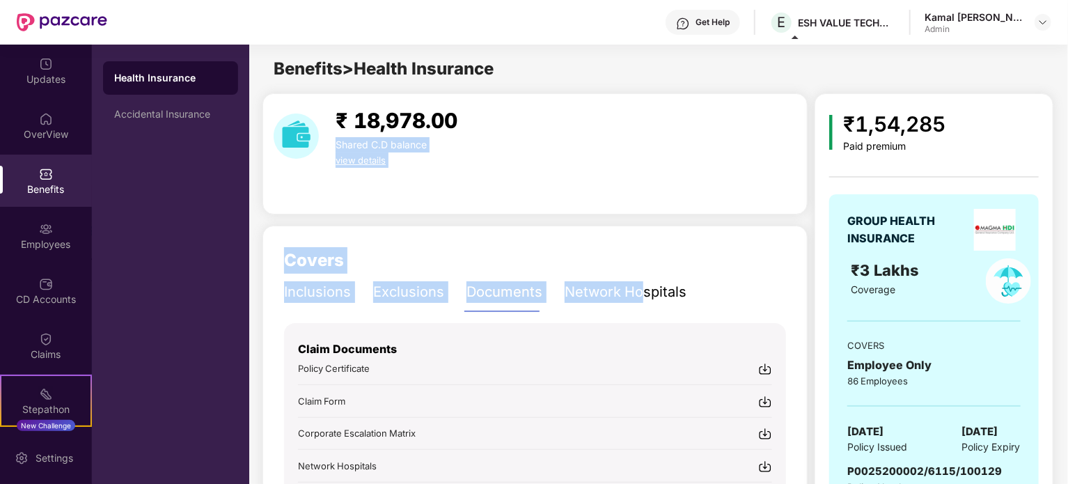
drag, startPoint x: 643, startPoint y: 284, endPoint x: 649, endPoint y: 97, distance: 186.6
click at [649, 97] on div "₹ 18,978.00 Shared C.D balance view details Covers Inclusions Exclusions Docume…" at bounding box center [534, 383] width 545 height 580
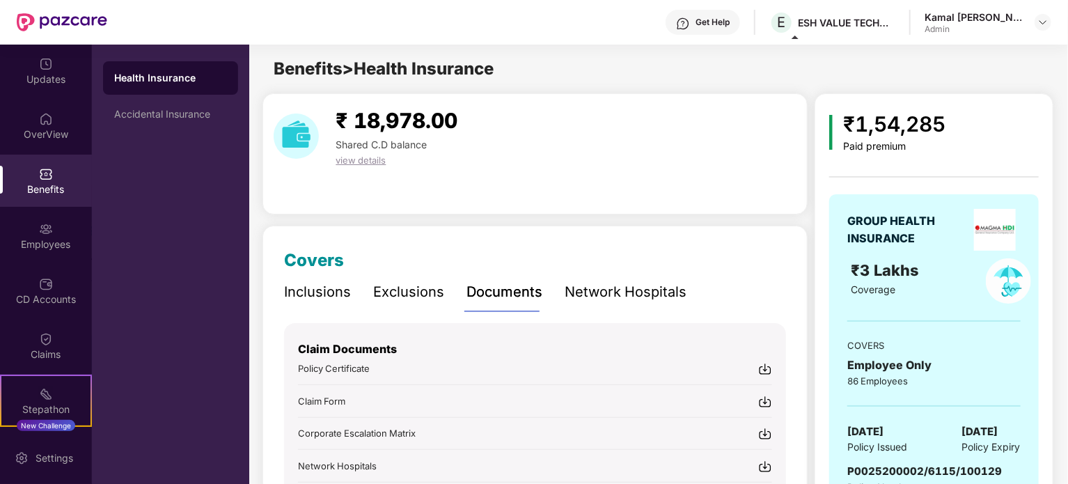
click at [627, 378] on div "Claim Documents Policy Certificate Claim Form Corporate Escalation Matrix Netwo…" at bounding box center [535, 414] width 474 height 182
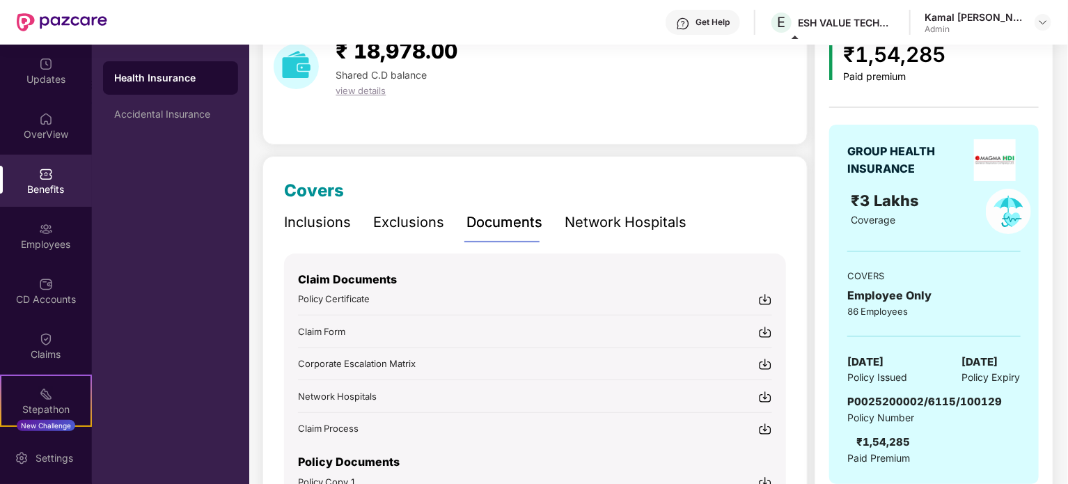
scroll to position [66, 0]
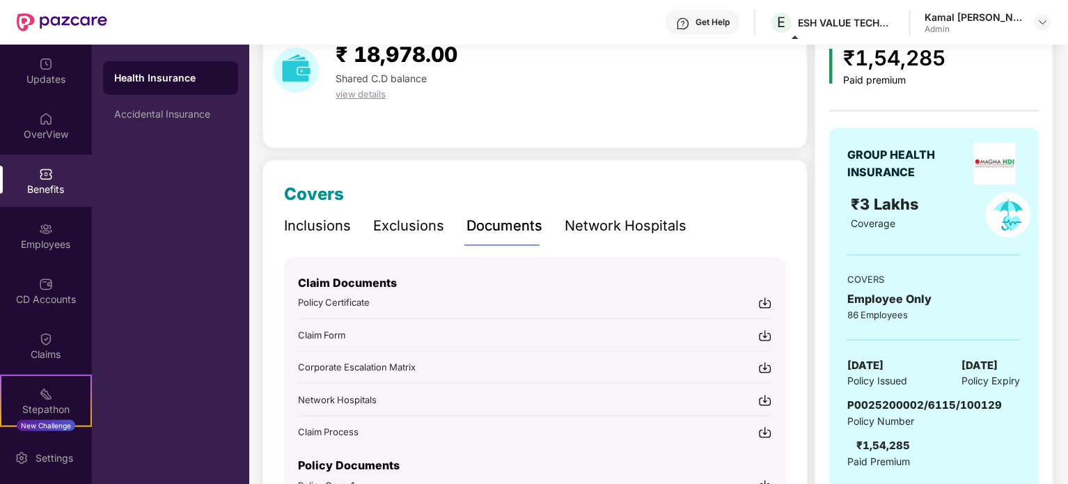
click at [721, 27] on div "Get Help" at bounding box center [712, 22] width 34 height 11
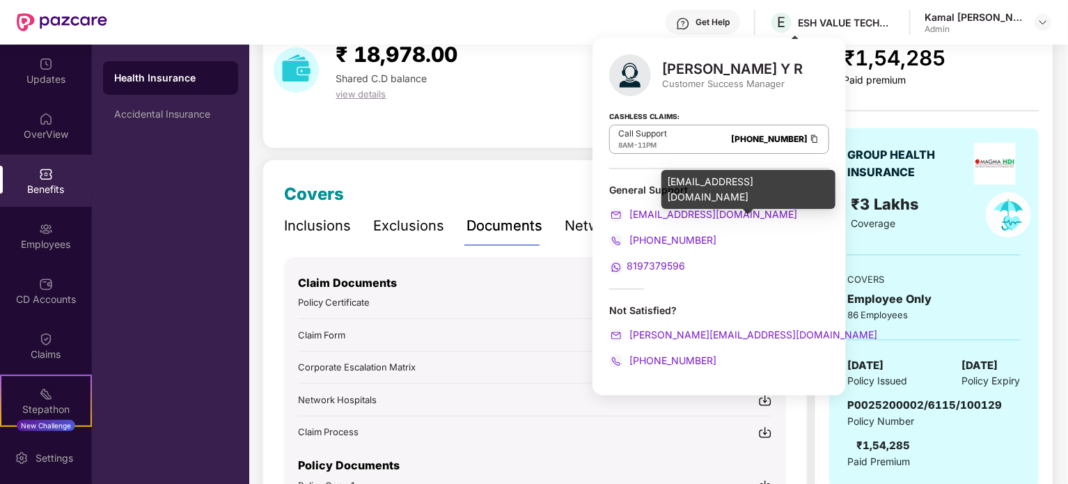
click at [674, 215] on span "[EMAIL_ADDRESS][DOMAIN_NAME]" at bounding box center [712, 214] width 171 height 12
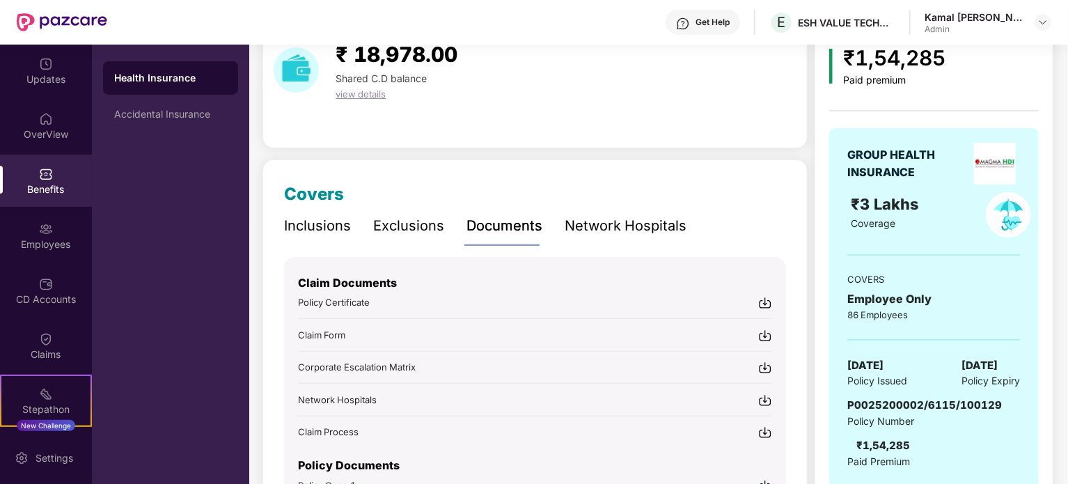
click at [527, 166] on div "Covers Inclusions Exclusions Documents Network Hospitals Sum Insured ₹2,00,000 …" at bounding box center [534, 377] width 545 height 436
click at [1039, 20] on img at bounding box center [1042, 22] width 11 height 11
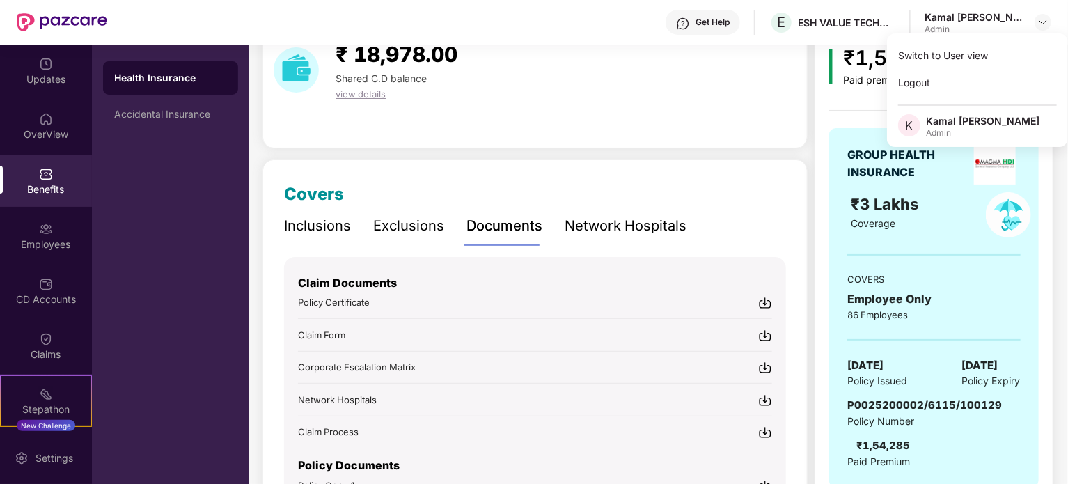
click at [575, 123] on div "₹ 18,978.00 Shared C.D balance view details" at bounding box center [534, 87] width 545 height 121
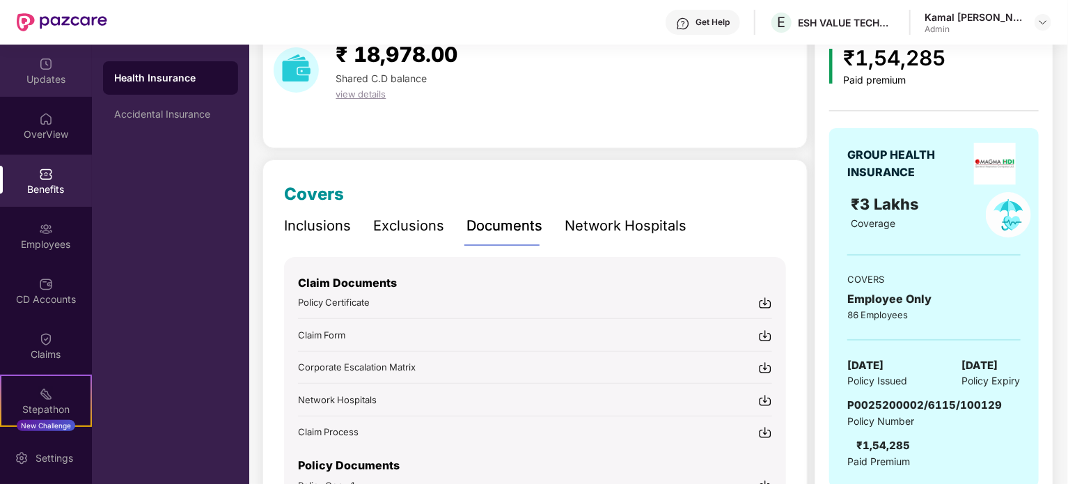
click at [57, 69] on div "Updates" at bounding box center [46, 71] width 92 height 52
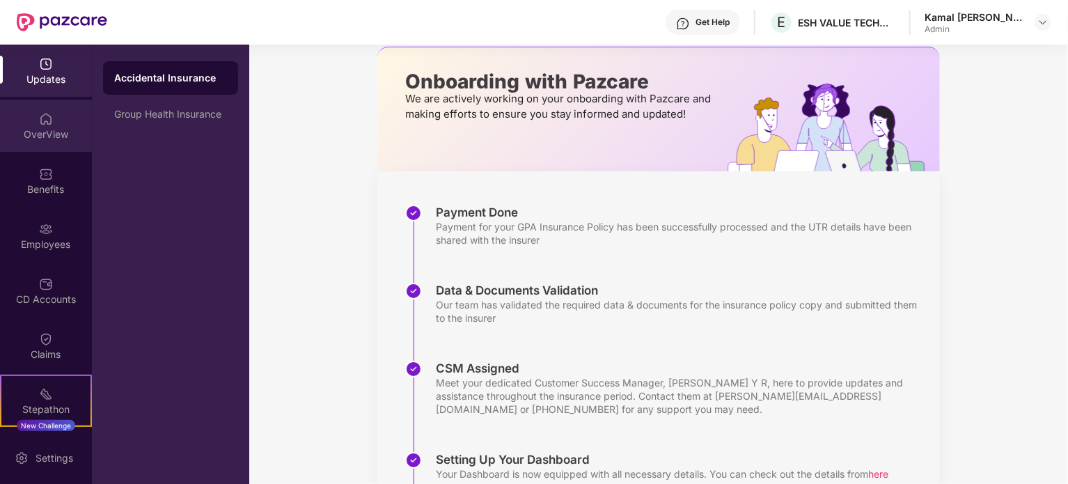
click at [58, 119] on div "OverView" at bounding box center [46, 126] width 92 height 52
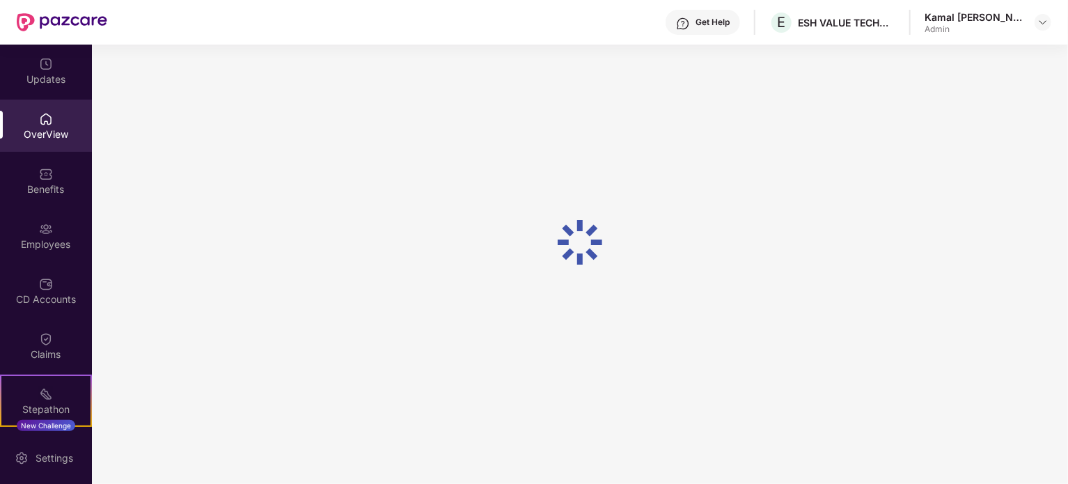
scroll to position [45, 0]
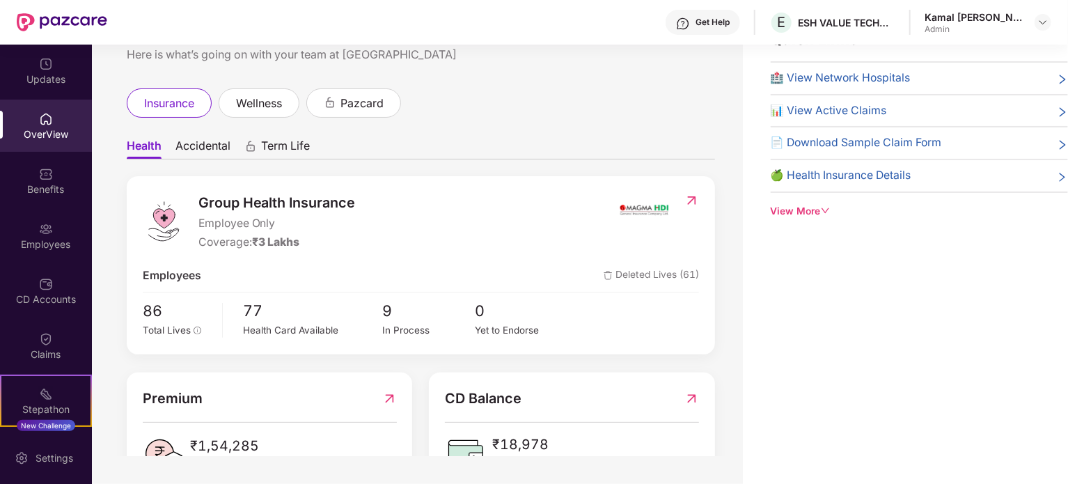
click at [791, 198] on div "Quick Links 🏥 View Network Hospitals 📊 View Active Claims 📄 Download Sample Cla…" at bounding box center [919, 123] width 297 height 191
click at [791, 211] on div "View More" at bounding box center [919, 211] width 297 height 15
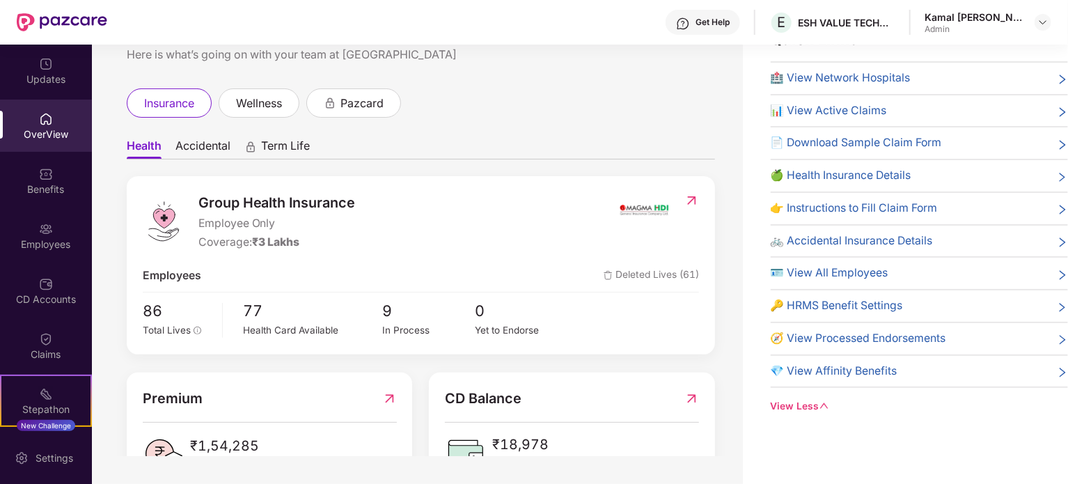
click at [687, 400] on img at bounding box center [691, 399] width 15 height 22
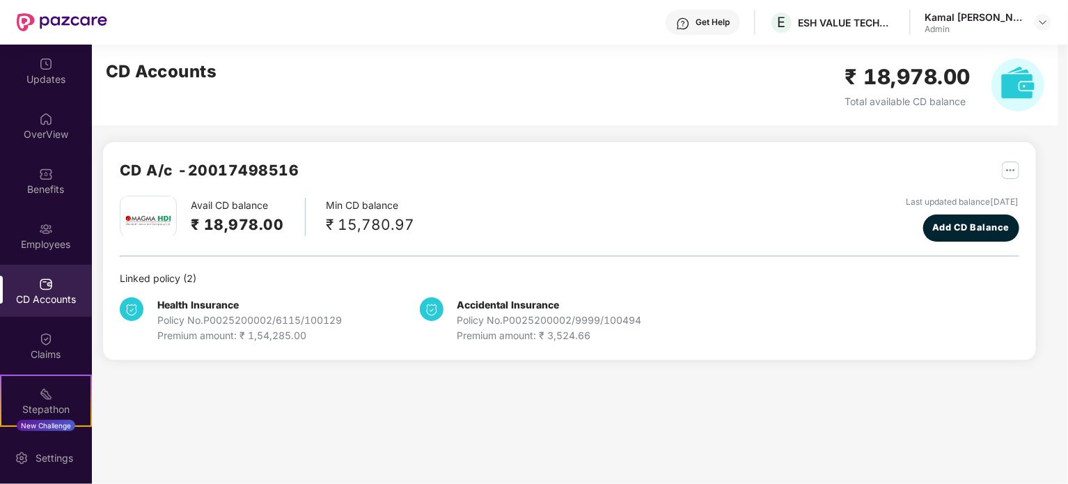
scroll to position [0, 0]
click at [1013, 171] on img "button" at bounding box center [1010, 170] width 17 height 17
click at [37, 349] on div "Claims" at bounding box center [46, 354] width 92 height 14
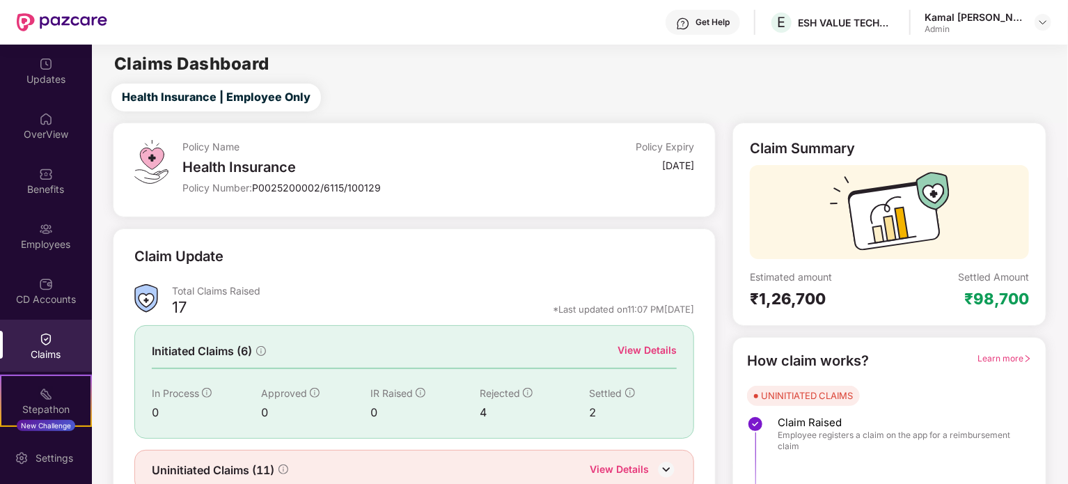
click at [144, 301] on img at bounding box center [146, 298] width 24 height 29
click at [652, 354] on div "View Details" at bounding box center [646, 349] width 59 height 15
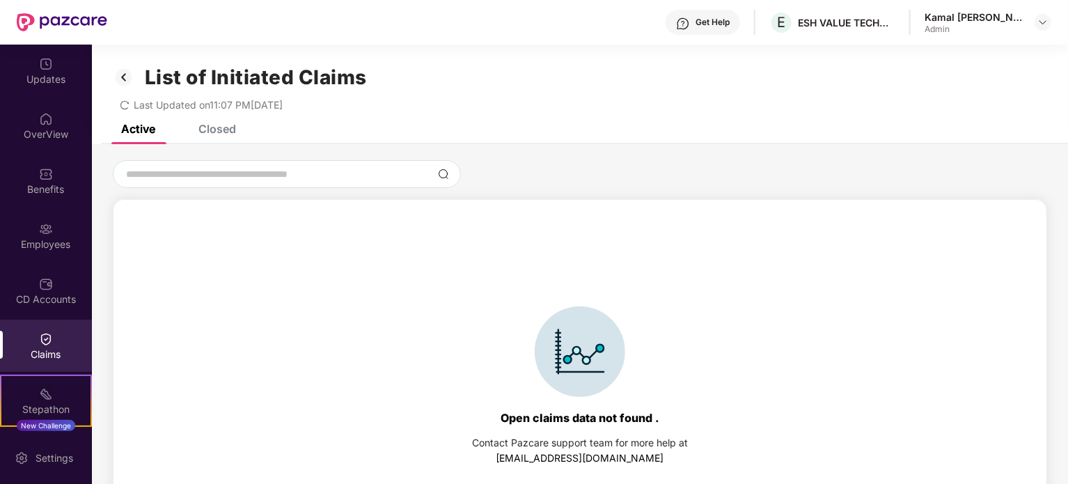
click at [219, 123] on div "List of Initiated Claims Last Updated on 11:07 PM, 22 Sep 2025" at bounding box center [580, 85] width 976 height 80
click at [219, 129] on div "Closed" at bounding box center [217, 129] width 38 height 14
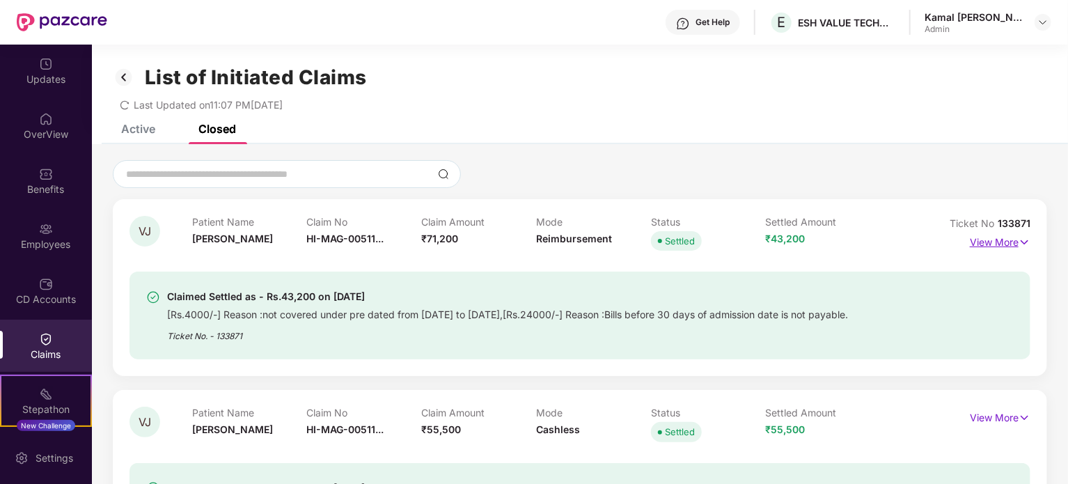
click at [1004, 242] on p "View More" at bounding box center [1000, 240] width 61 height 19
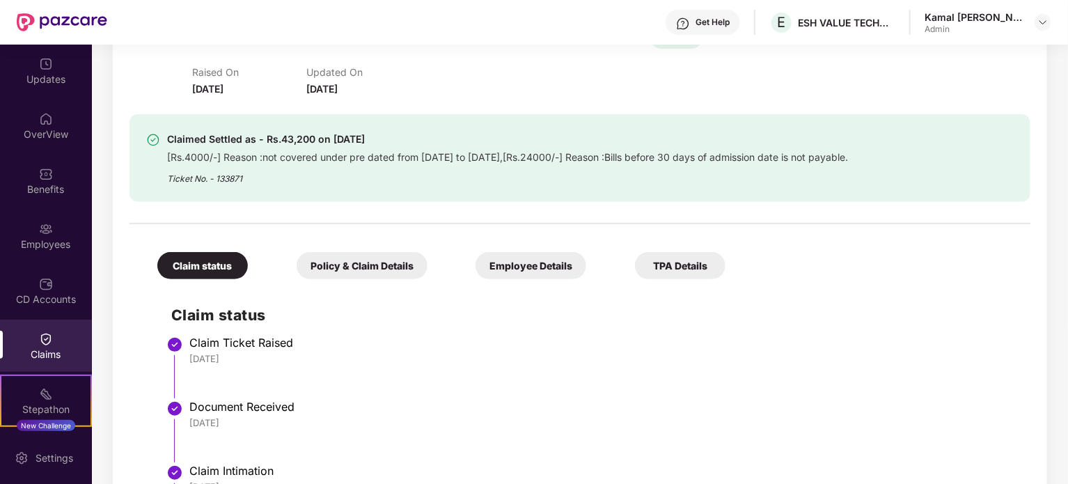
scroll to position [203, 0]
click at [390, 265] on div "Policy & Claim Details" at bounding box center [362, 264] width 131 height 27
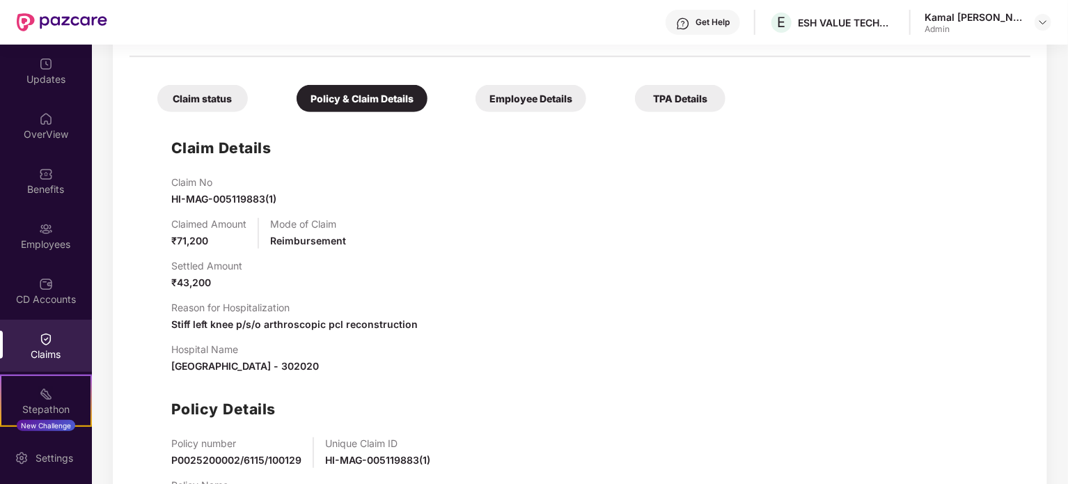
scroll to position [368, 0]
click at [540, 88] on div "Employee Details" at bounding box center [530, 99] width 111 height 27
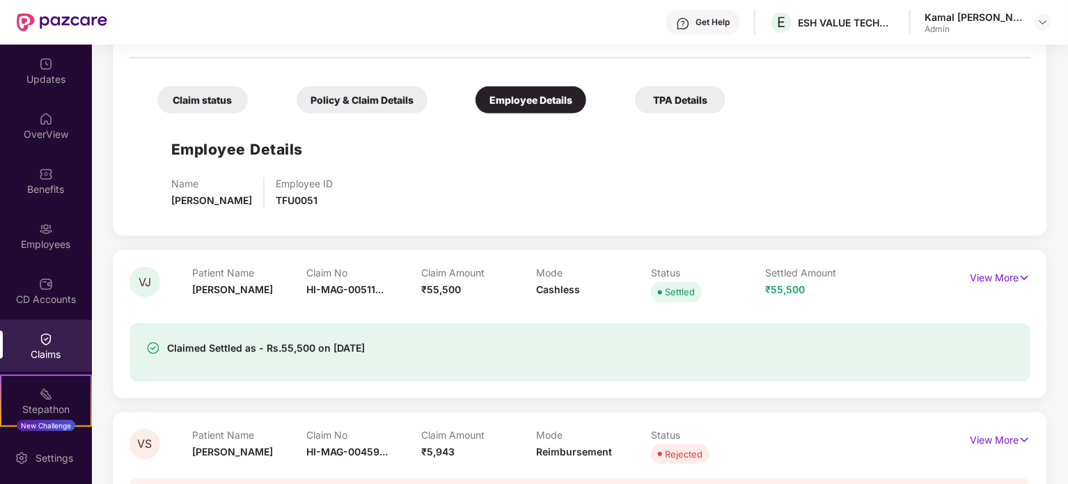
click at [654, 102] on div "TPA Details" at bounding box center [680, 99] width 90 height 27
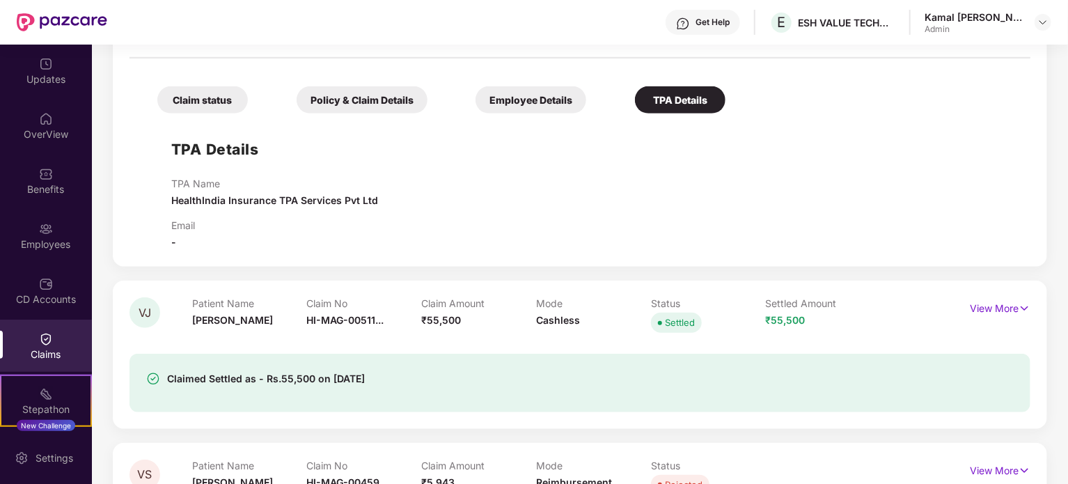
click at [350, 100] on div "Policy & Claim Details" at bounding box center [362, 99] width 131 height 27
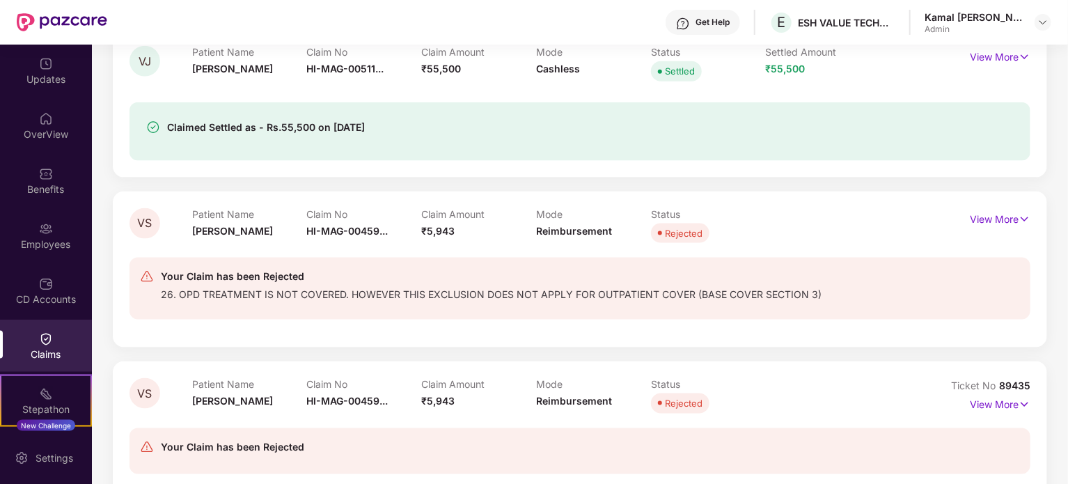
scroll to position [806, 0]
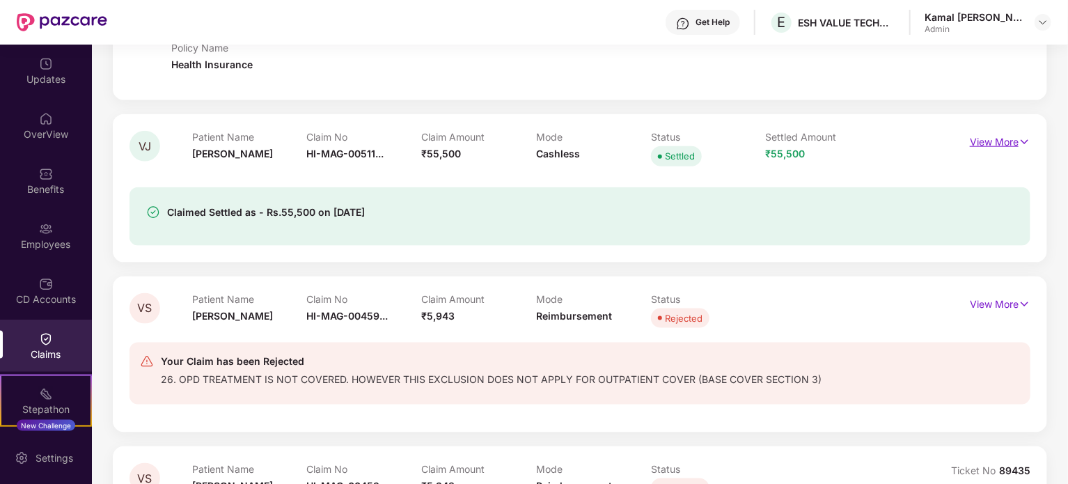
click at [992, 141] on p "View More" at bounding box center [1000, 140] width 61 height 19
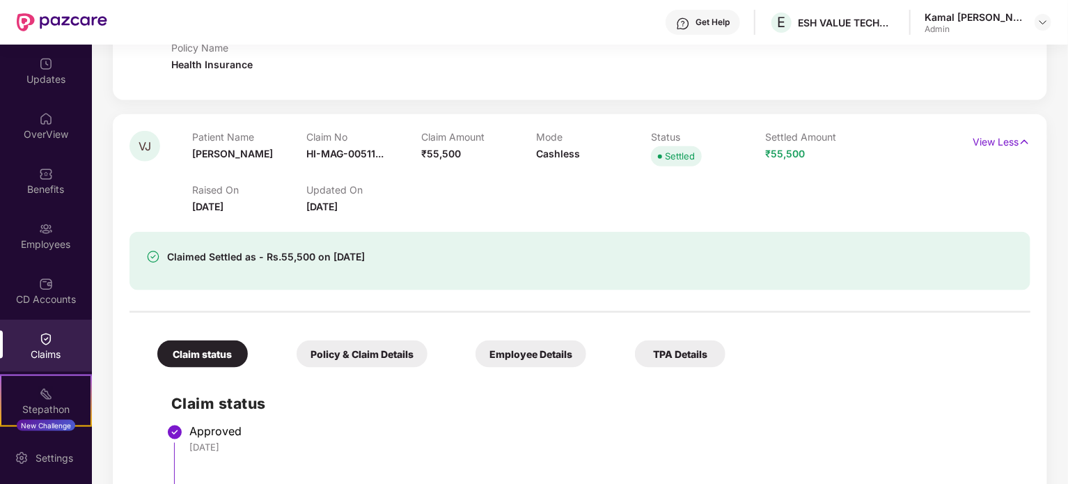
click at [370, 354] on div "Policy & Claim Details" at bounding box center [362, 353] width 131 height 27
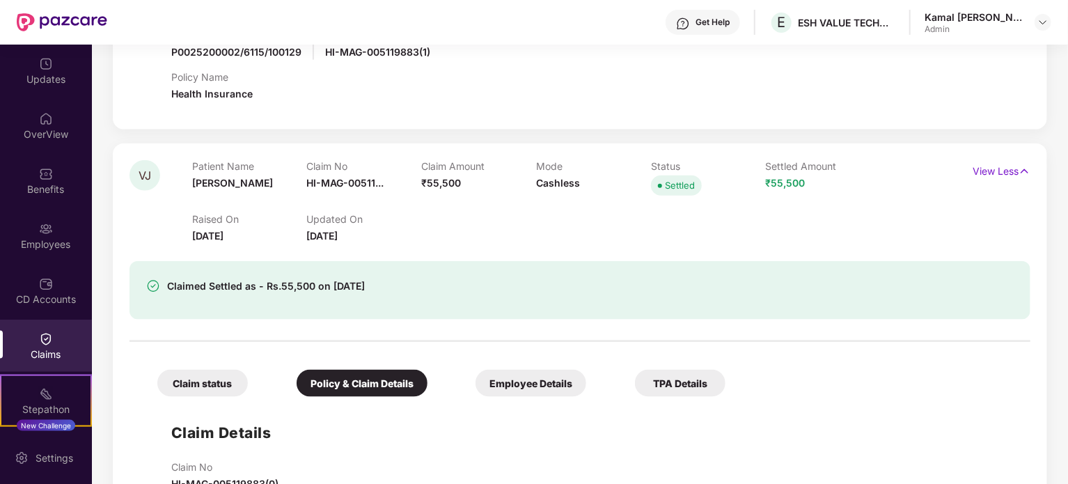
scroll to position [753, 0]
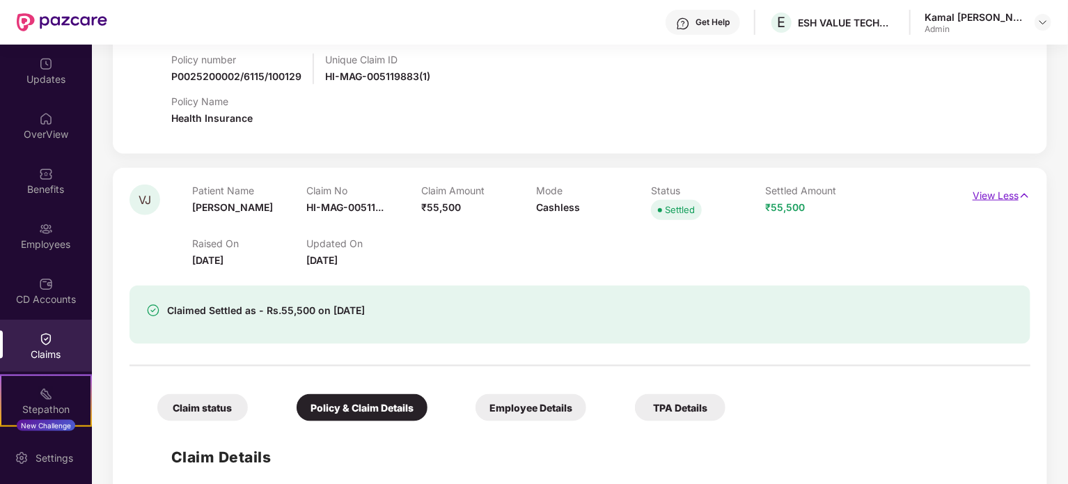
click at [1002, 199] on p "View Less" at bounding box center [1001, 193] width 58 height 19
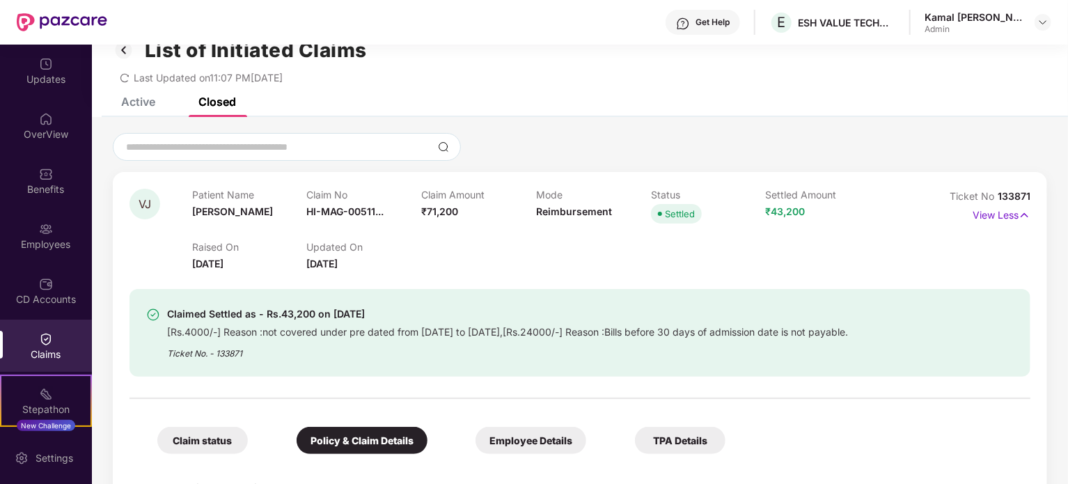
scroll to position [0, 0]
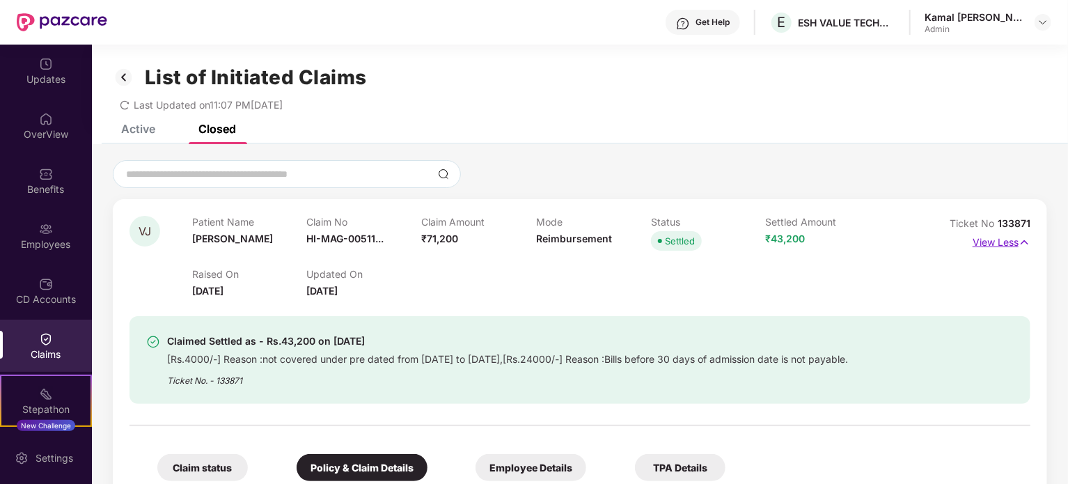
click at [996, 246] on p "View Less" at bounding box center [1001, 240] width 58 height 19
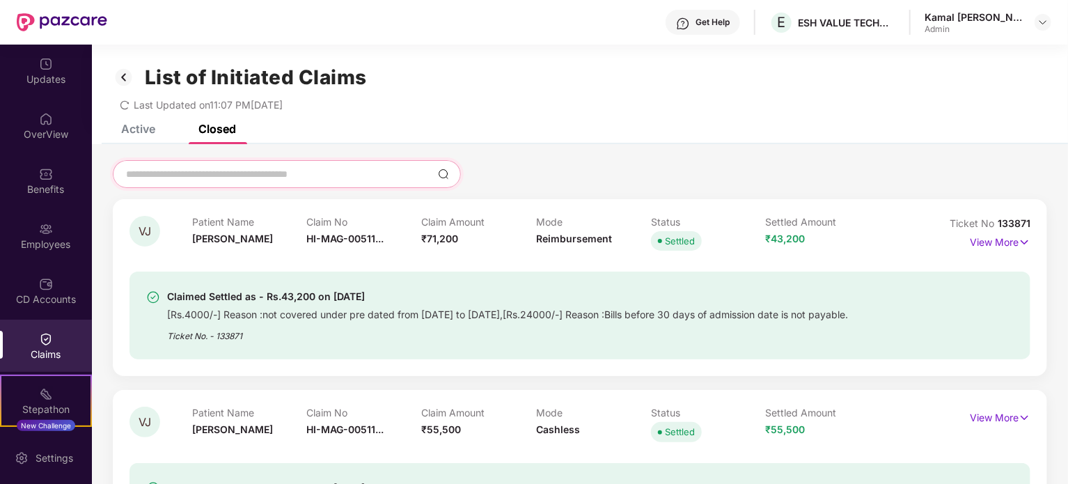
click at [390, 168] on input at bounding box center [279, 174] width 308 height 15
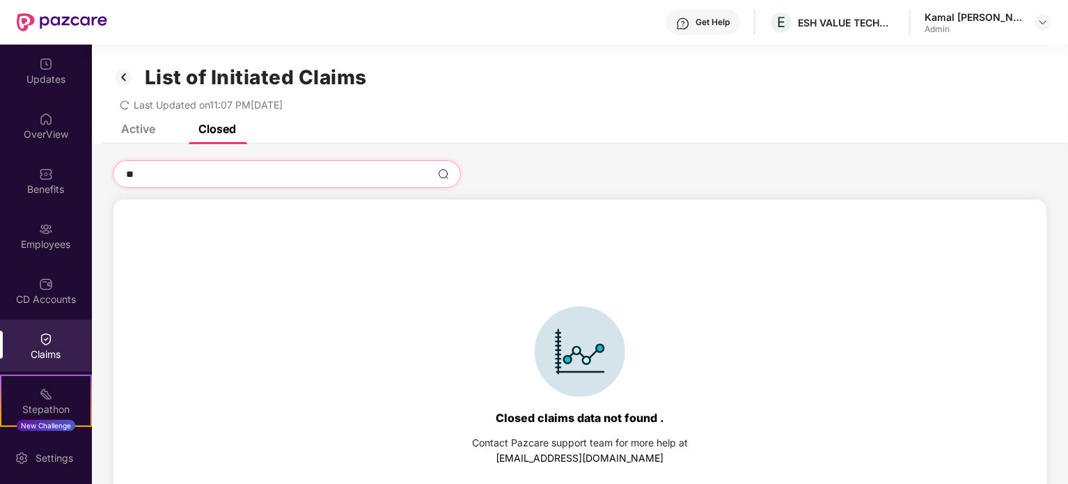
type input "*"
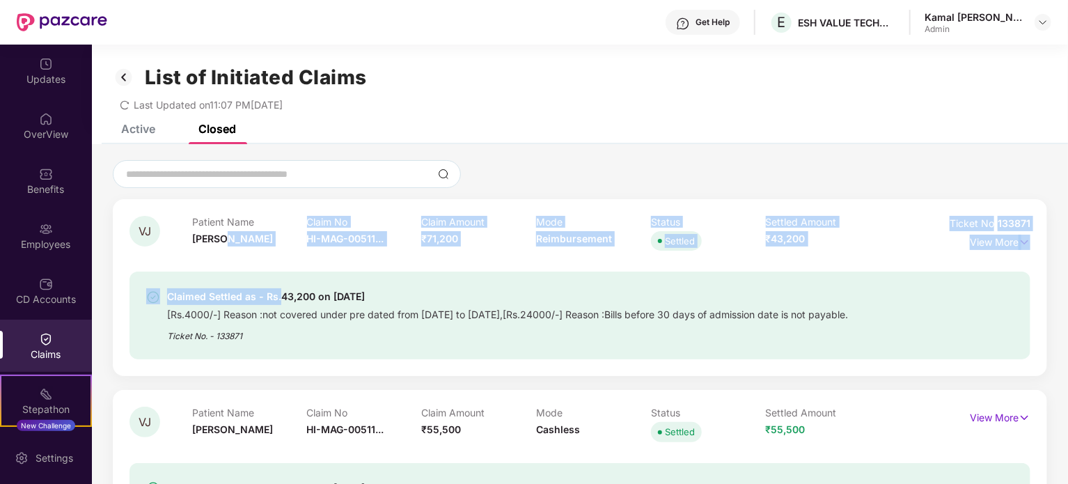
drag, startPoint x: 223, startPoint y: 231, endPoint x: 280, endPoint y: 258, distance: 62.6
click at [280, 258] on div "VJ Patient Name Vinay Jain Claim No HI-MAG-00511... Claim Amount ₹71,200 Mode R…" at bounding box center [579, 287] width 901 height 143
click at [280, 258] on div "Claimed Settled as - Rs.43,200 on 28 Apr 2025 [Rs.4000/-] Reason :not covered u…" at bounding box center [579, 306] width 901 height 105
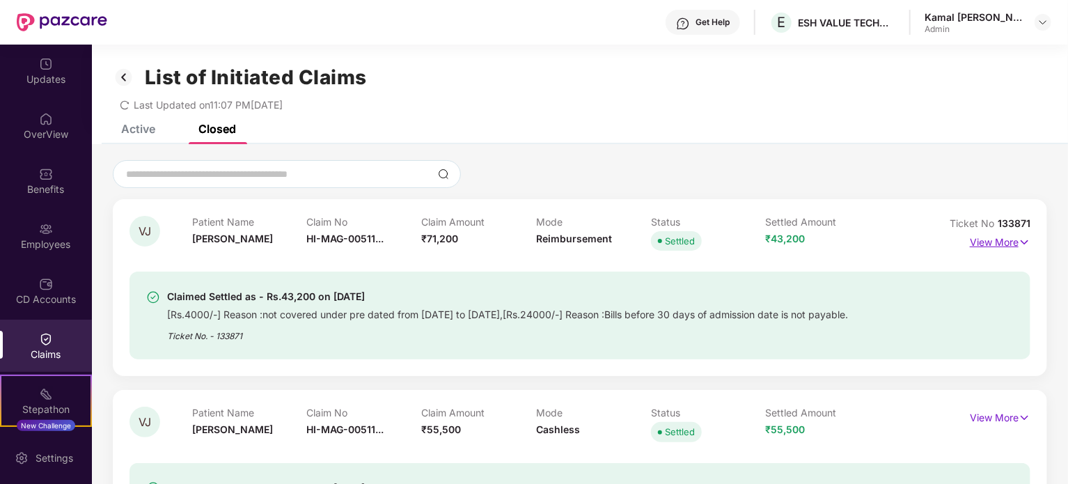
click at [983, 236] on p "View More" at bounding box center [1000, 240] width 61 height 19
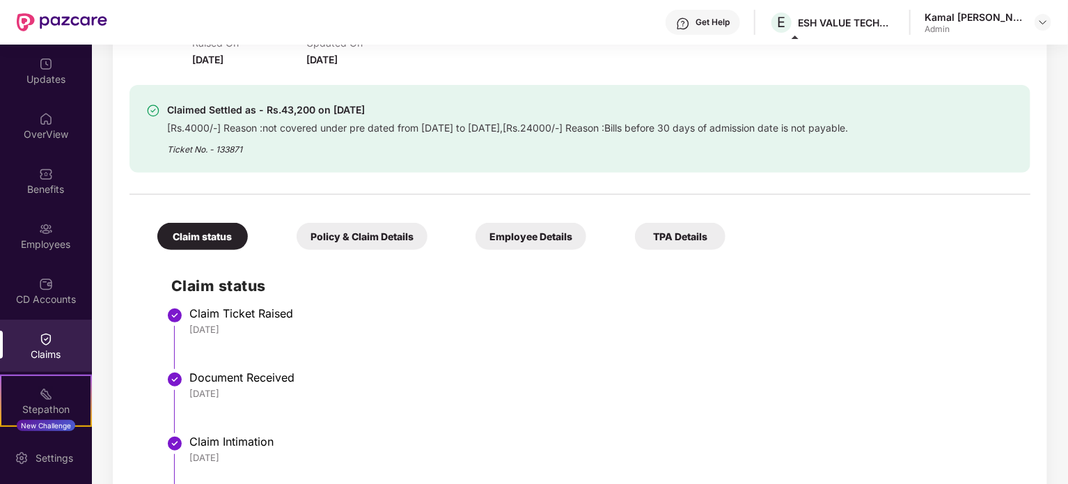
scroll to position [223, 0]
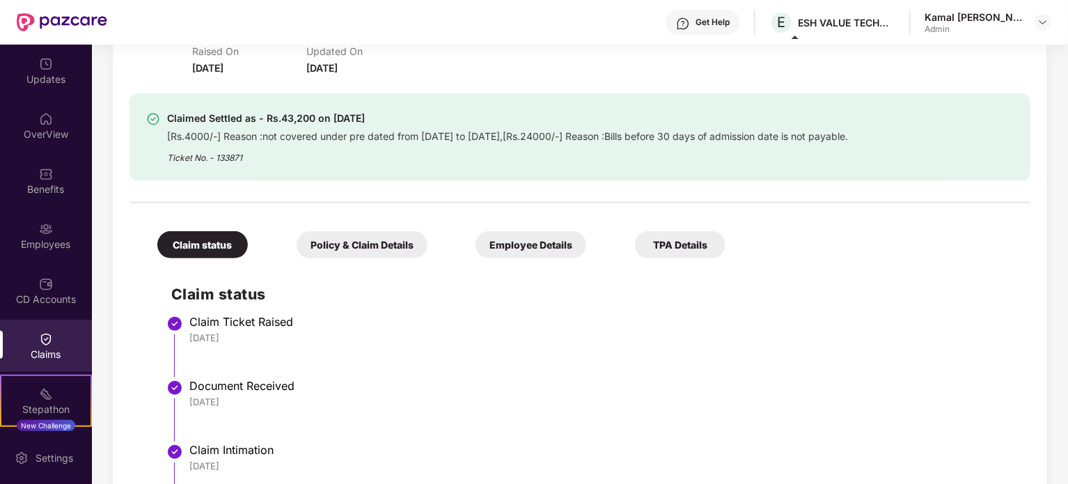
click at [367, 234] on div "Policy & Claim Details" at bounding box center [362, 244] width 131 height 27
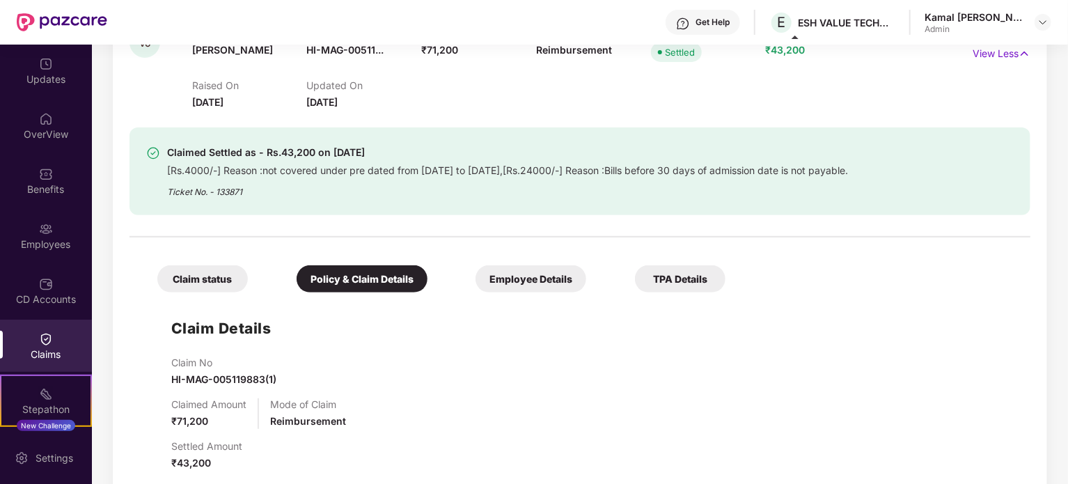
scroll to position [186, 0]
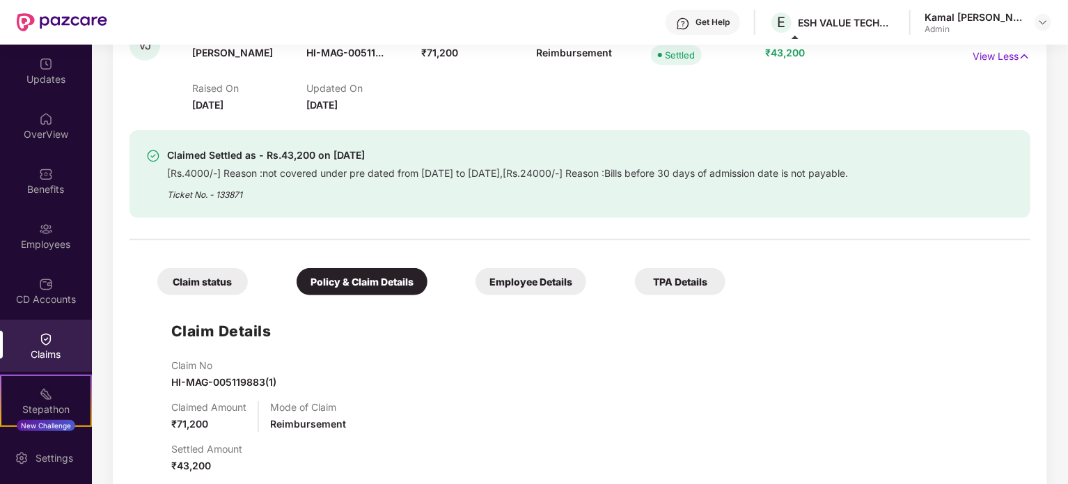
click at [539, 285] on div "Employee Details" at bounding box center [530, 281] width 111 height 27
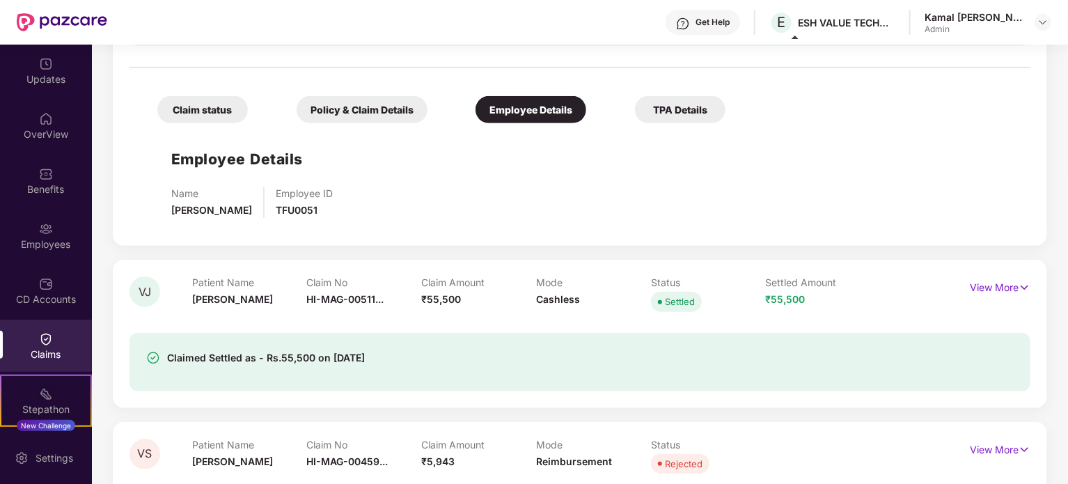
scroll to position [353, 0]
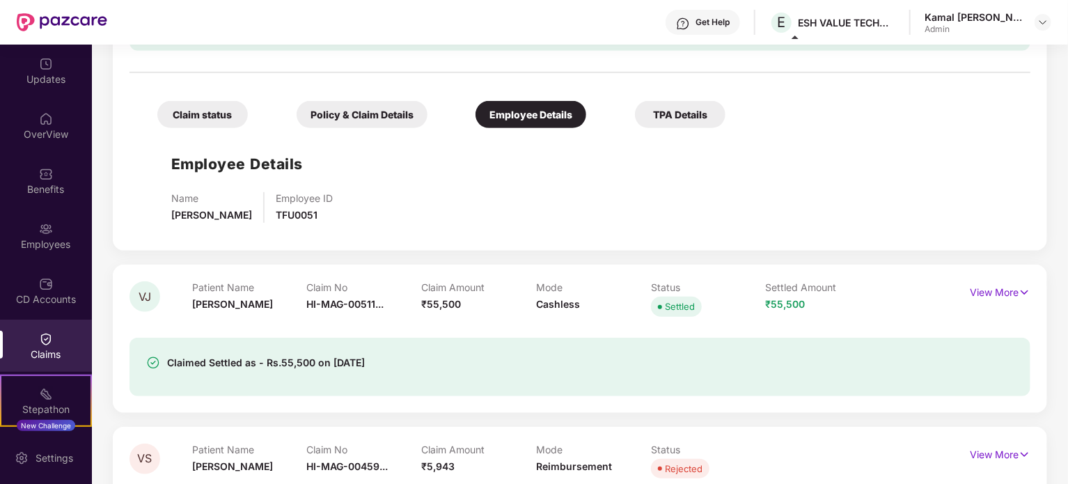
click at [395, 130] on div "Claim status Policy & Claim Details Employee Details TPA Details Employee Detai…" at bounding box center [579, 157] width 901 height 154
click at [379, 113] on div "Policy & Claim Details" at bounding box center [362, 114] width 131 height 27
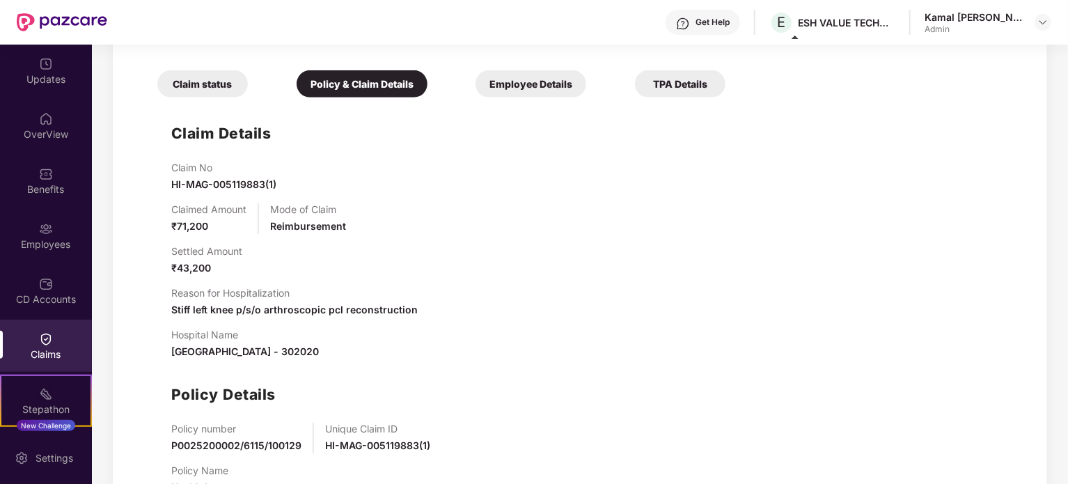
scroll to position [375, 0]
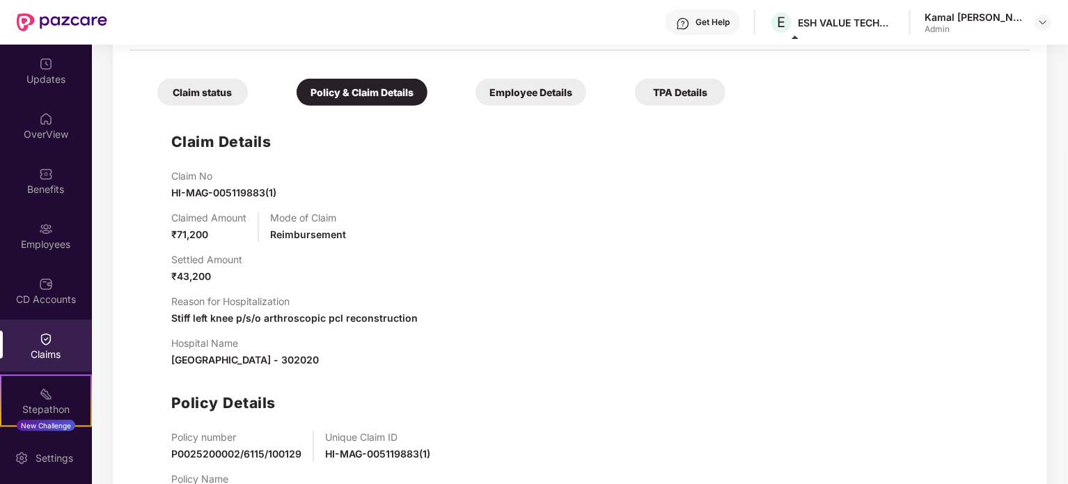
click at [674, 104] on div "TPA Details" at bounding box center [680, 92] width 90 height 27
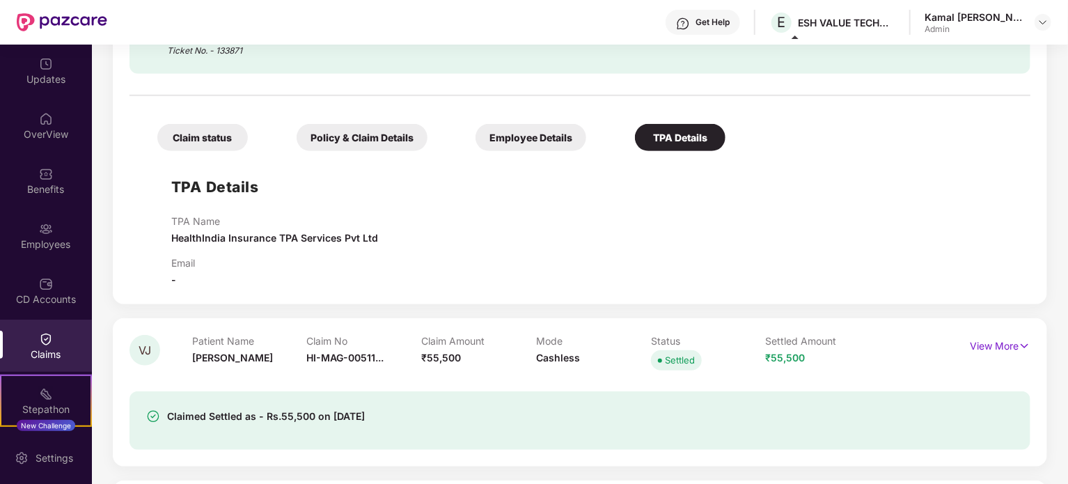
scroll to position [326, 0]
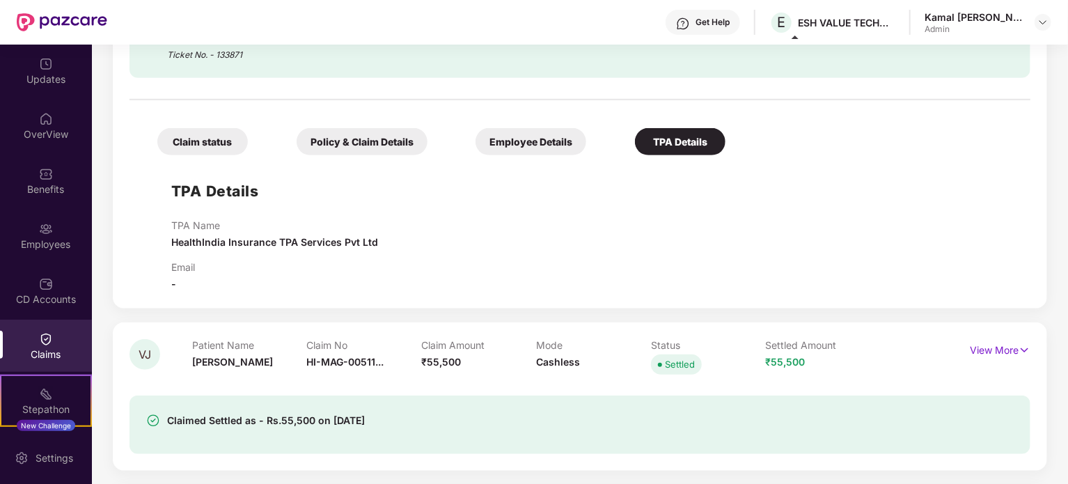
click at [542, 136] on div "Employee Details" at bounding box center [530, 141] width 111 height 27
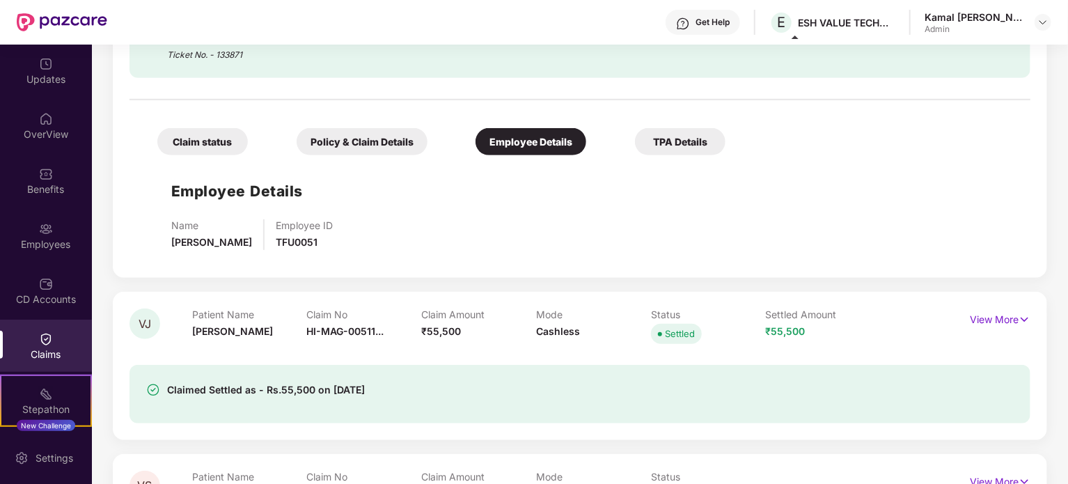
click at [327, 150] on div "Policy & Claim Details" at bounding box center [362, 141] width 131 height 27
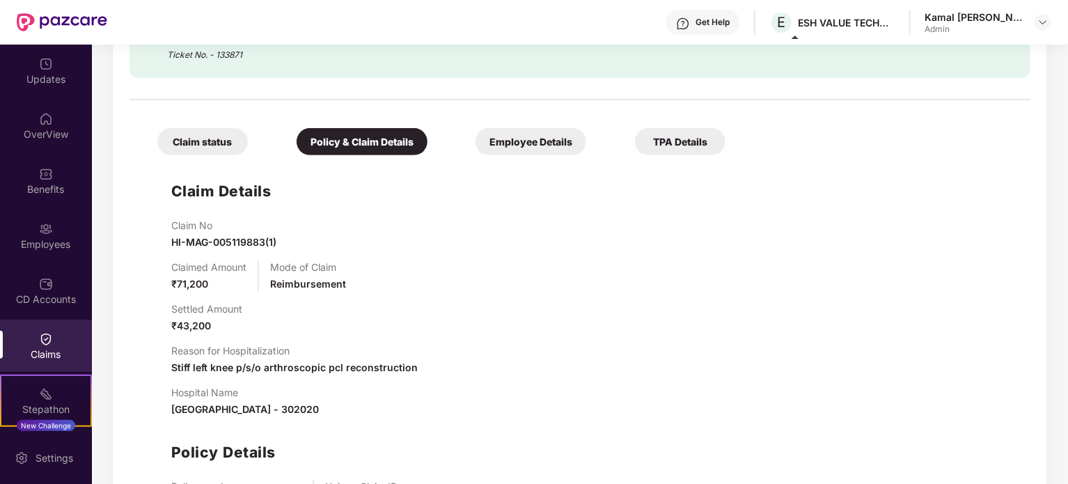
click at [216, 141] on div "Claim status" at bounding box center [202, 141] width 90 height 27
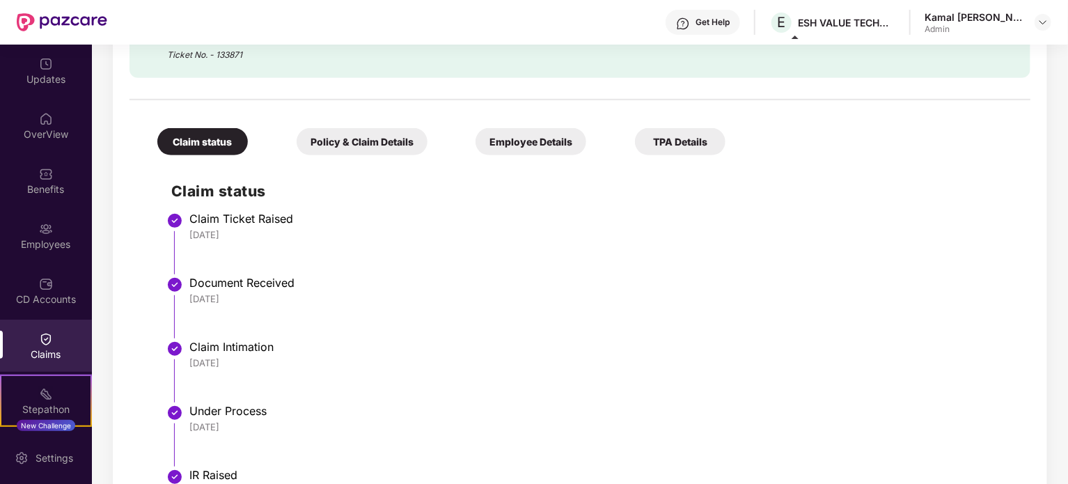
click at [340, 145] on div "Policy & Claim Details" at bounding box center [362, 141] width 131 height 27
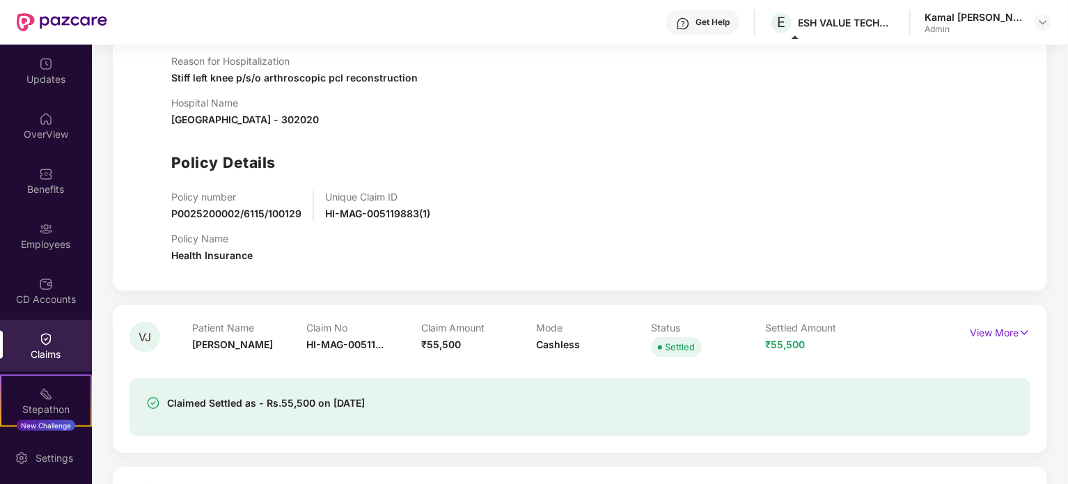
scroll to position [617, 0]
click at [1011, 333] on p "View More" at bounding box center [1000, 329] width 61 height 19
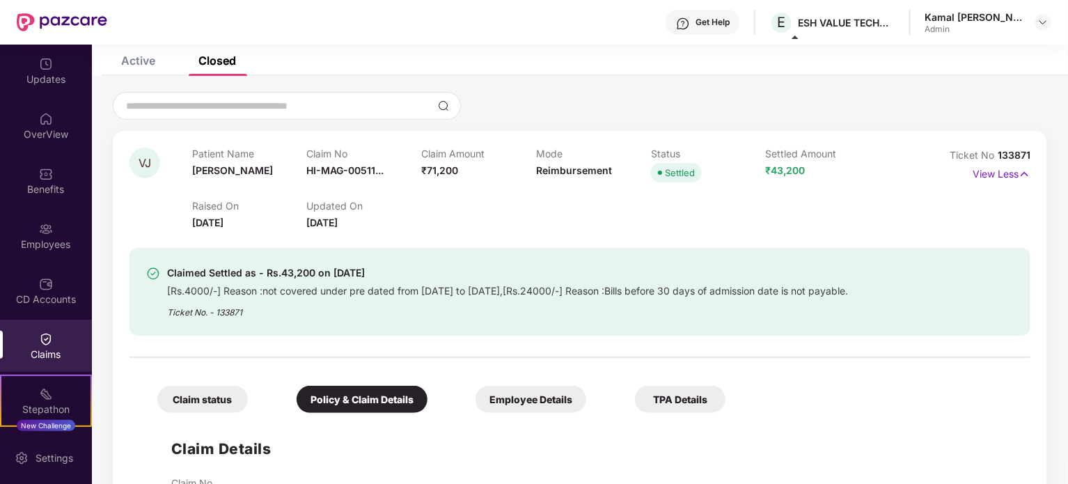
scroll to position [69, 0]
click at [1016, 168] on p "View Less" at bounding box center [1001, 171] width 58 height 19
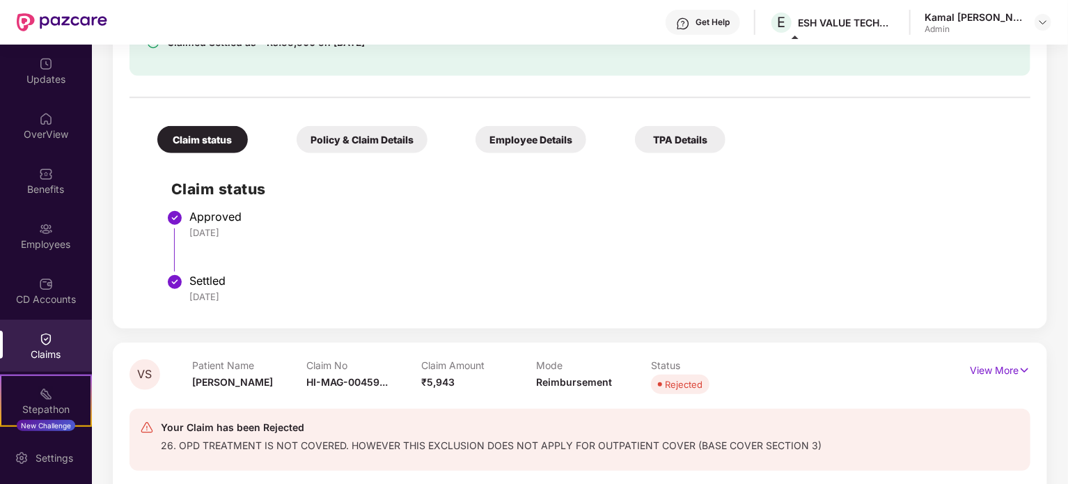
scroll to position [489, 0]
click at [346, 140] on div "Policy & Claim Details" at bounding box center [362, 140] width 131 height 27
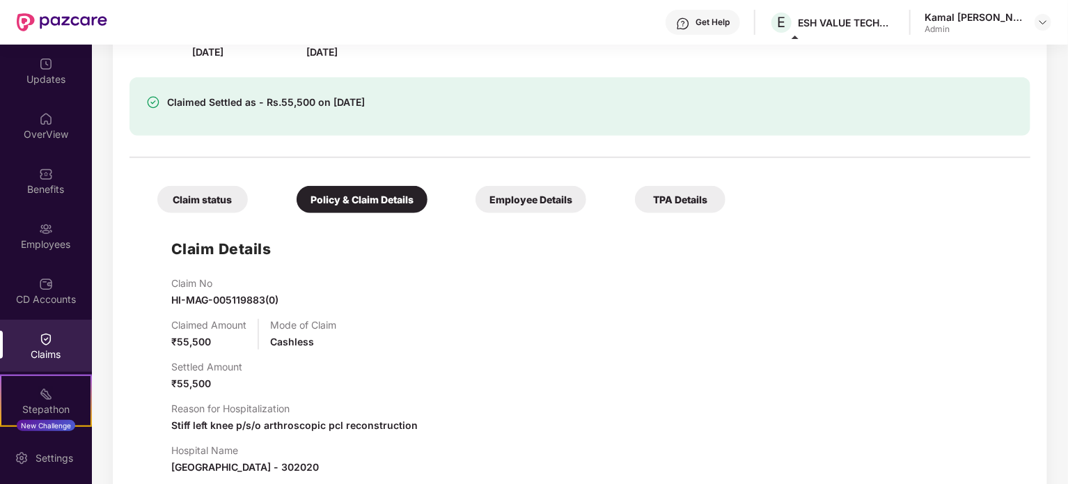
scroll to position [512, 0]
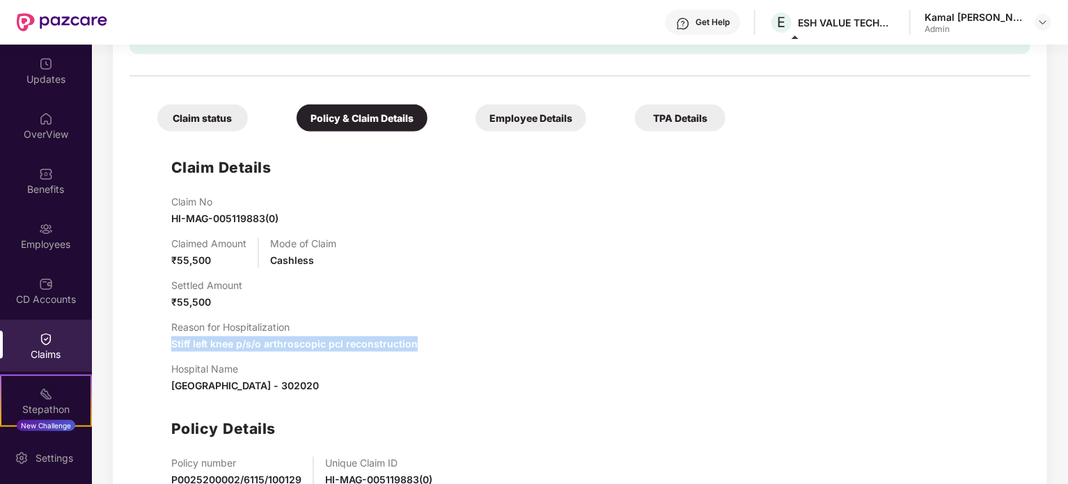
drag, startPoint x: 172, startPoint y: 339, endPoint x: 413, endPoint y: 340, distance: 241.6
click at [413, 340] on div "Reason for Hospitalization Stiff left knee p/s/o arthroscopic pcl reconstruction" at bounding box center [593, 336] width 845 height 31
copy span "Stiff left knee p/s/o arthroscopic pcl reconstruction"
